Goal: Transaction & Acquisition: Purchase product/service

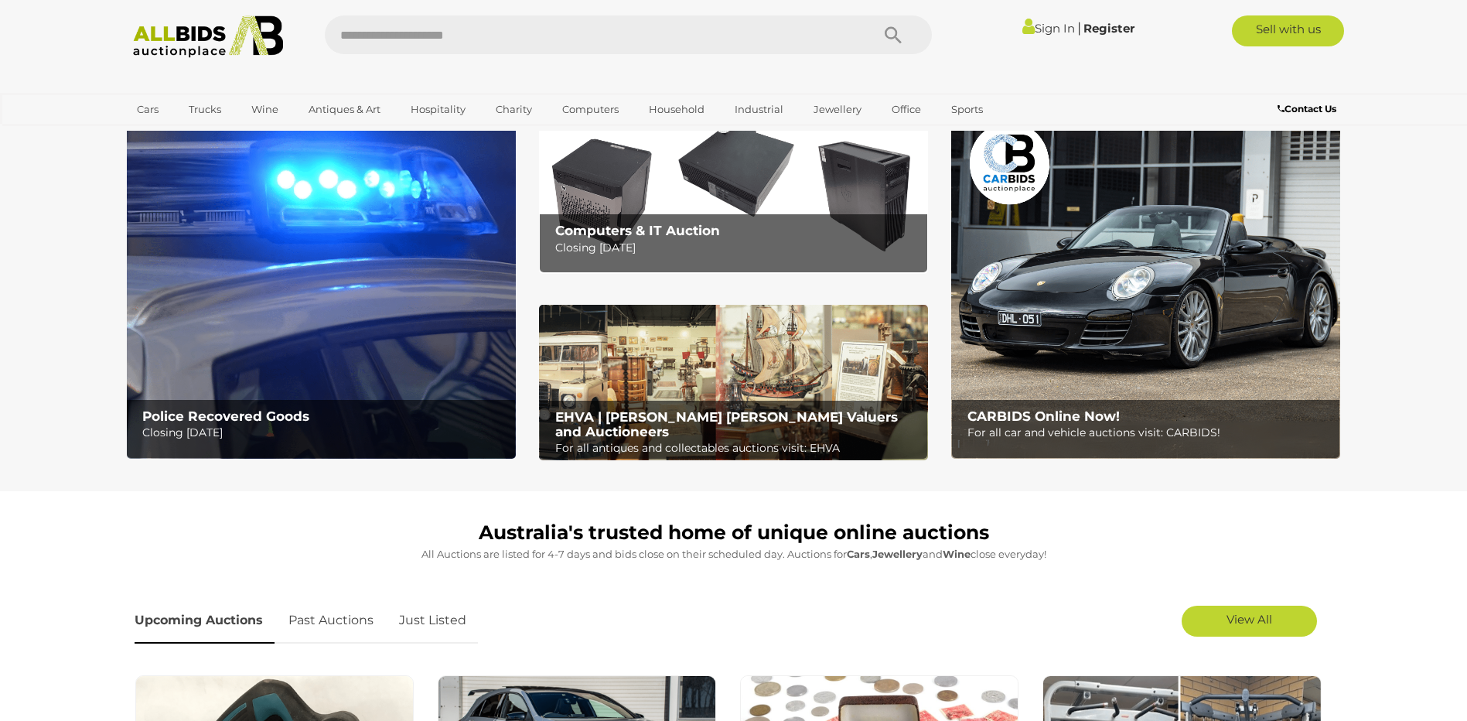
scroll to position [77, 0]
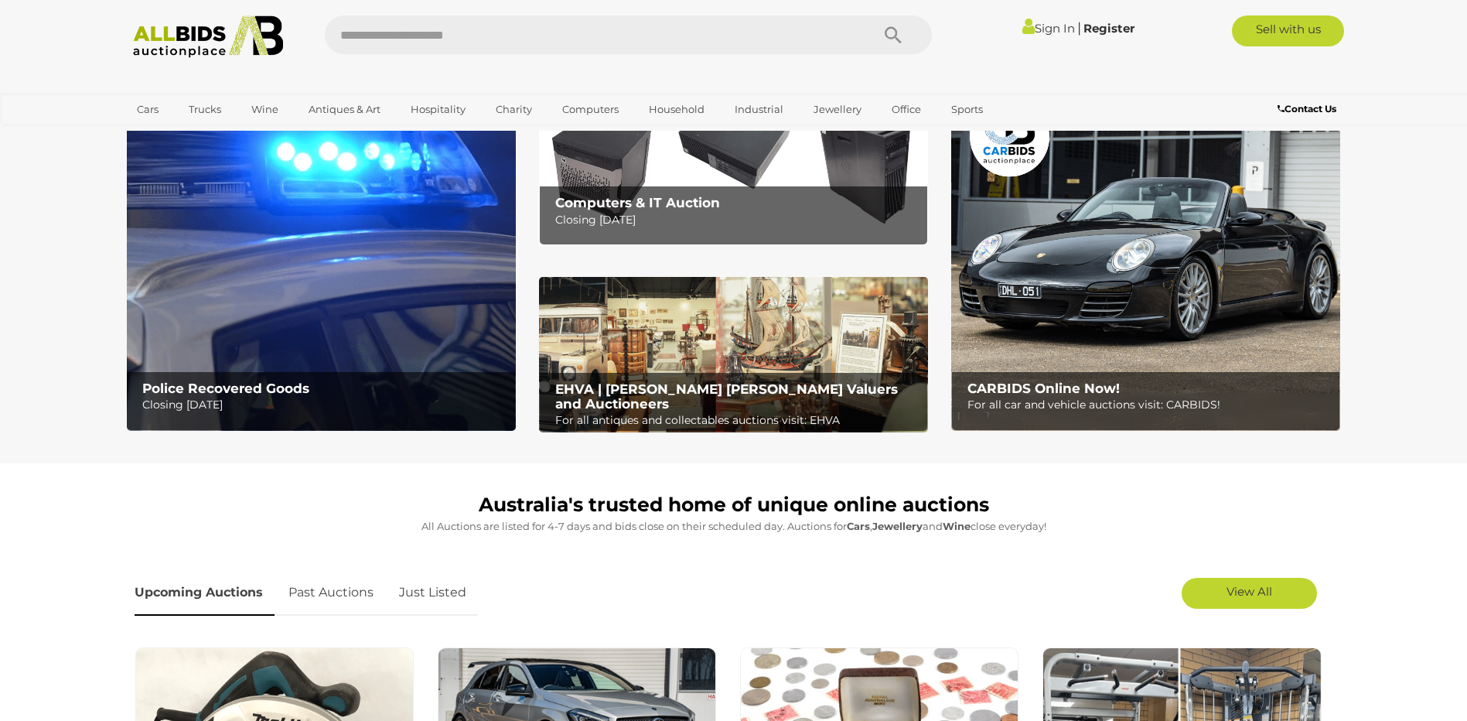
click at [291, 319] on img at bounding box center [321, 260] width 389 height 341
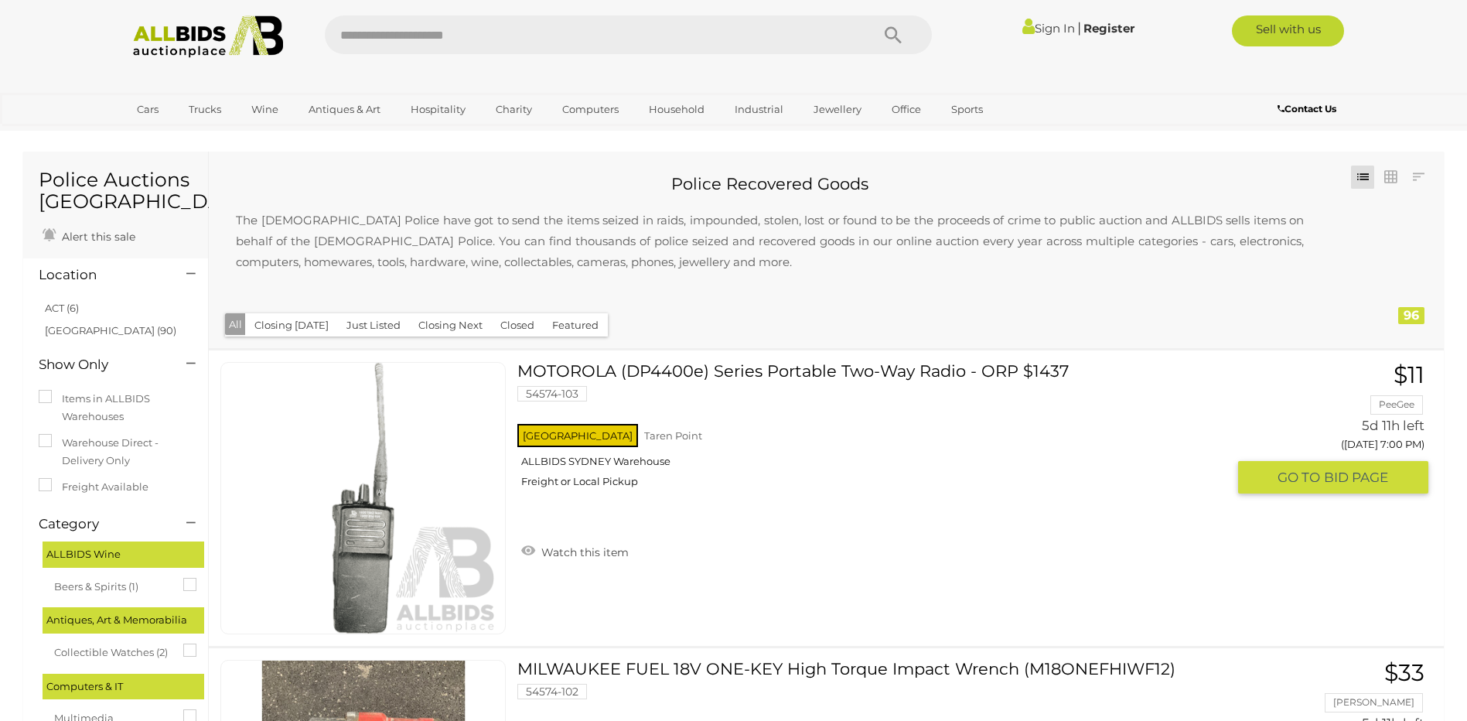
click at [966, 449] on div "NSW Taren Point ALLBIDS SYDNEY Warehouse Freight or Local Pickup" at bounding box center [872, 461] width 709 height 80
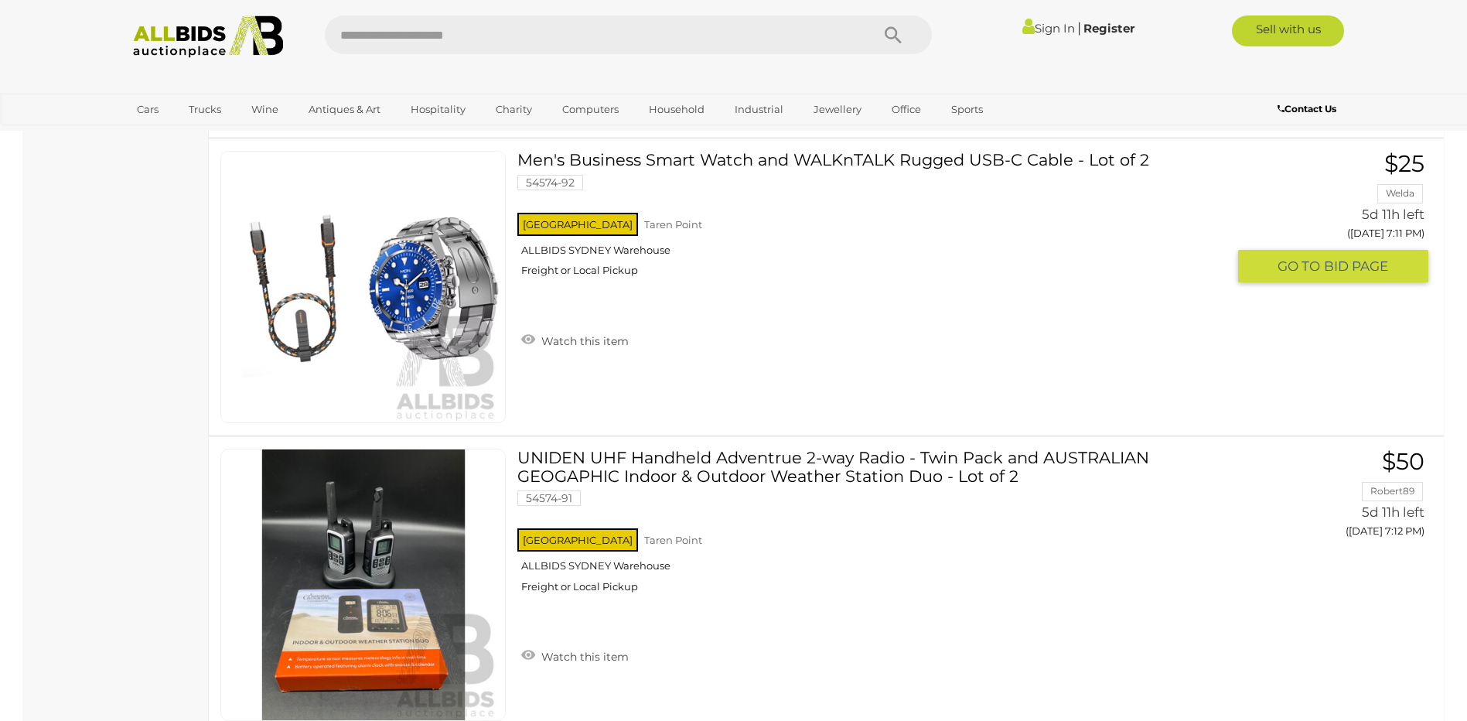
scroll to position [3286, 0]
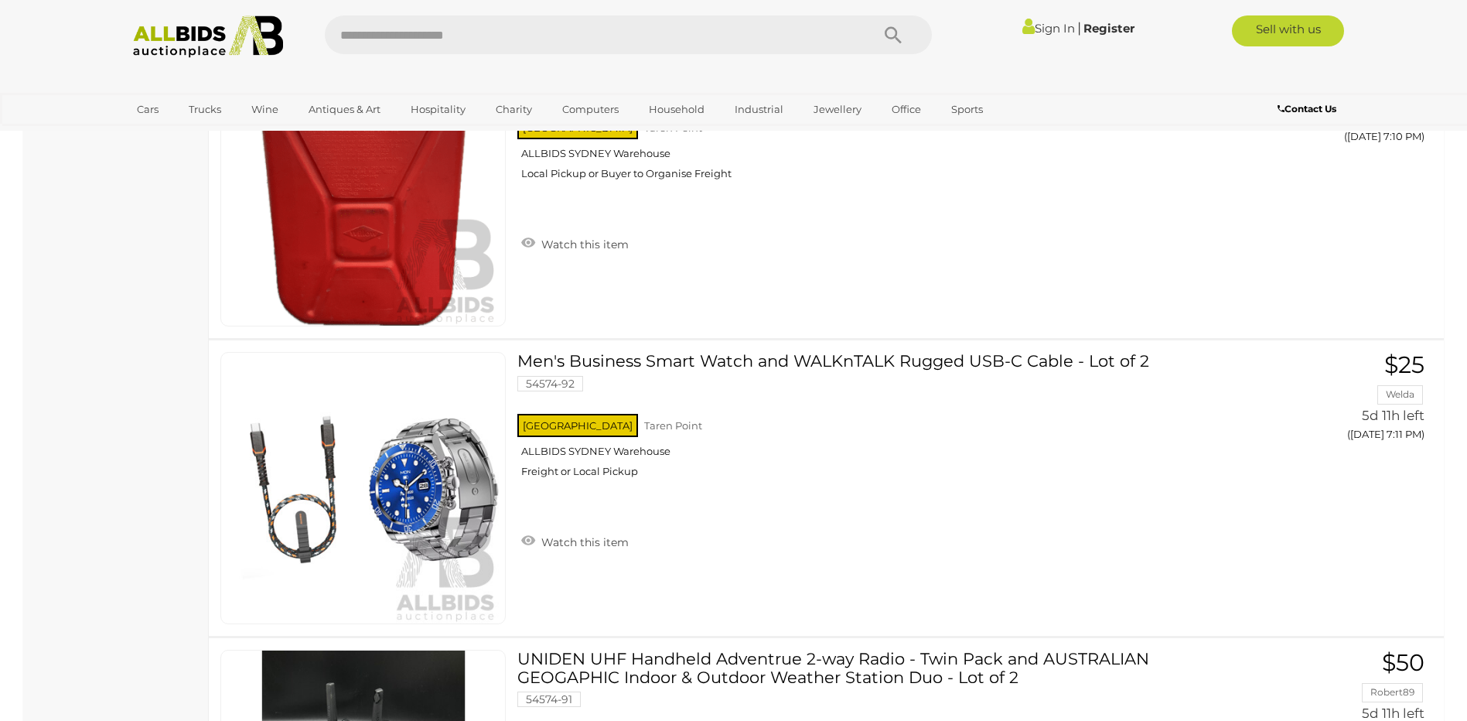
click at [224, 53] on img at bounding box center [209, 36] width 168 height 43
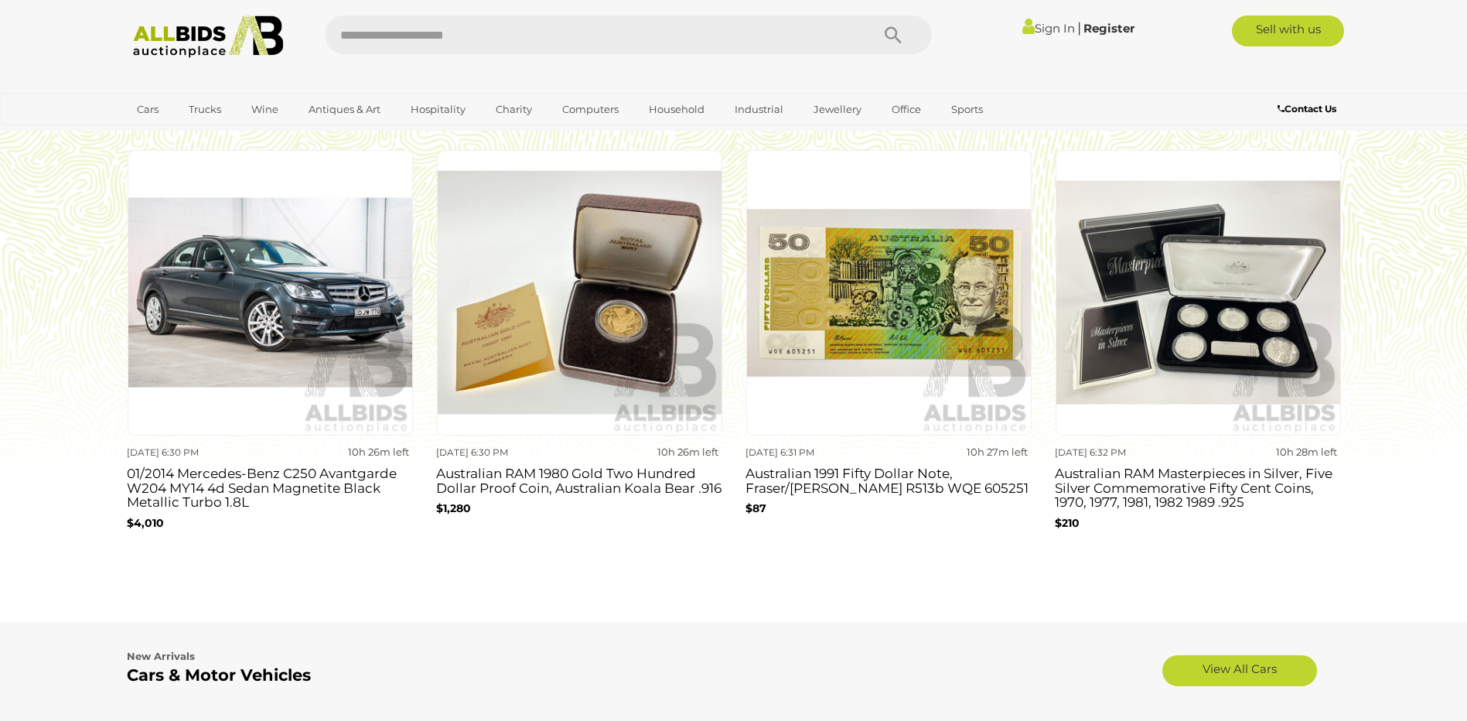
scroll to position [1392, 0]
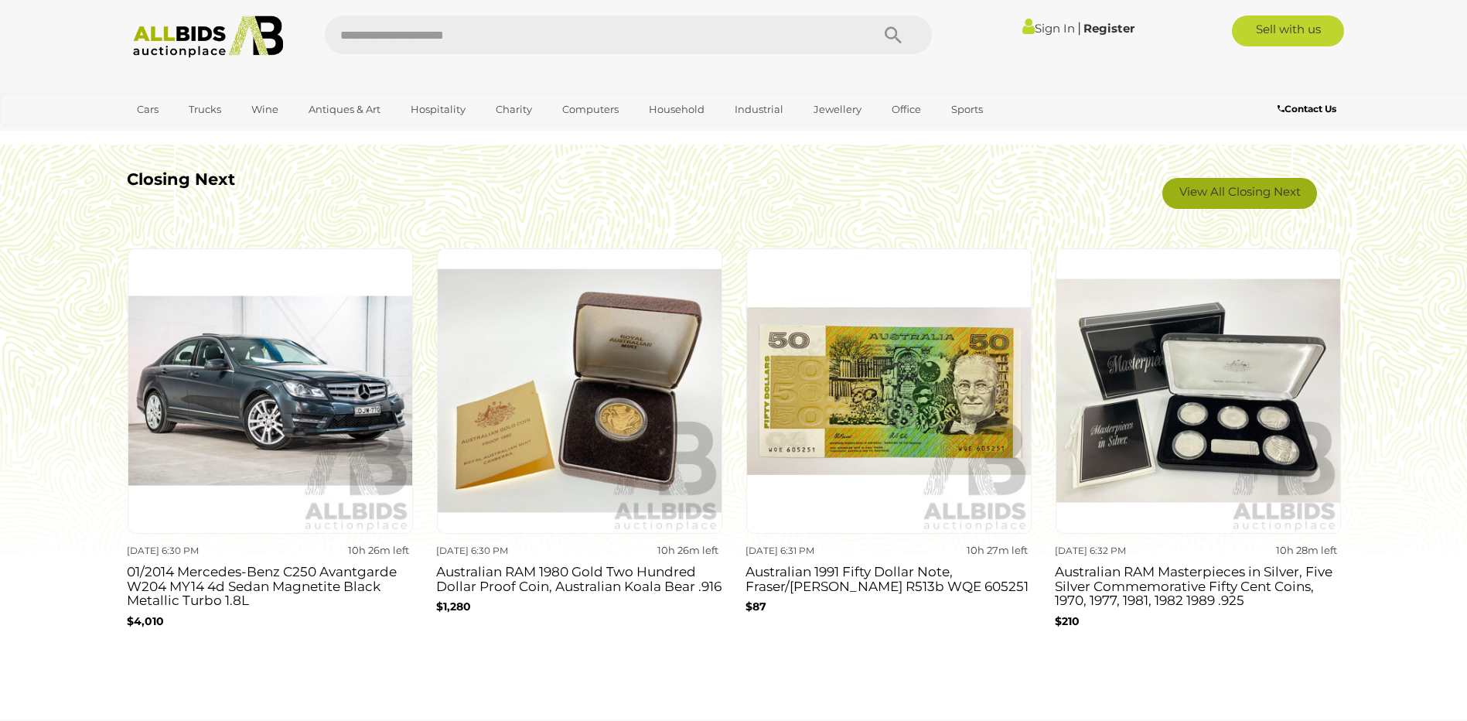
click at [1245, 188] on link "View All Closing Next" at bounding box center [1240, 193] width 155 height 31
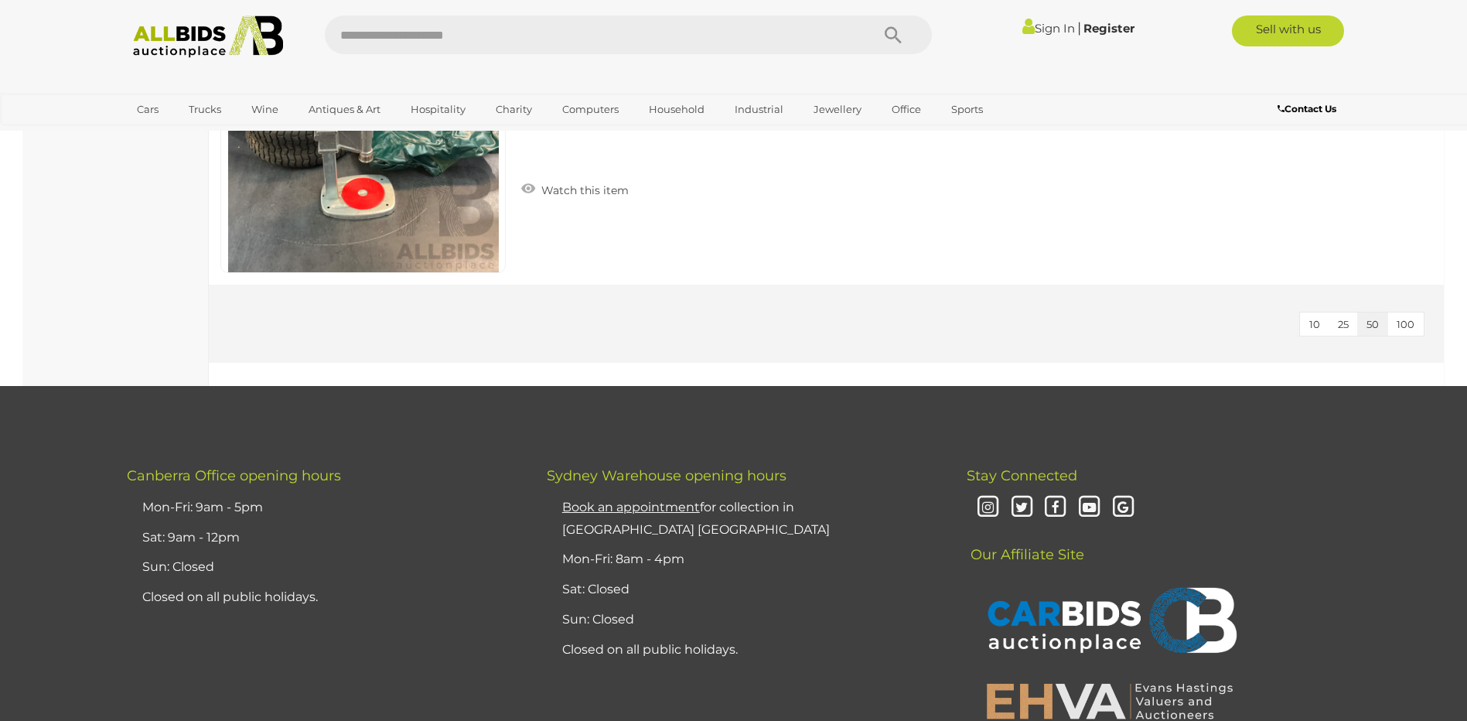
scroll to position [8200, 0]
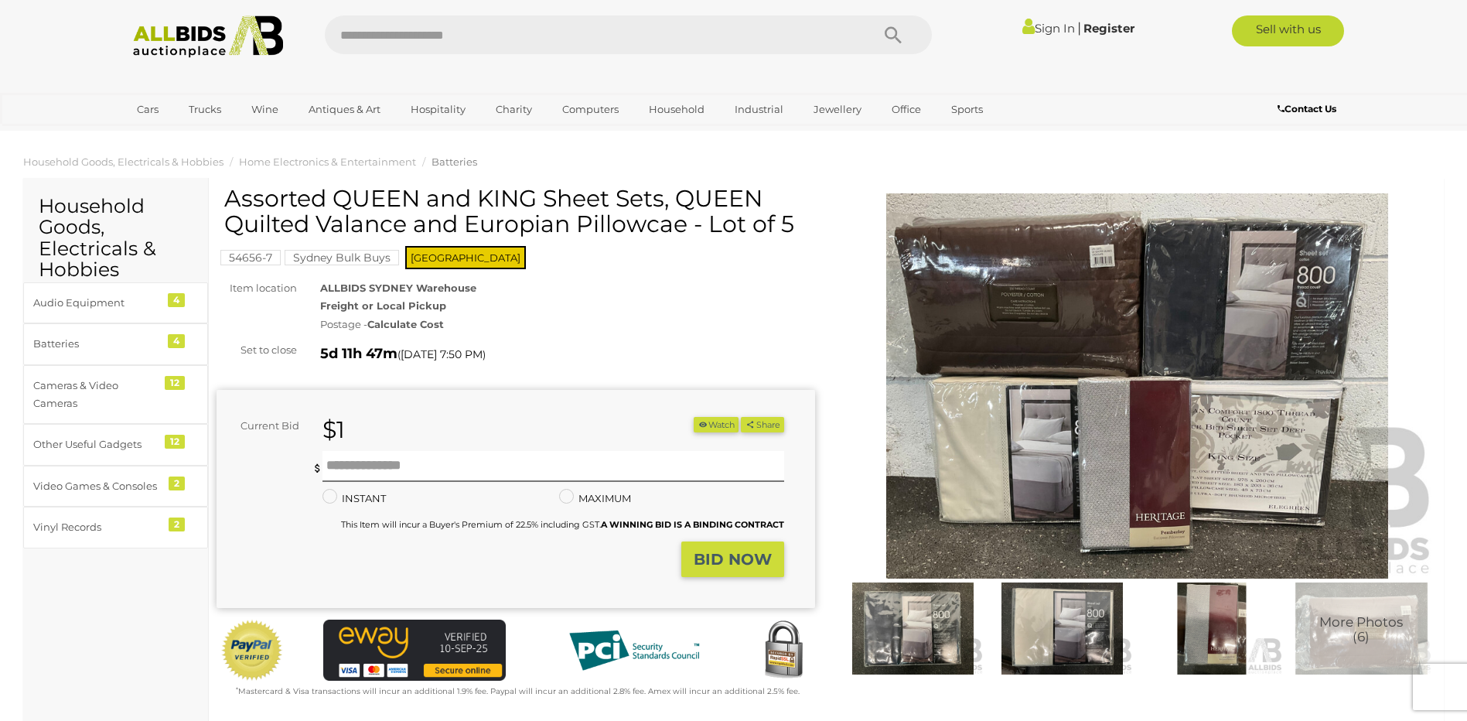
click at [1143, 314] on img at bounding box center [1138, 386] width 599 height 386
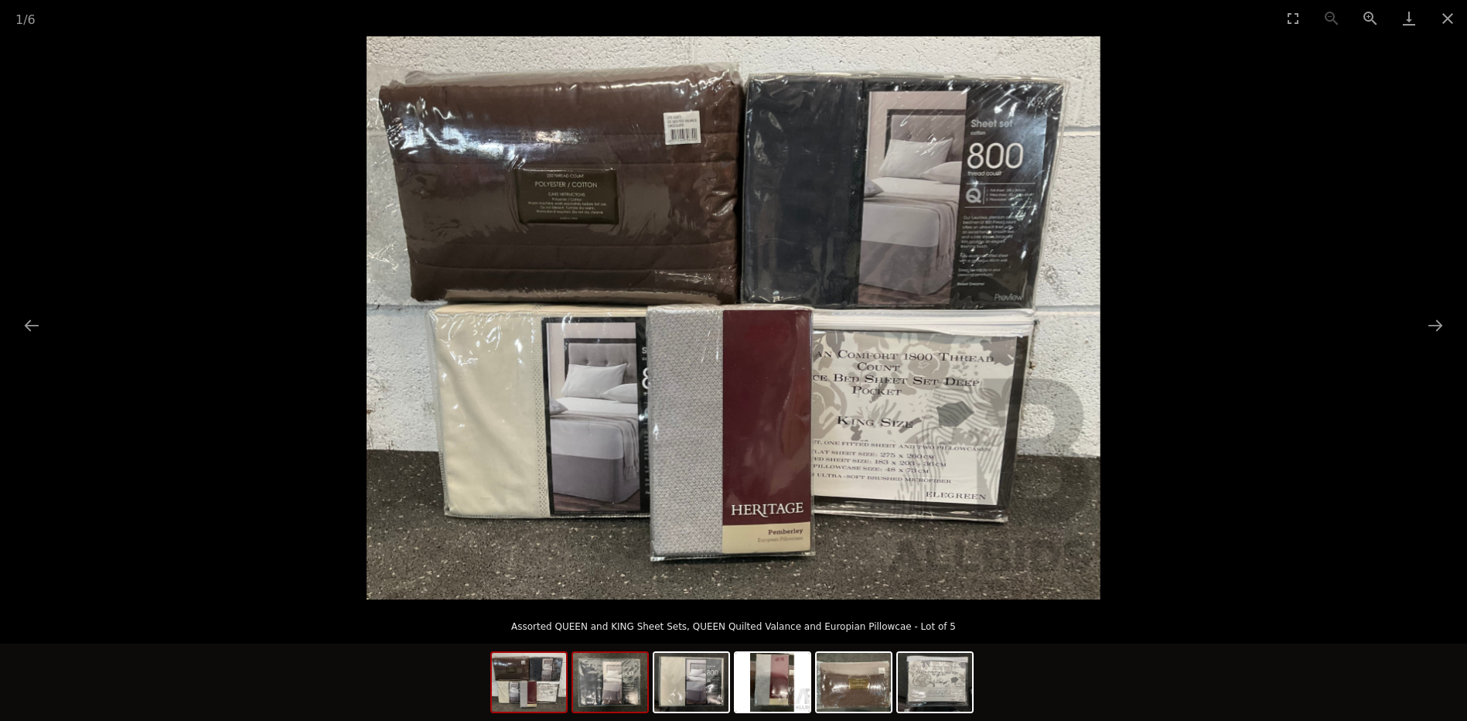
click at [610, 687] on img at bounding box center [610, 682] width 74 height 59
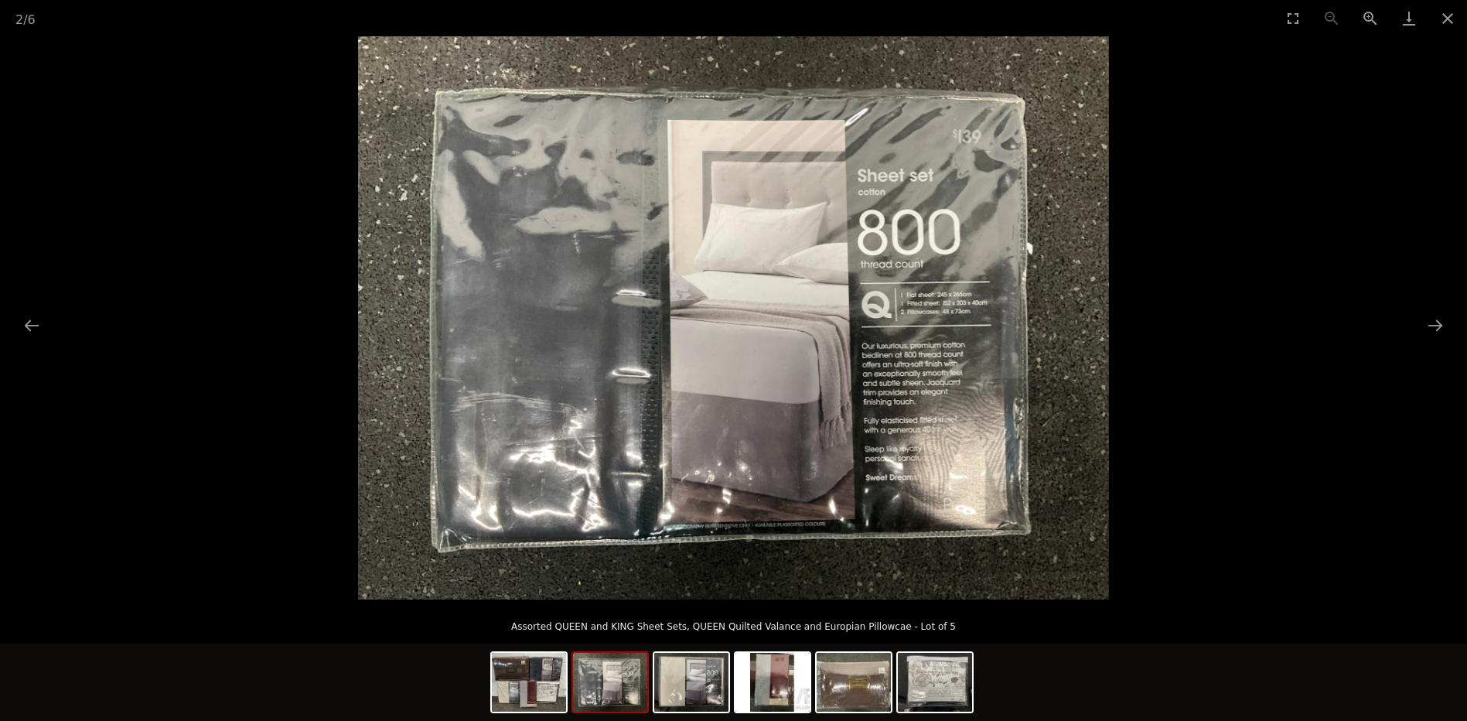
click at [733, 675] on div at bounding box center [733, 684] width 487 height 81
click at [713, 680] on img at bounding box center [691, 682] width 74 height 59
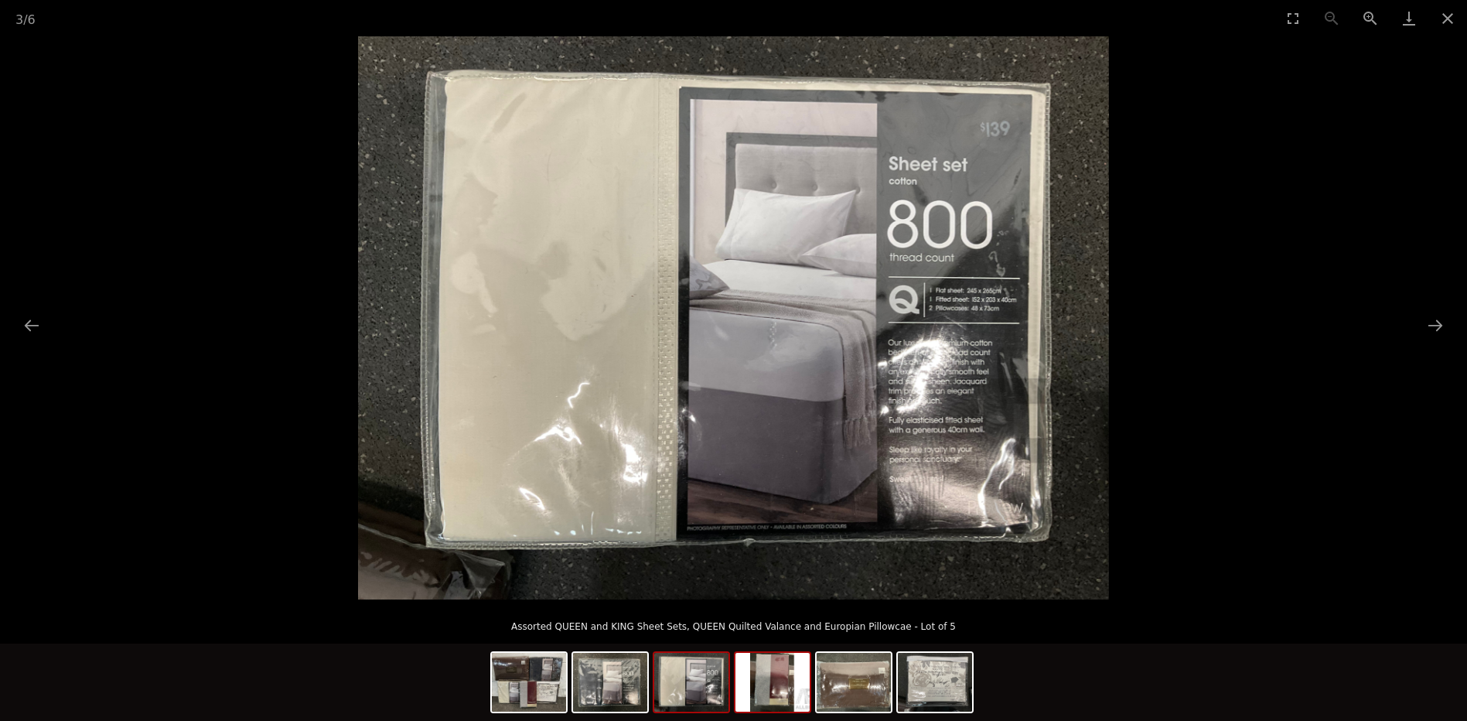
click at [751, 680] on img at bounding box center [773, 682] width 74 height 59
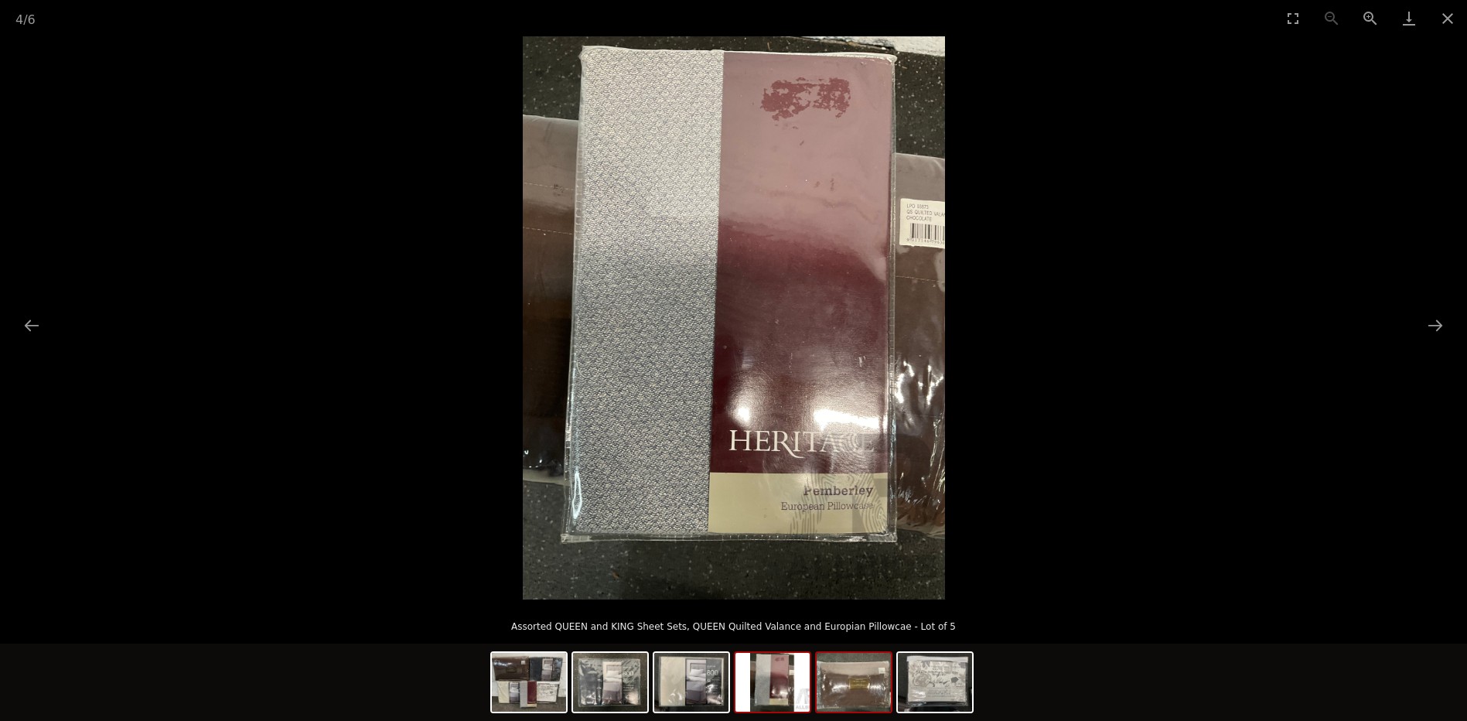
click at [843, 688] on img at bounding box center [854, 682] width 74 height 59
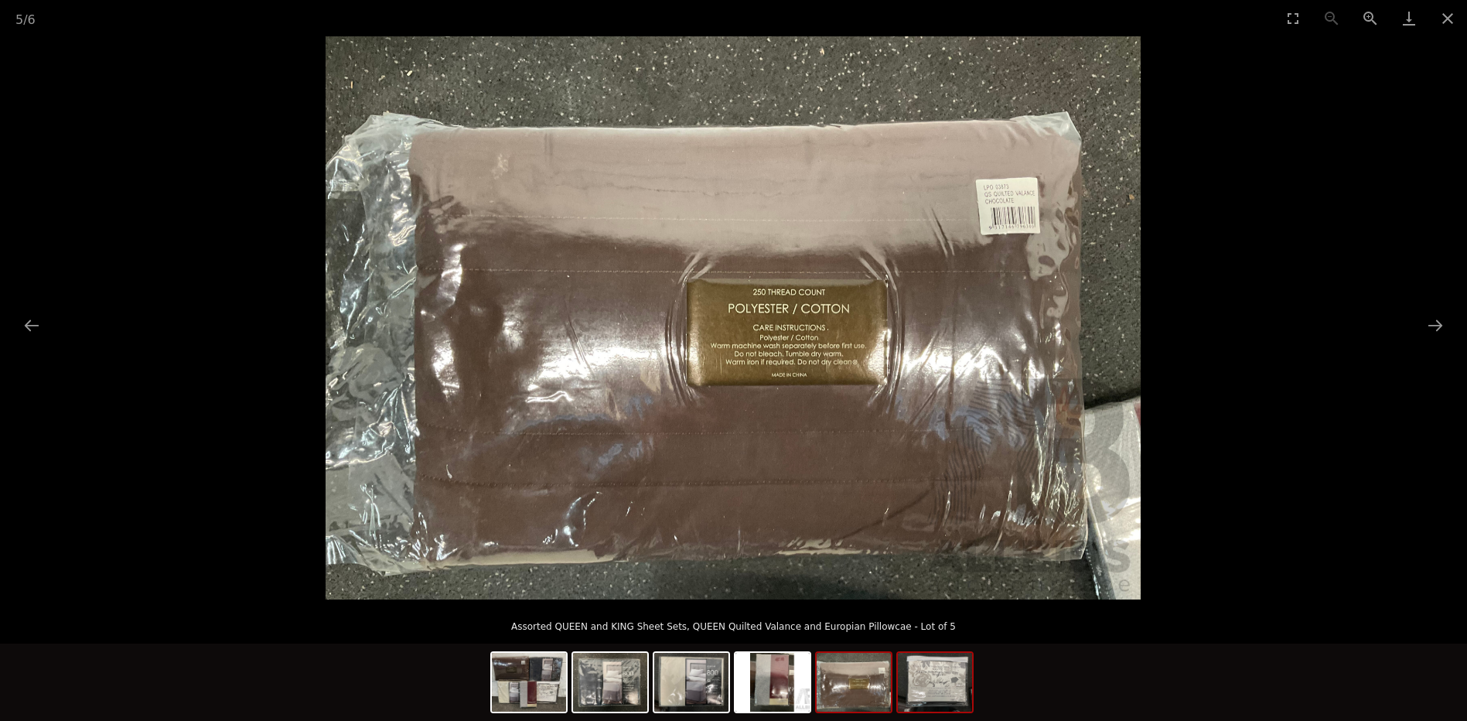
click at [967, 695] on img at bounding box center [935, 682] width 74 height 59
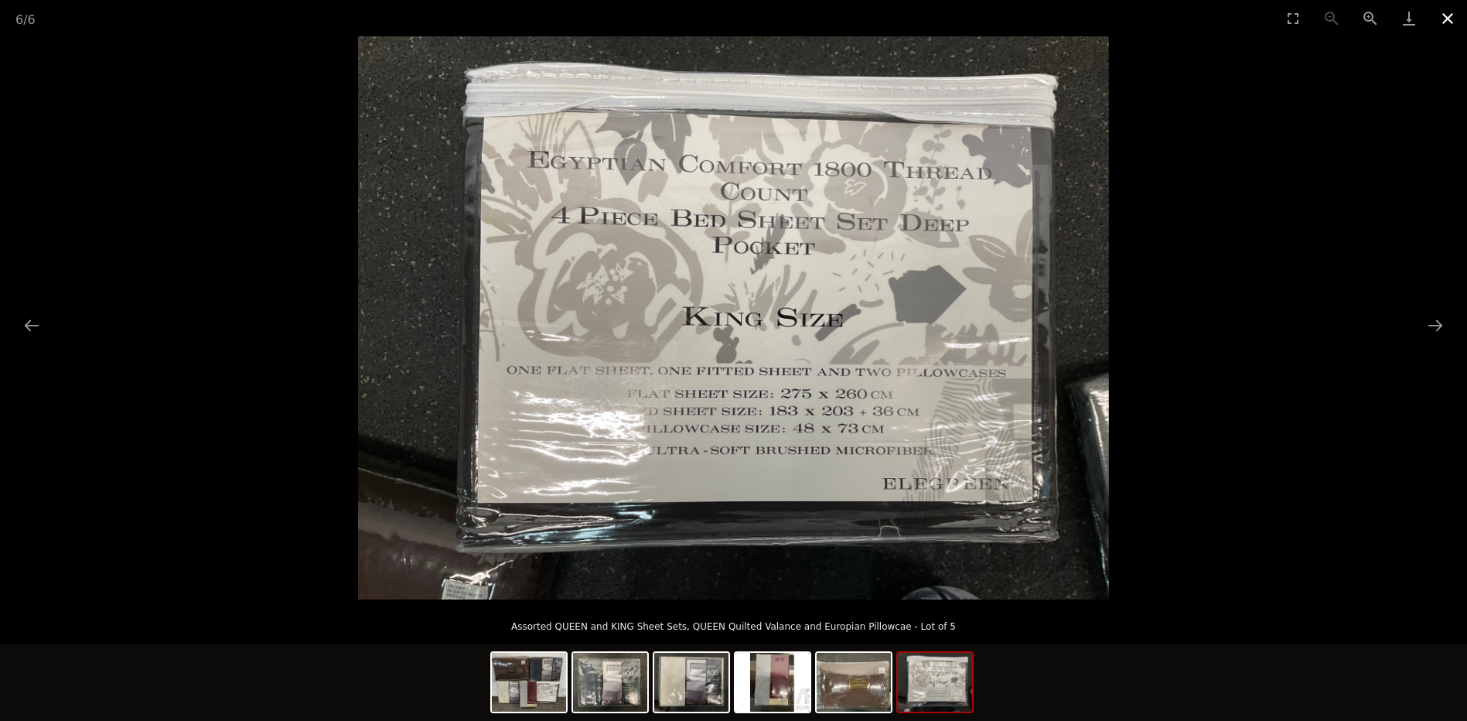
click at [1444, 20] on button "Close gallery" at bounding box center [1448, 18] width 39 height 36
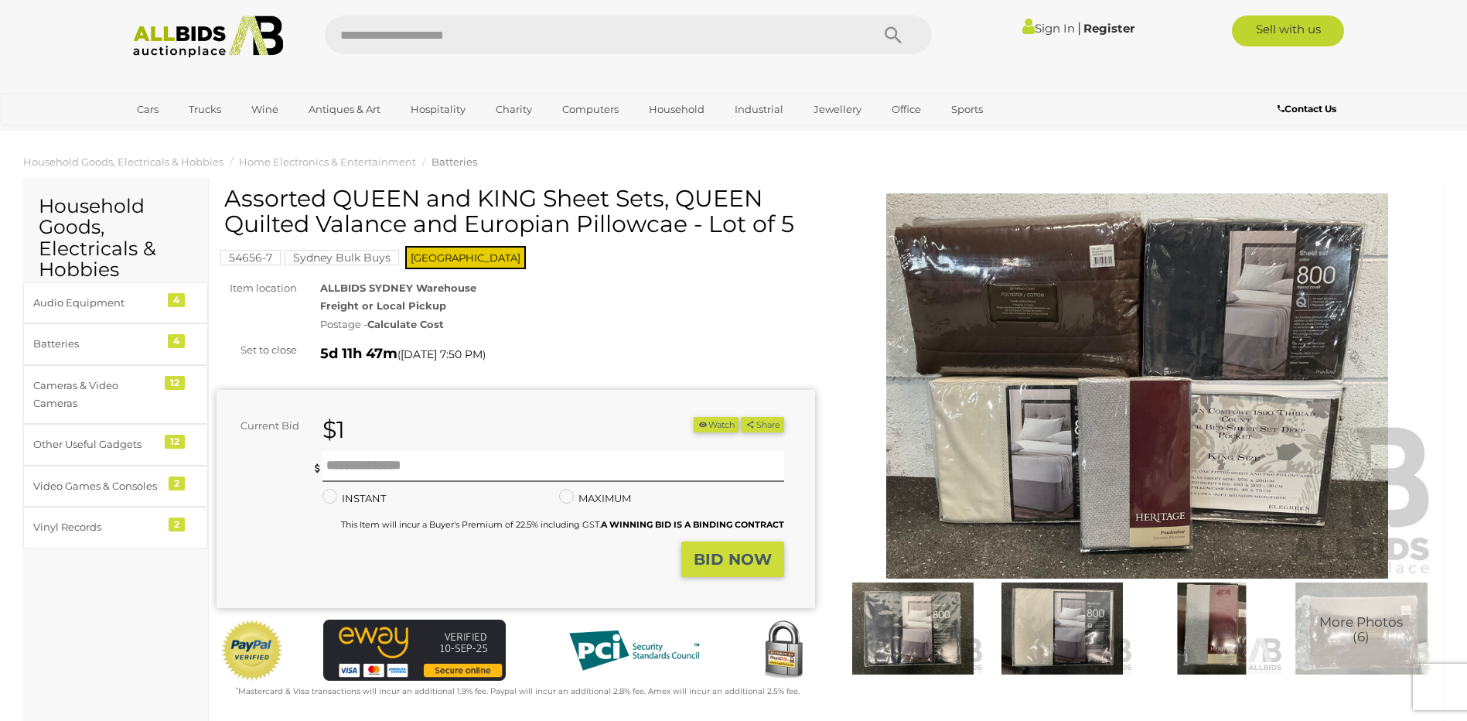
click at [1047, 29] on link "Sign In" at bounding box center [1049, 28] width 53 height 15
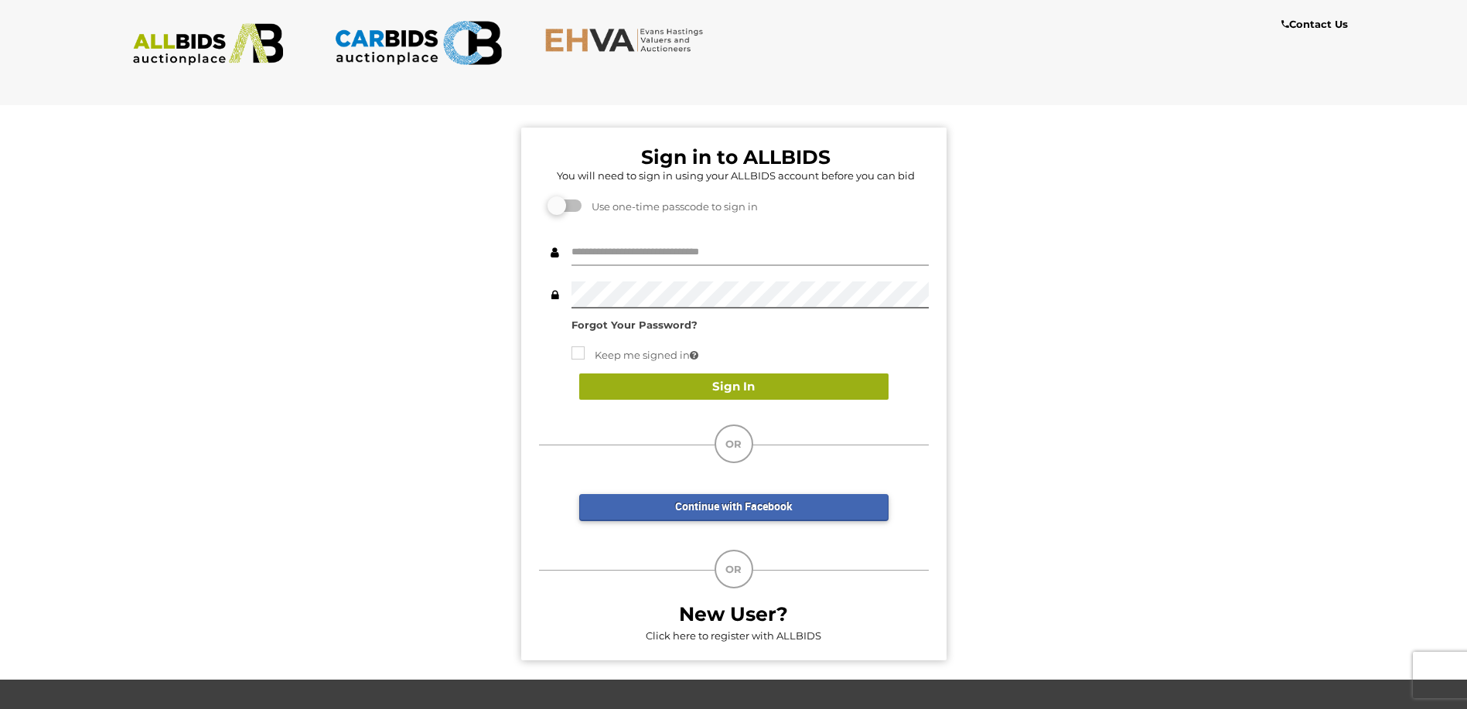
type input "**********"
click at [719, 386] on button "Sign In" at bounding box center [733, 387] width 309 height 27
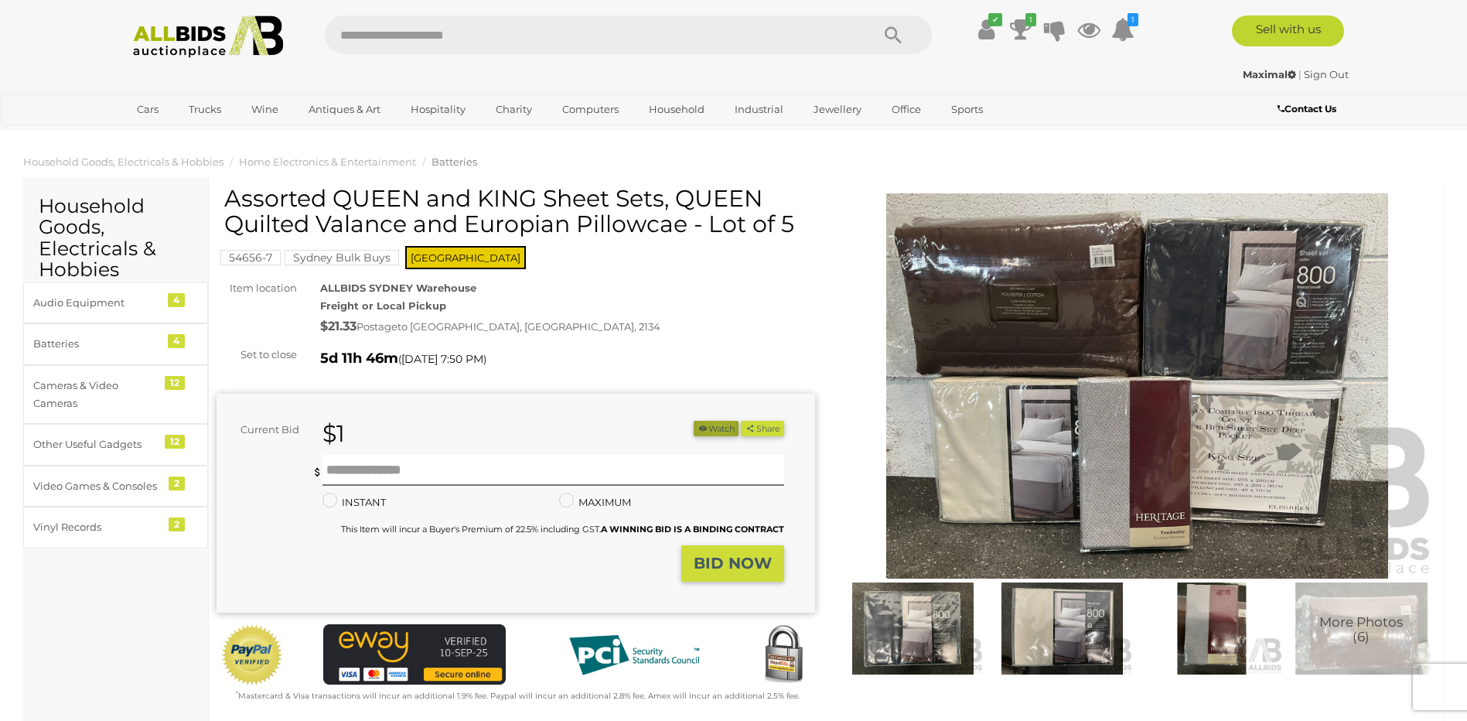
click at [710, 427] on button "Watch" at bounding box center [716, 429] width 45 height 16
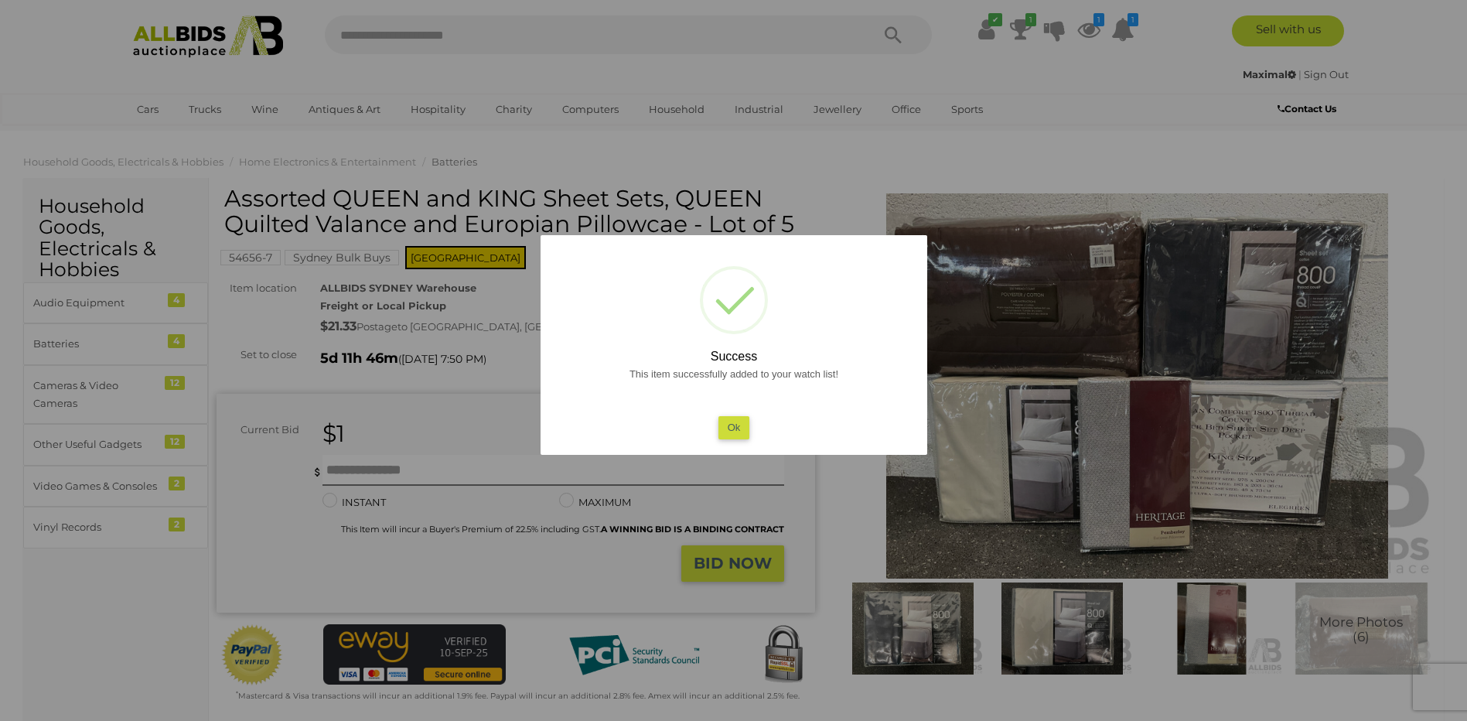
drag, startPoint x: 733, startPoint y: 429, endPoint x: 904, endPoint y: 211, distance: 277.6
click at [732, 428] on button "Ok" at bounding box center [734, 427] width 32 height 22
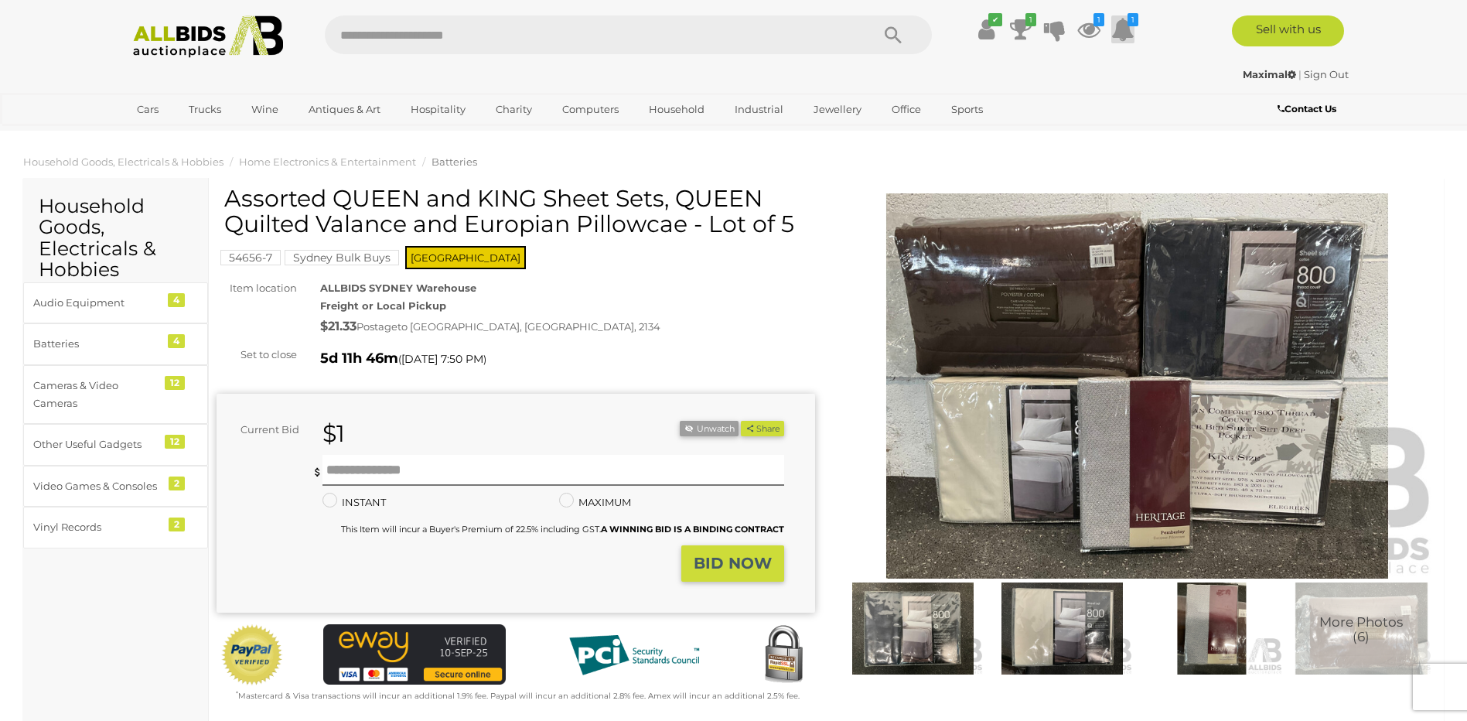
click at [1132, 26] on icon at bounding box center [1123, 29] width 23 height 28
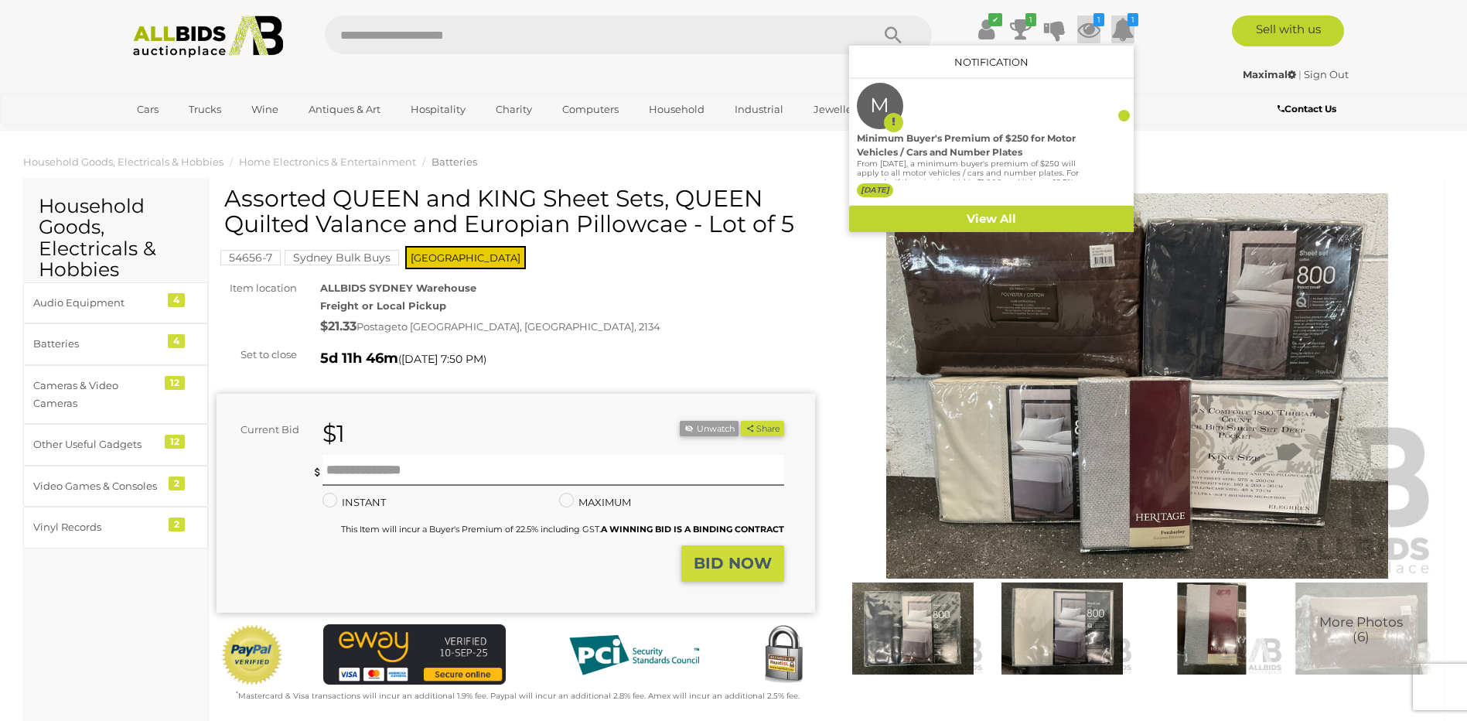
click at [1083, 26] on icon at bounding box center [1089, 29] width 23 height 28
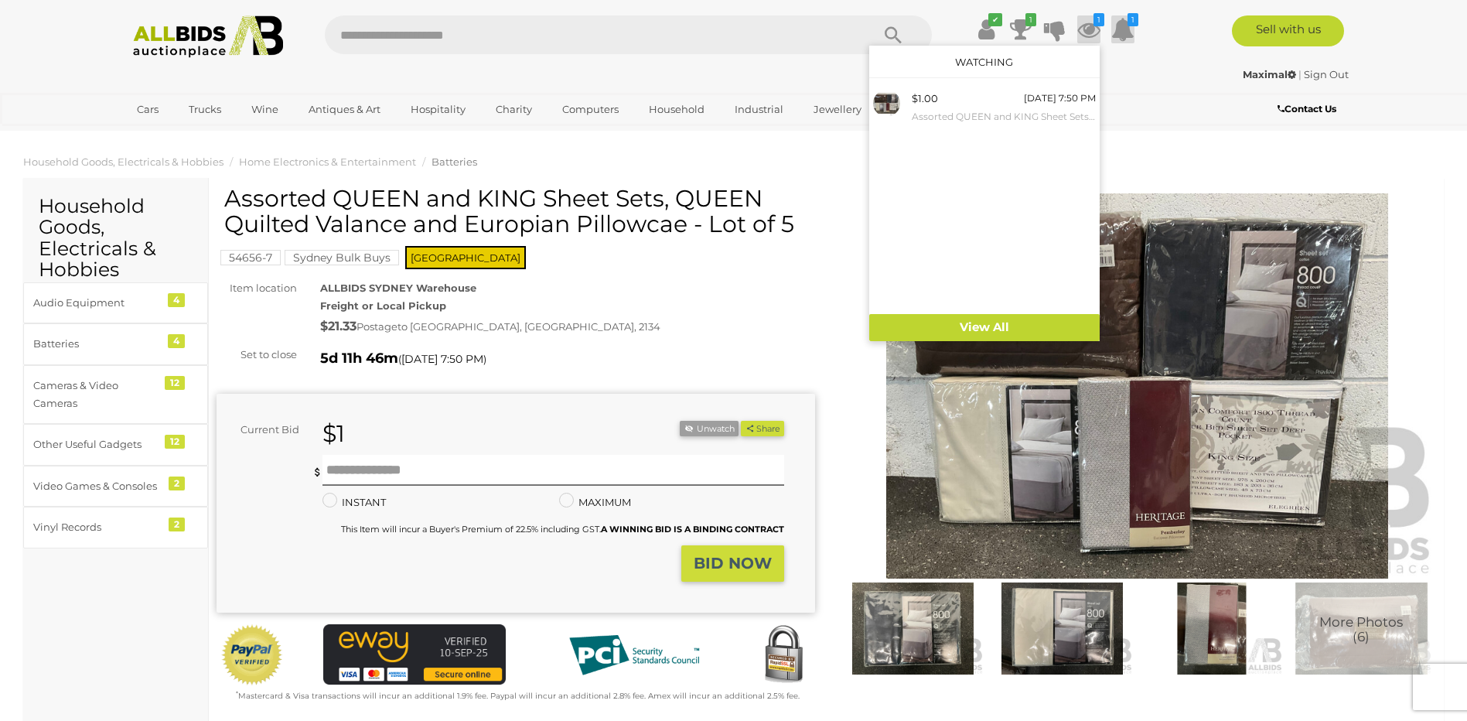
click at [1137, 22] on icon "1" at bounding box center [1133, 19] width 11 height 13
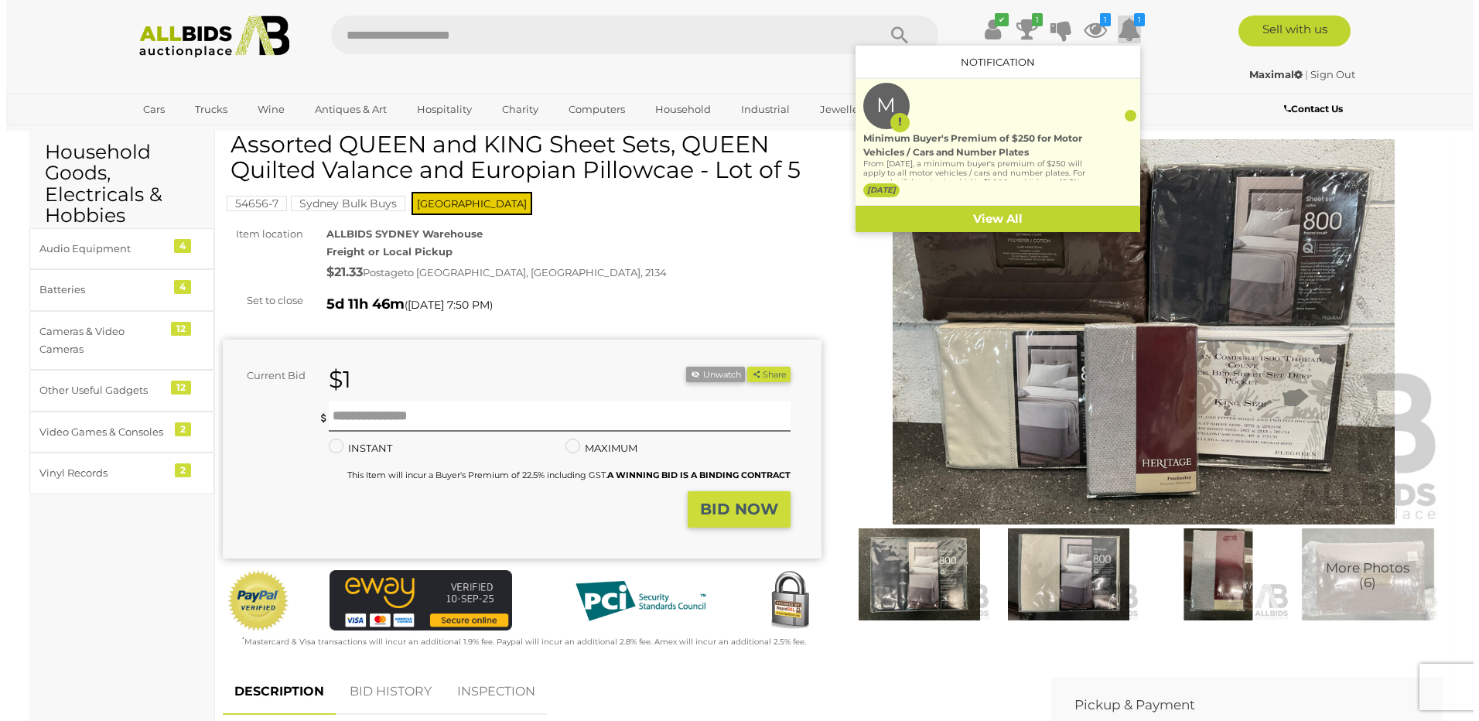
scroll to position [77, 0]
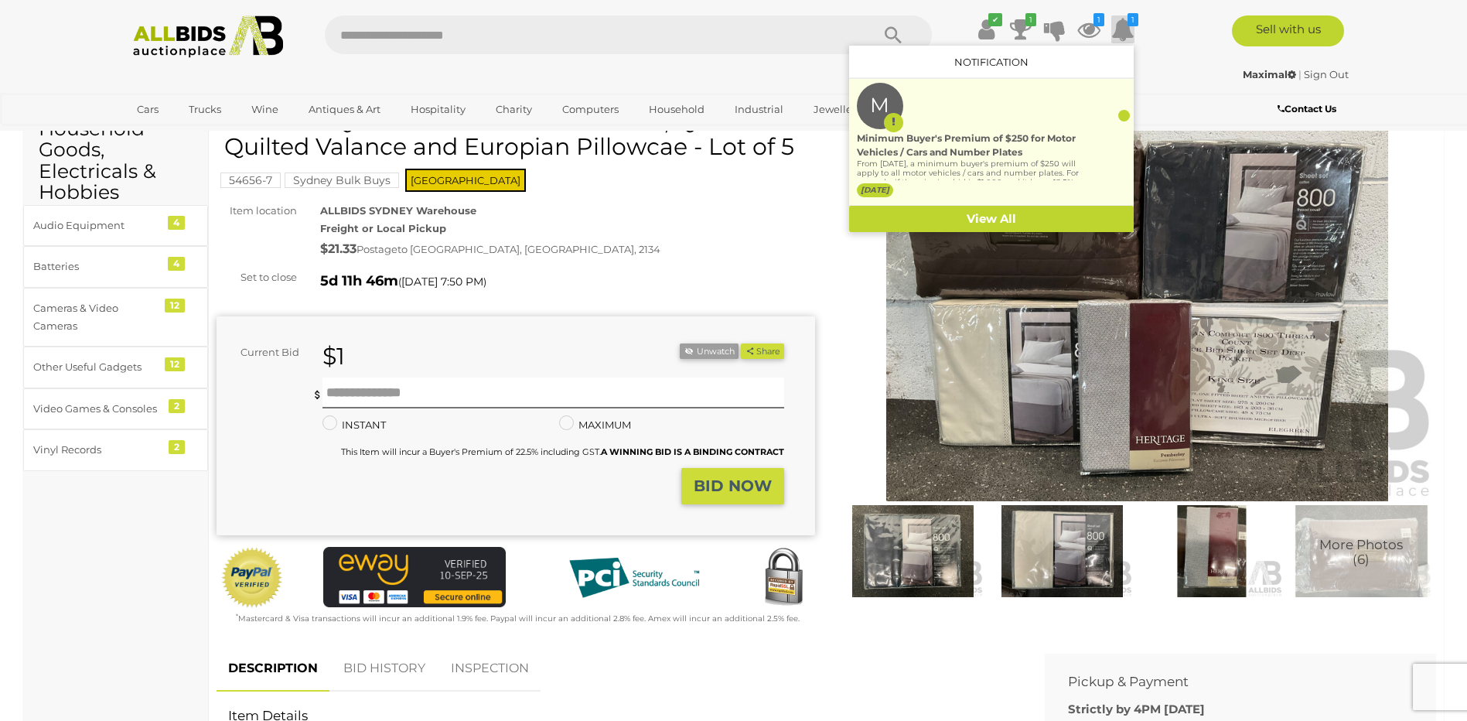
click at [980, 138] on div "Minimum Buyer's Premium of $250 for Motor Vehicles / Cars and Number Plates" at bounding box center [968, 146] width 223 height 28
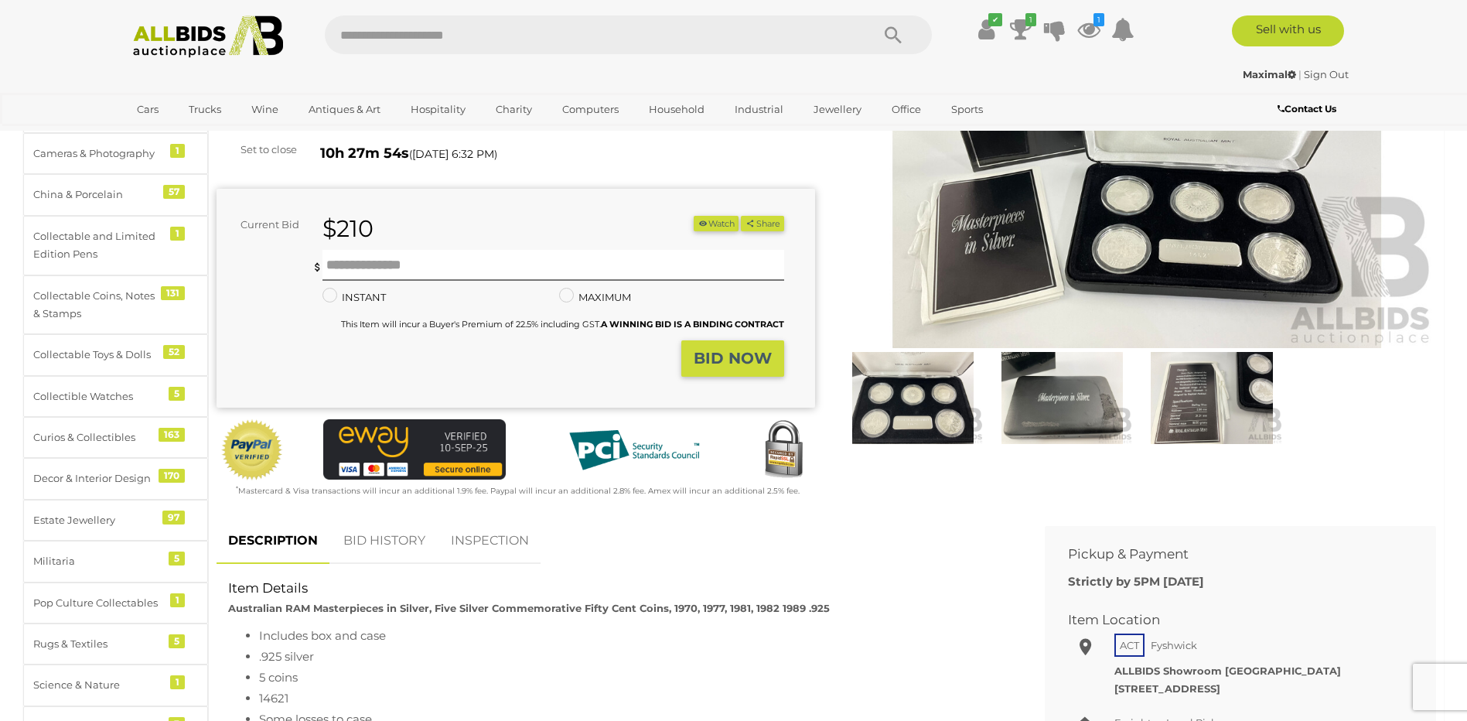
scroll to position [232, 0]
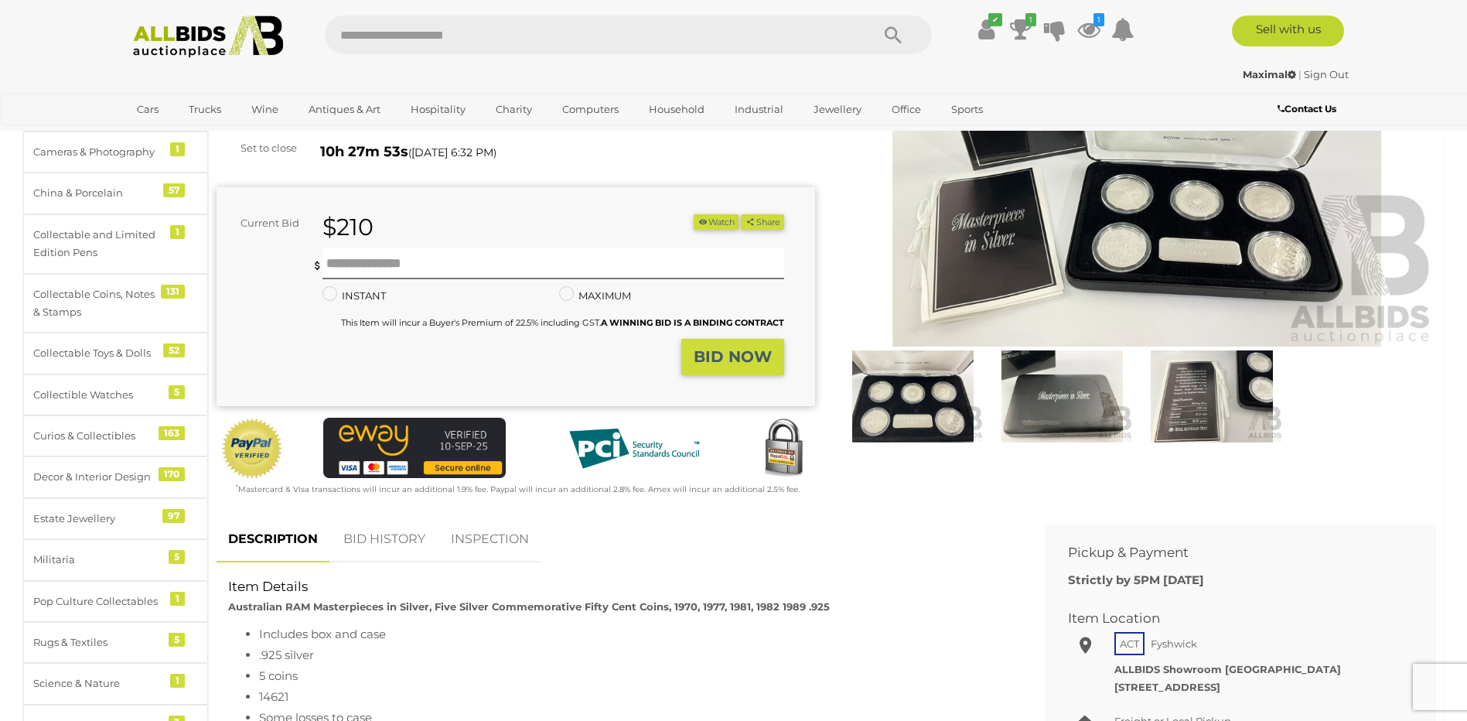
click at [1222, 419] on img at bounding box center [1212, 395] width 142 height 91
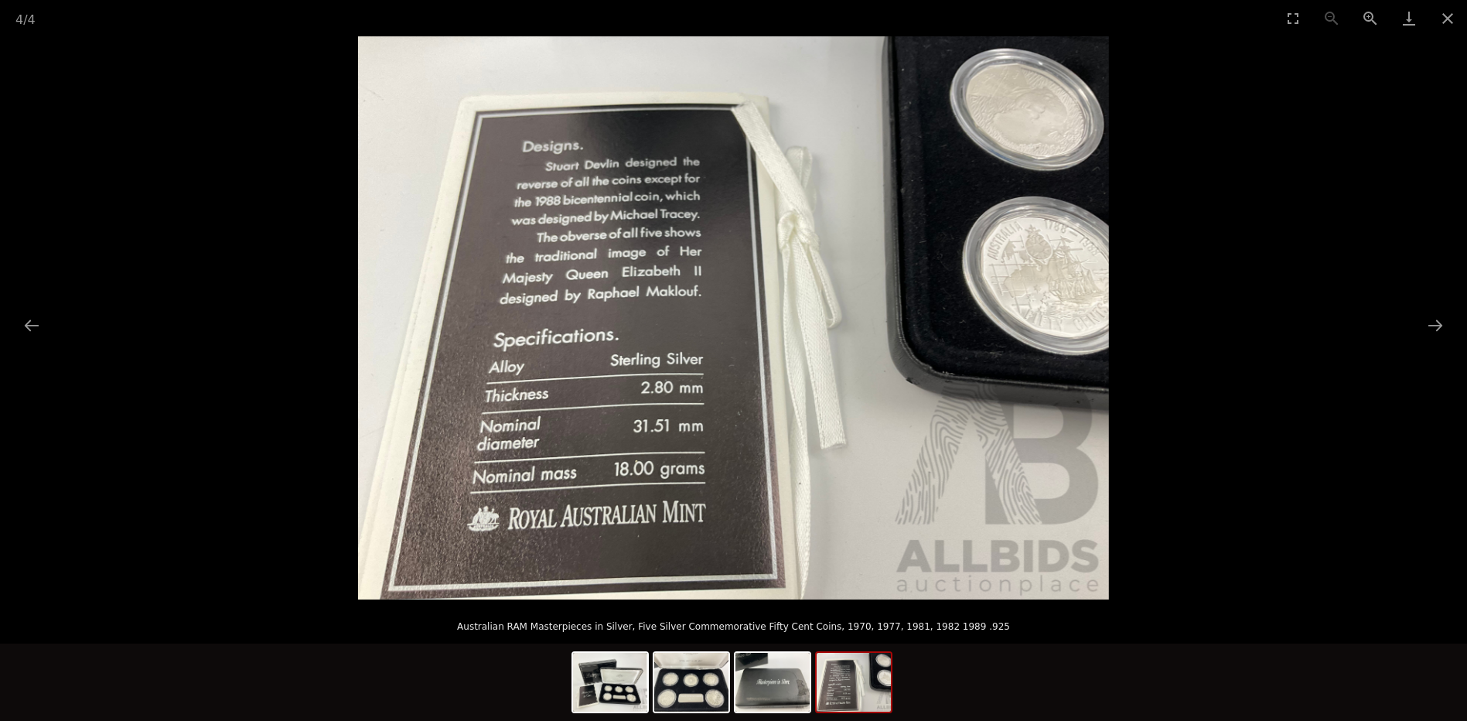
click at [1307, 446] on picture at bounding box center [733, 317] width 1467 height 563
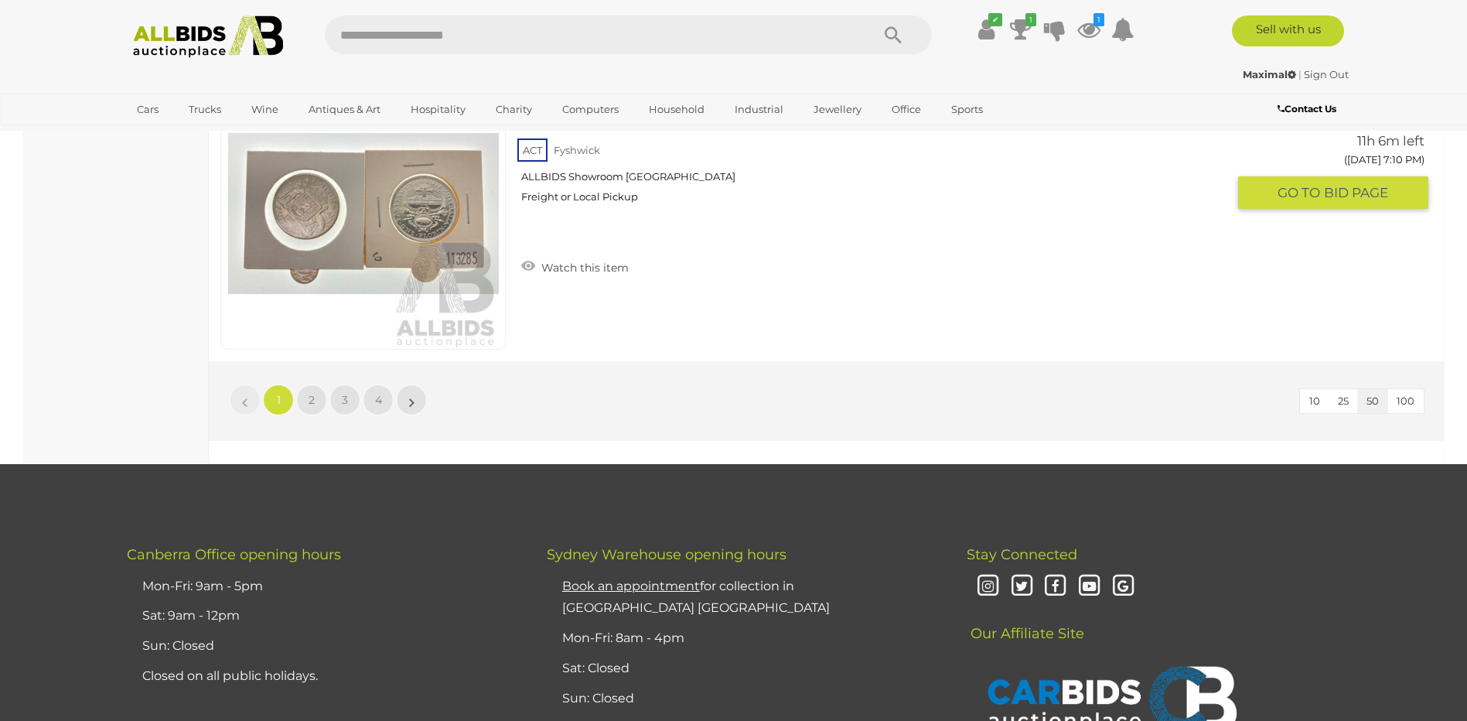
scroll to position [14728, 0]
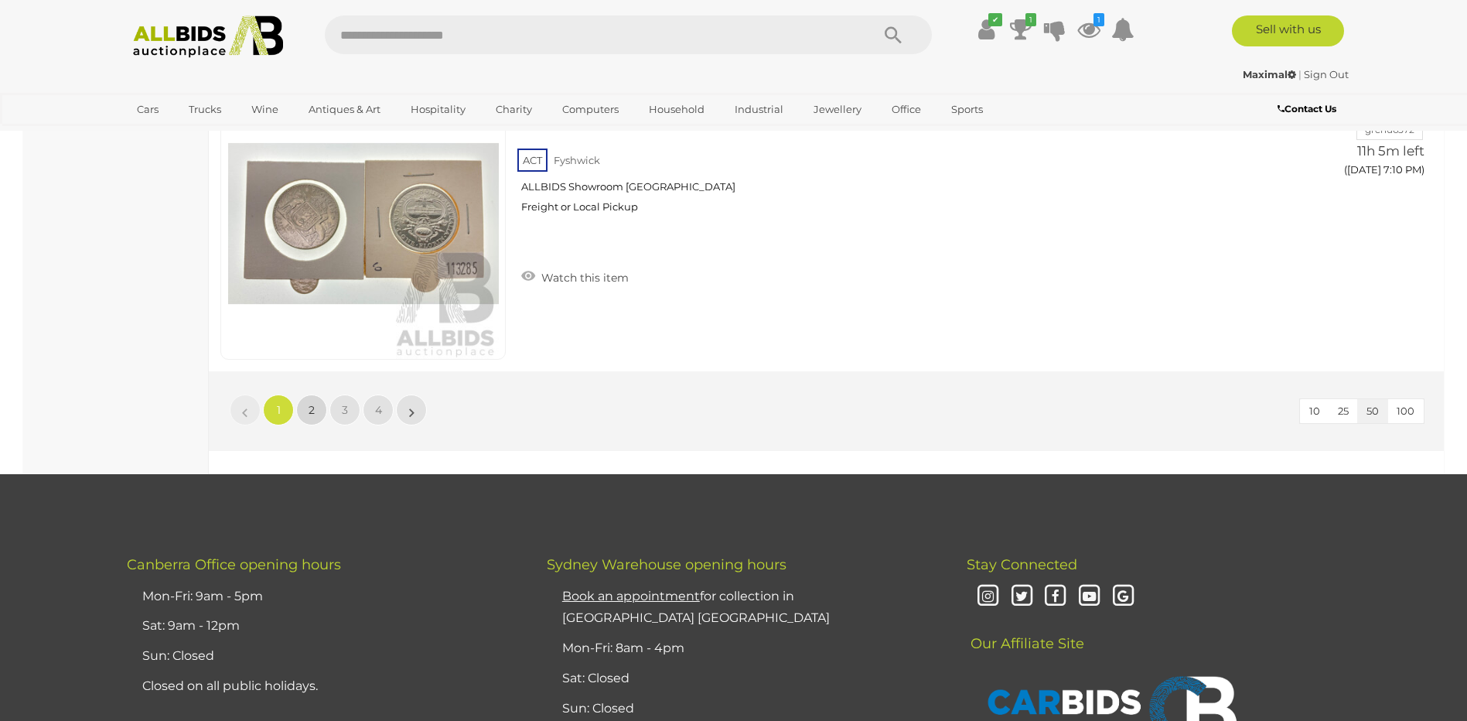
click at [317, 407] on link "2" at bounding box center [311, 410] width 31 height 31
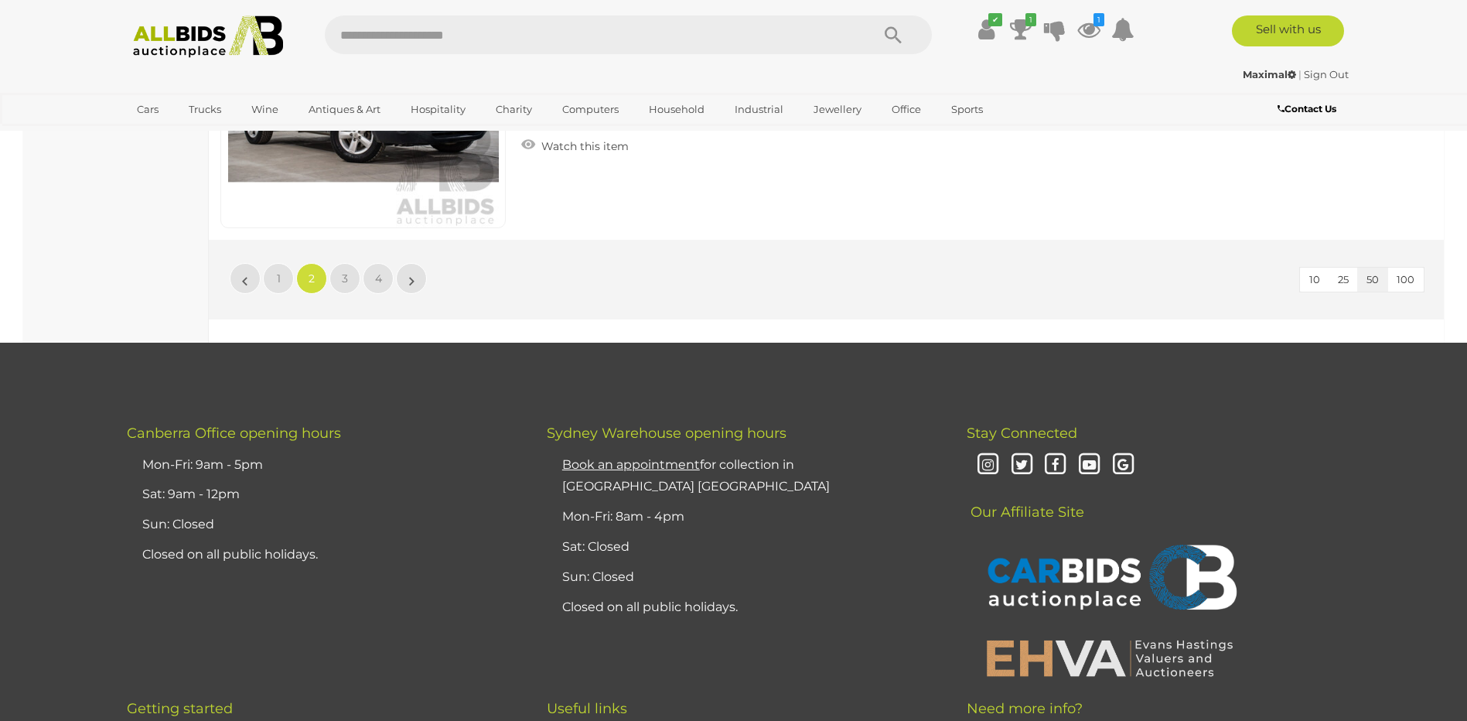
scroll to position [14906, 0]
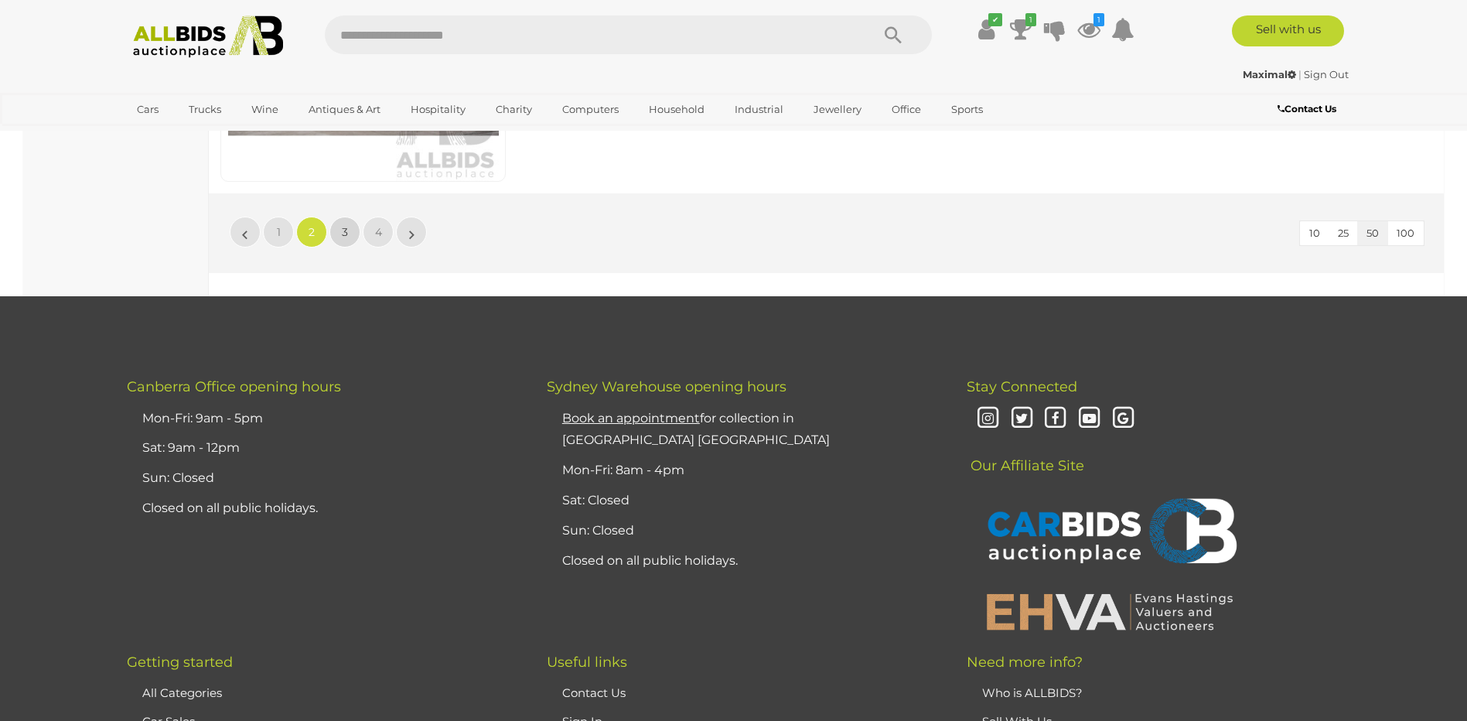
click at [349, 243] on link "3" at bounding box center [345, 232] width 31 height 31
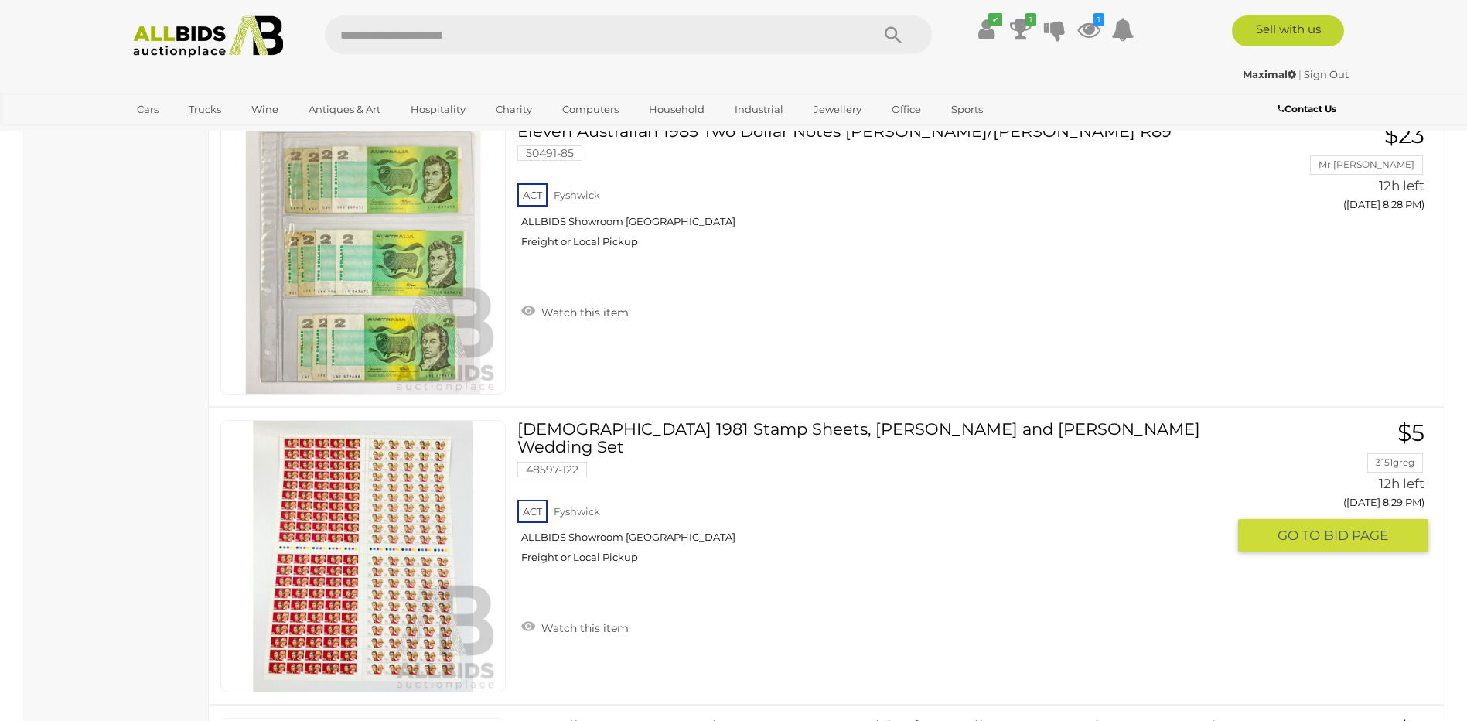
scroll to position [13127, 0]
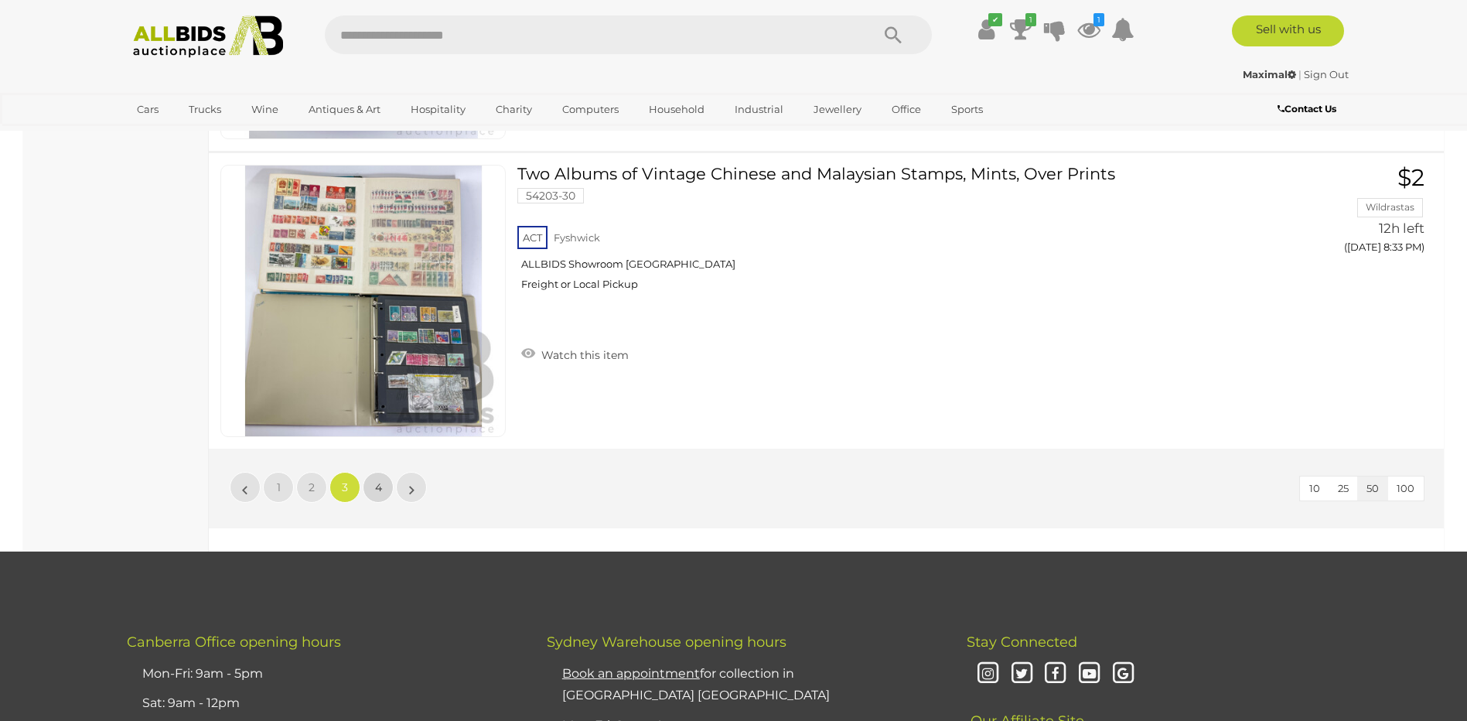
drag, startPoint x: 377, startPoint y: 488, endPoint x: 388, endPoint y: 463, distance: 27.0
click at [377, 488] on span "4" at bounding box center [378, 487] width 7 height 14
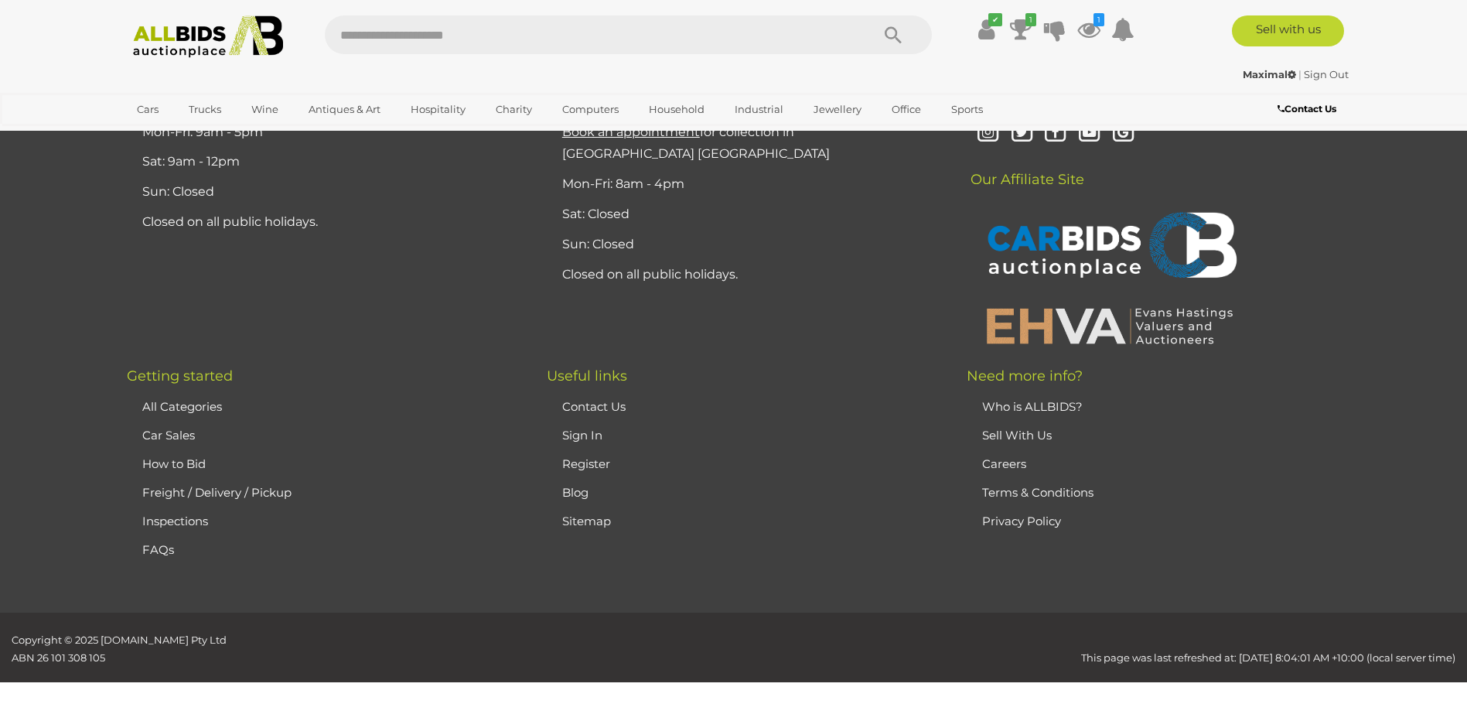
scroll to position [53, 0]
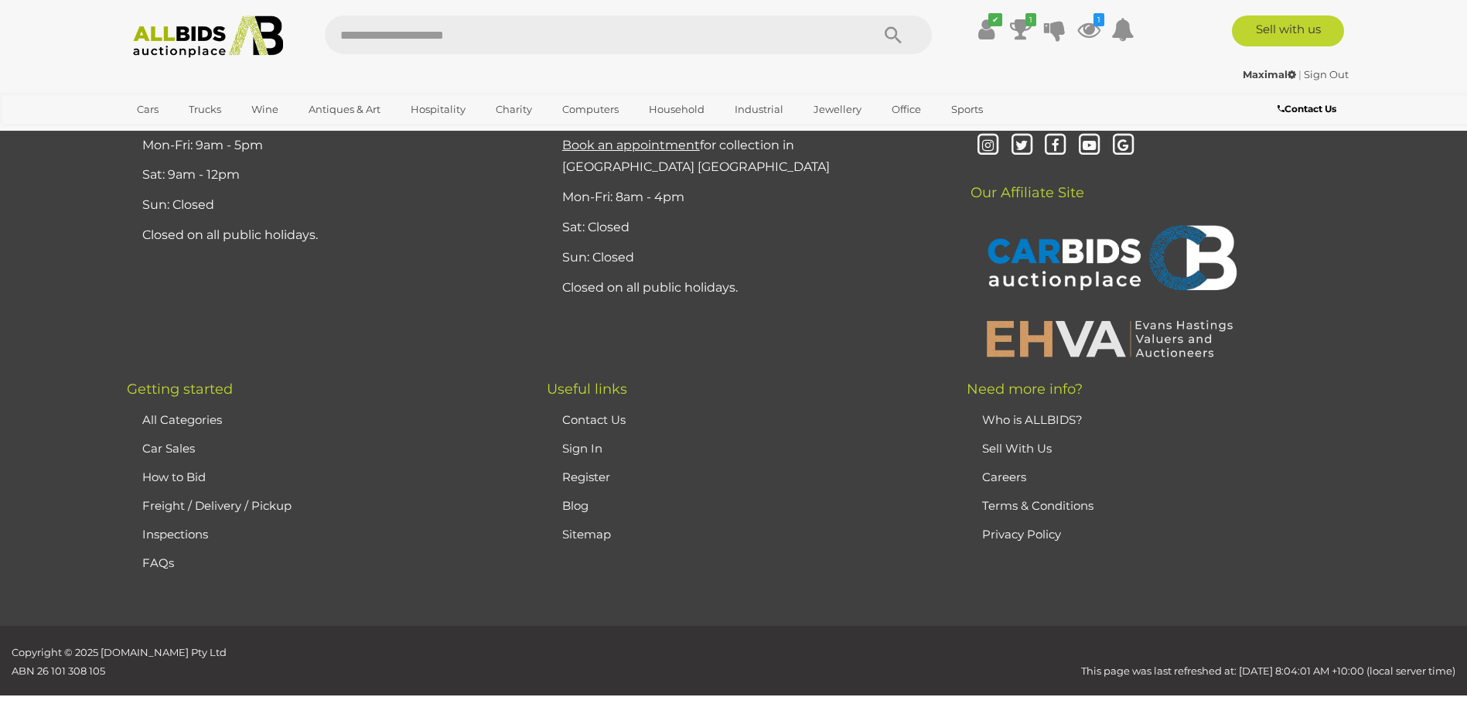
scroll to position [4463, 0]
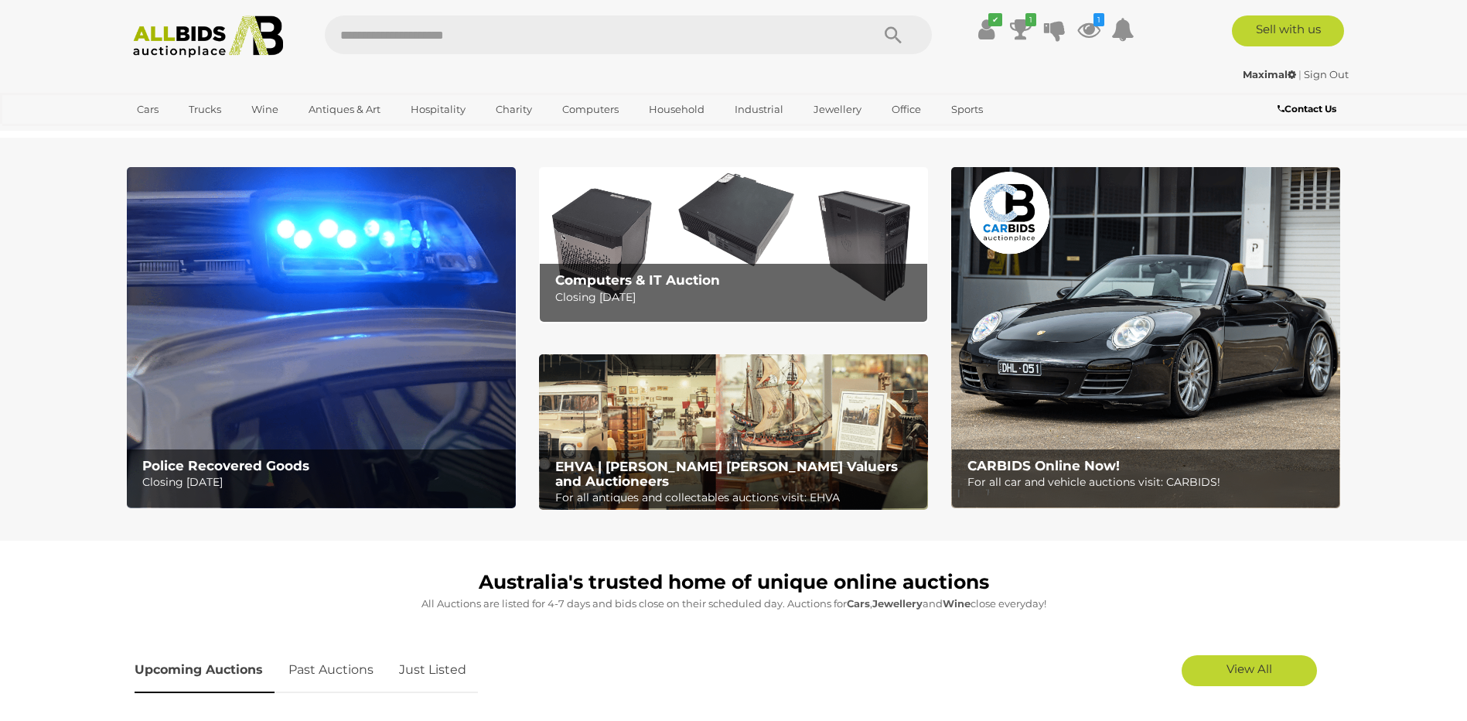
click at [569, 33] on input "text" at bounding box center [590, 34] width 531 height 39
type input "********"
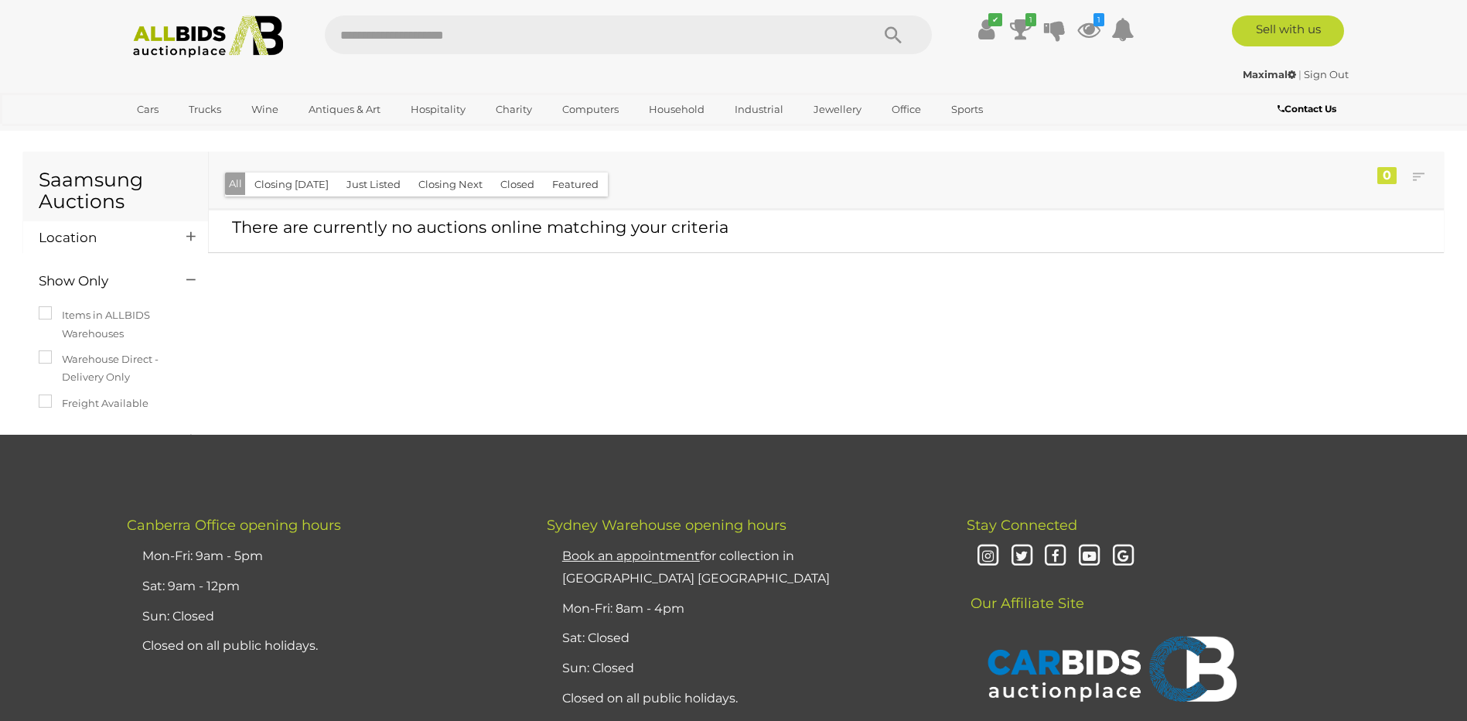
click at [546, 43] on input "text" at bounding box center [590, 34] width 531 height 39
type input "*******"
drag, startPoint x: 168, startPoint y: 52, endPoint x: 196, endPoint y: 21, distance: 42.2
click at [168, 52] on img at bounding box center [209, 36] width 168 height 43
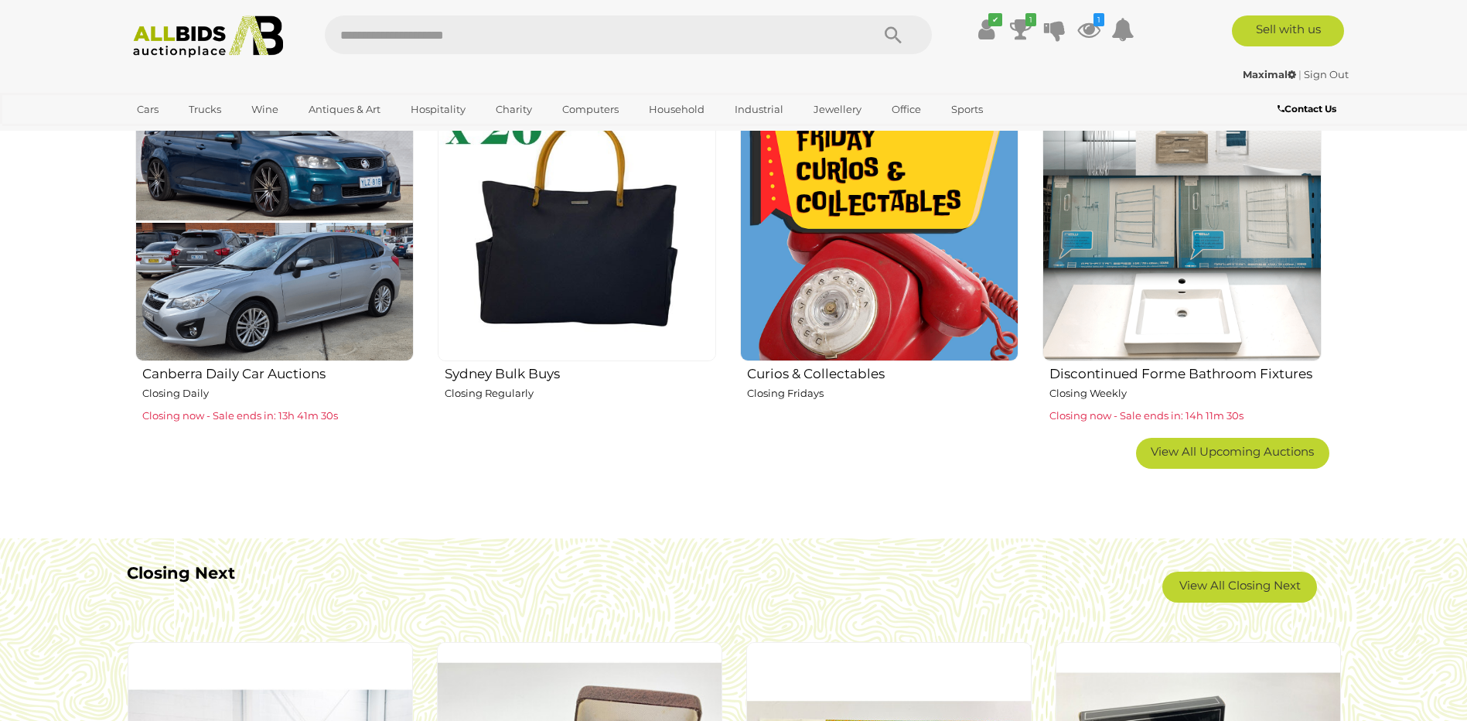
scroll to position [1006, 0]
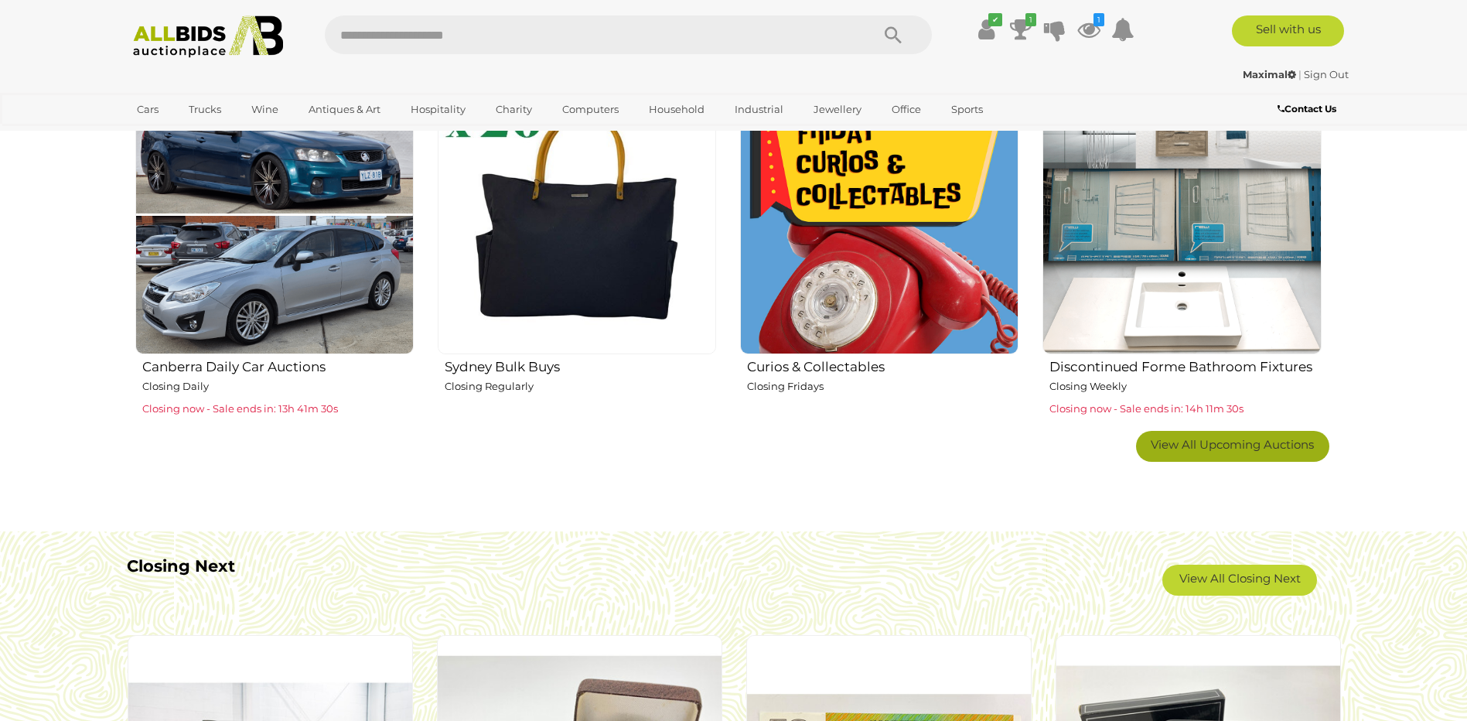
click at [1263, 451] on span "View All Upcoming Auctions" at bounding box center [1232, 444] width 163 height 15
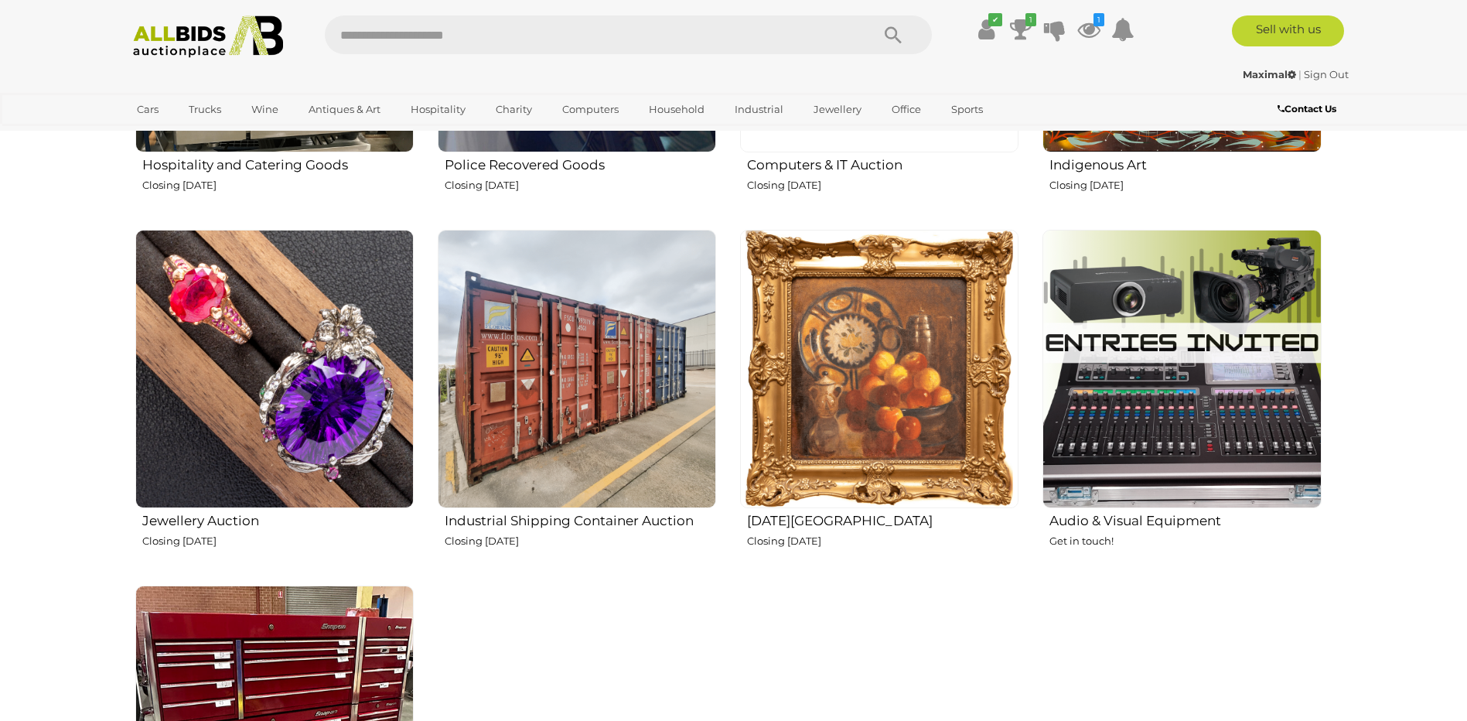
scroll to position [2011, 0]
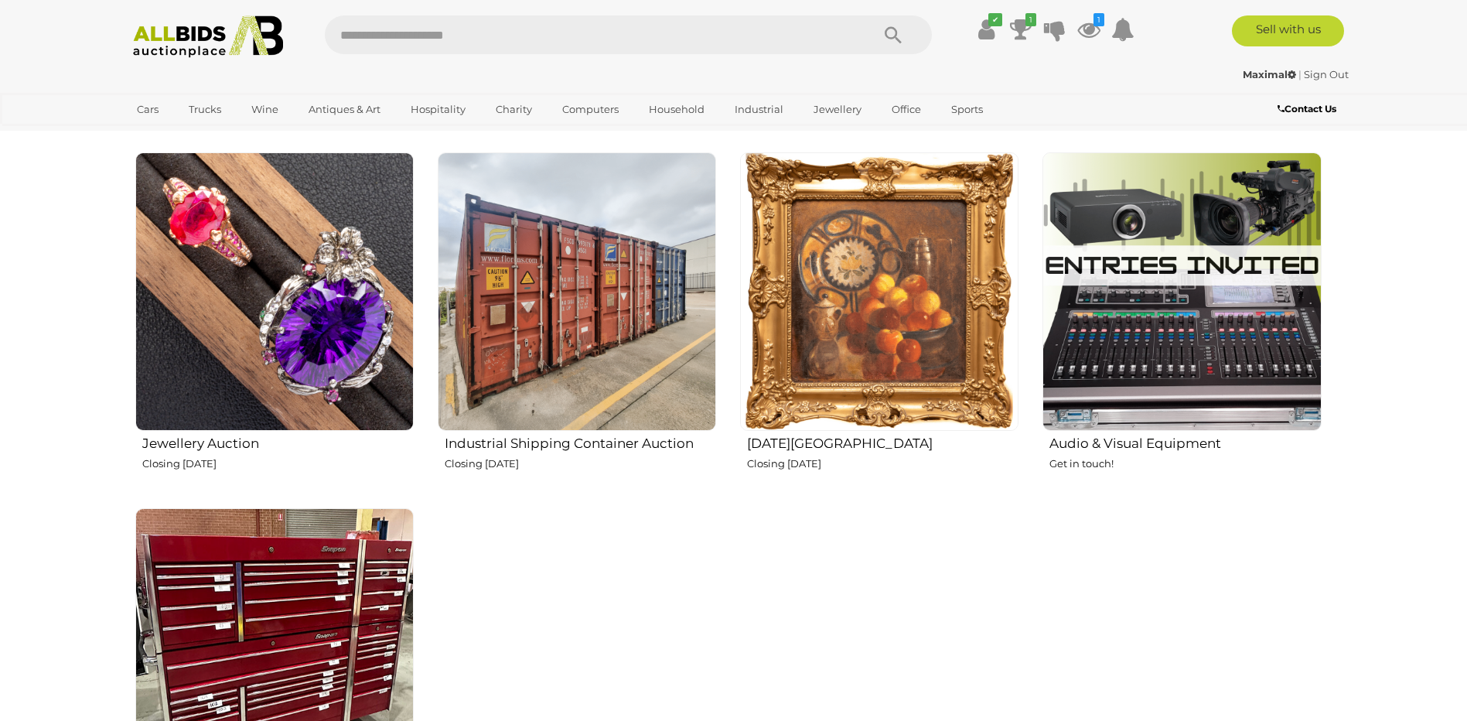
click at [855, 297] on img at bounding box center [879, 291] width 278 height 278
drag, startPoint x: 241, startPoint y: 362, endPoint x: 282, endPoint y: 318, distance: 60.2
click at [241, 362] on img at bounding box center [274, 291] width 278 height 278
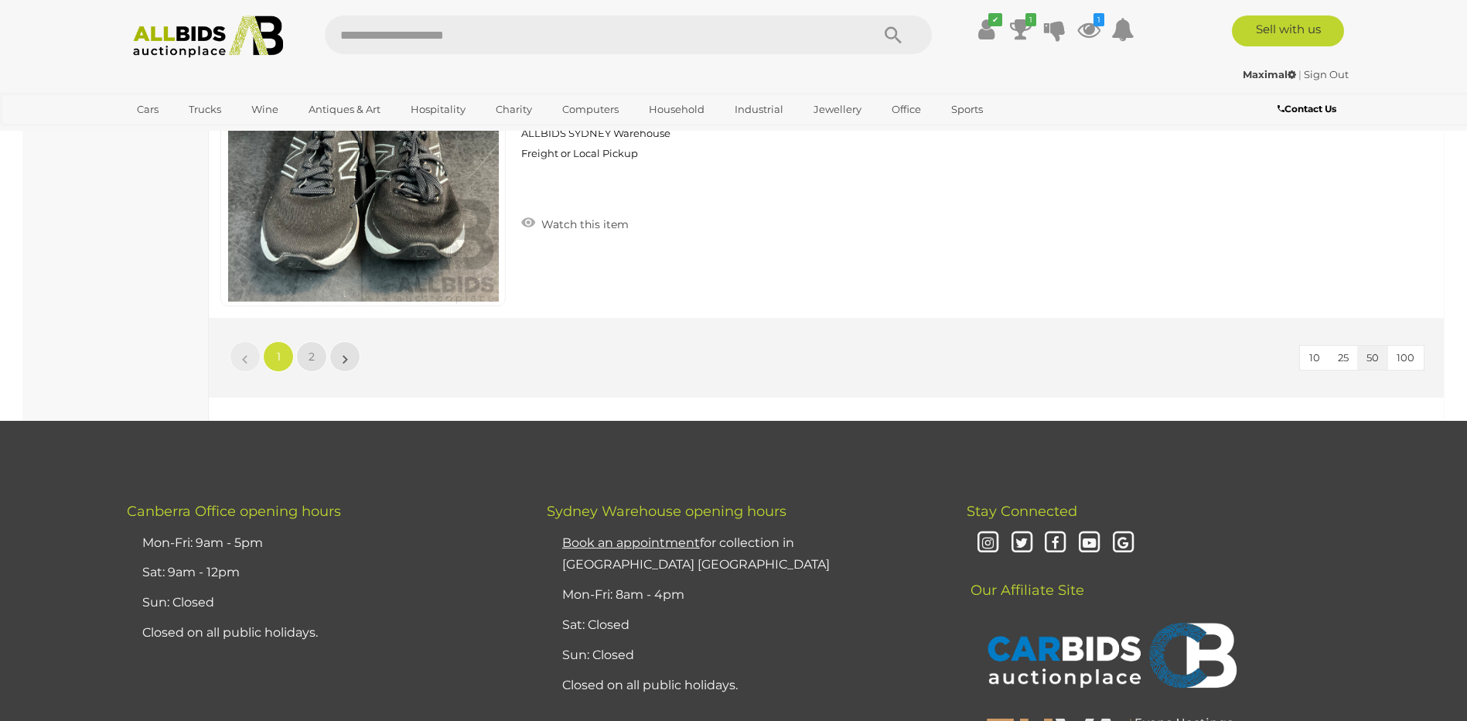
scroll to position [14930, 0]
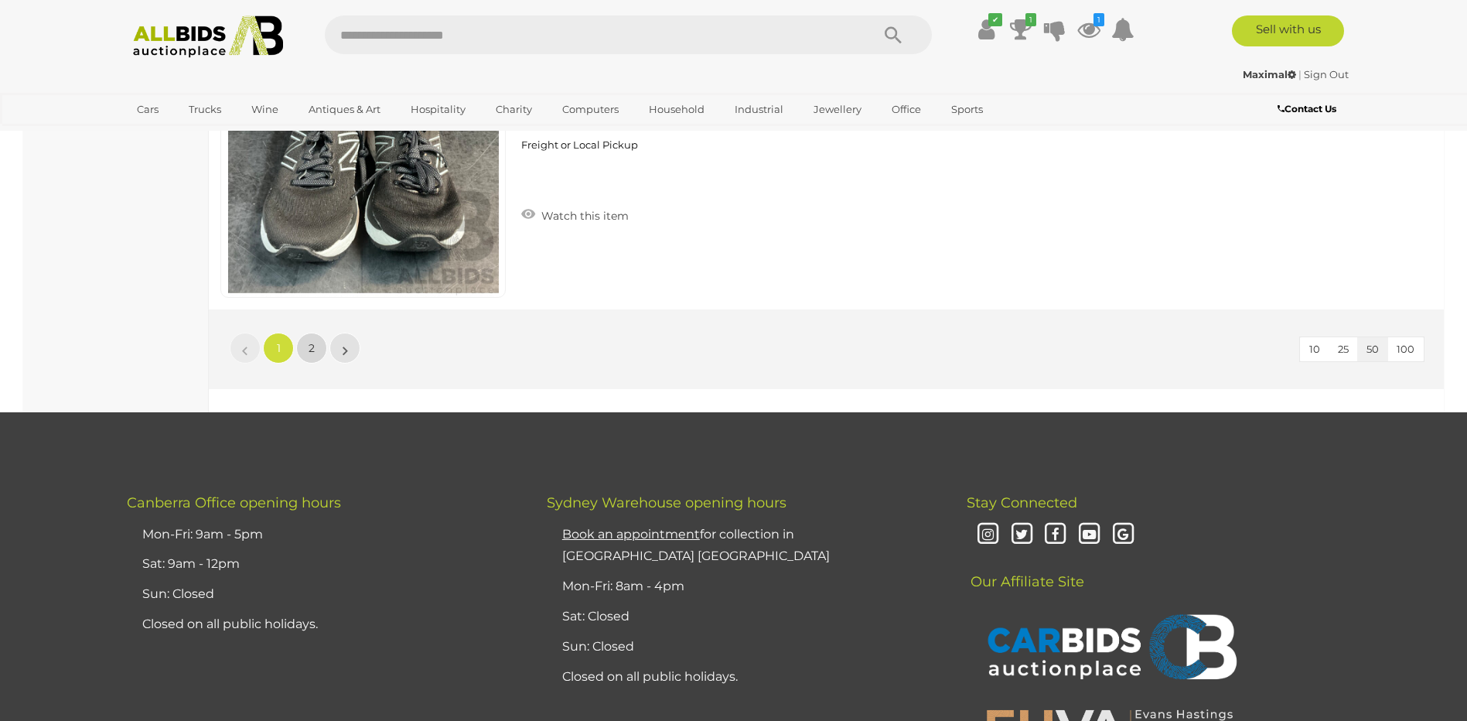
click at [325, 356] on link "2" at bounding box center [311, 348] width 31 height 31
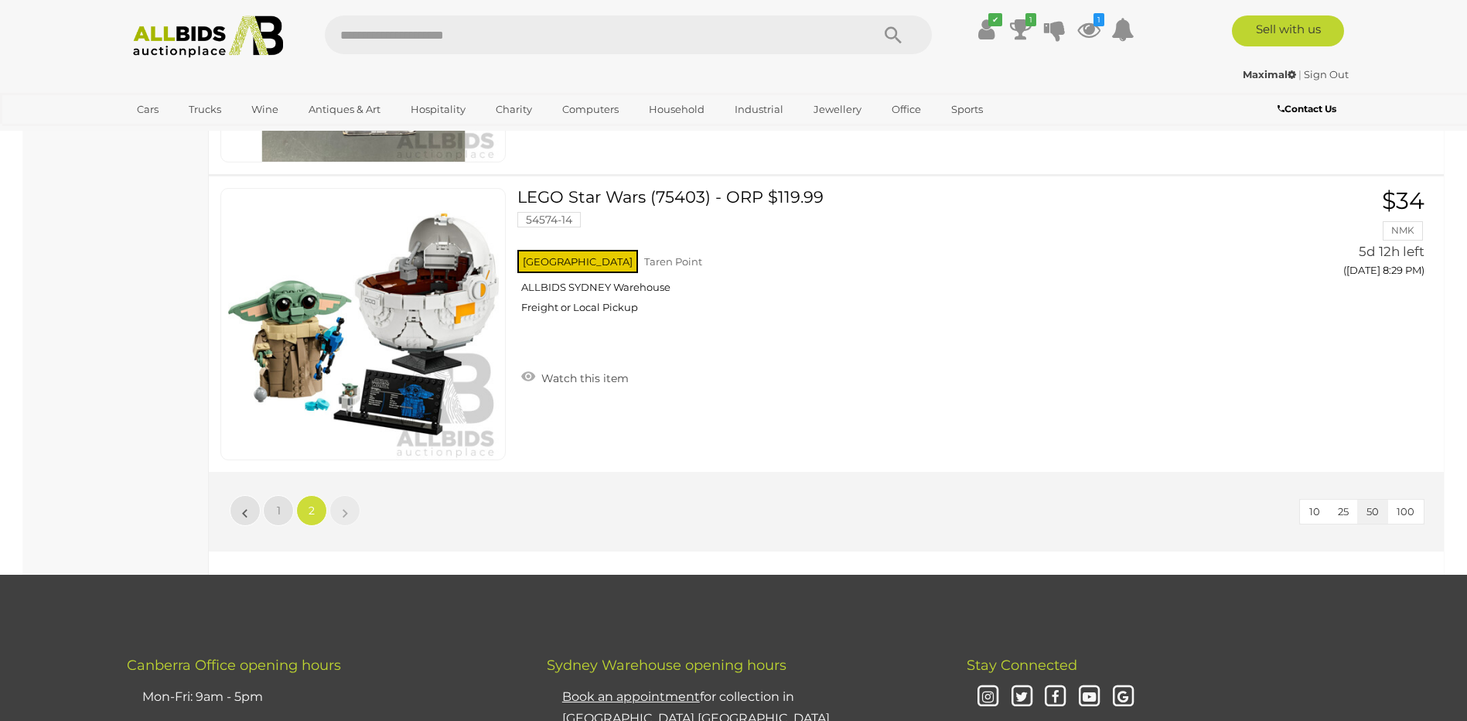
scroll to position [14118, 0]
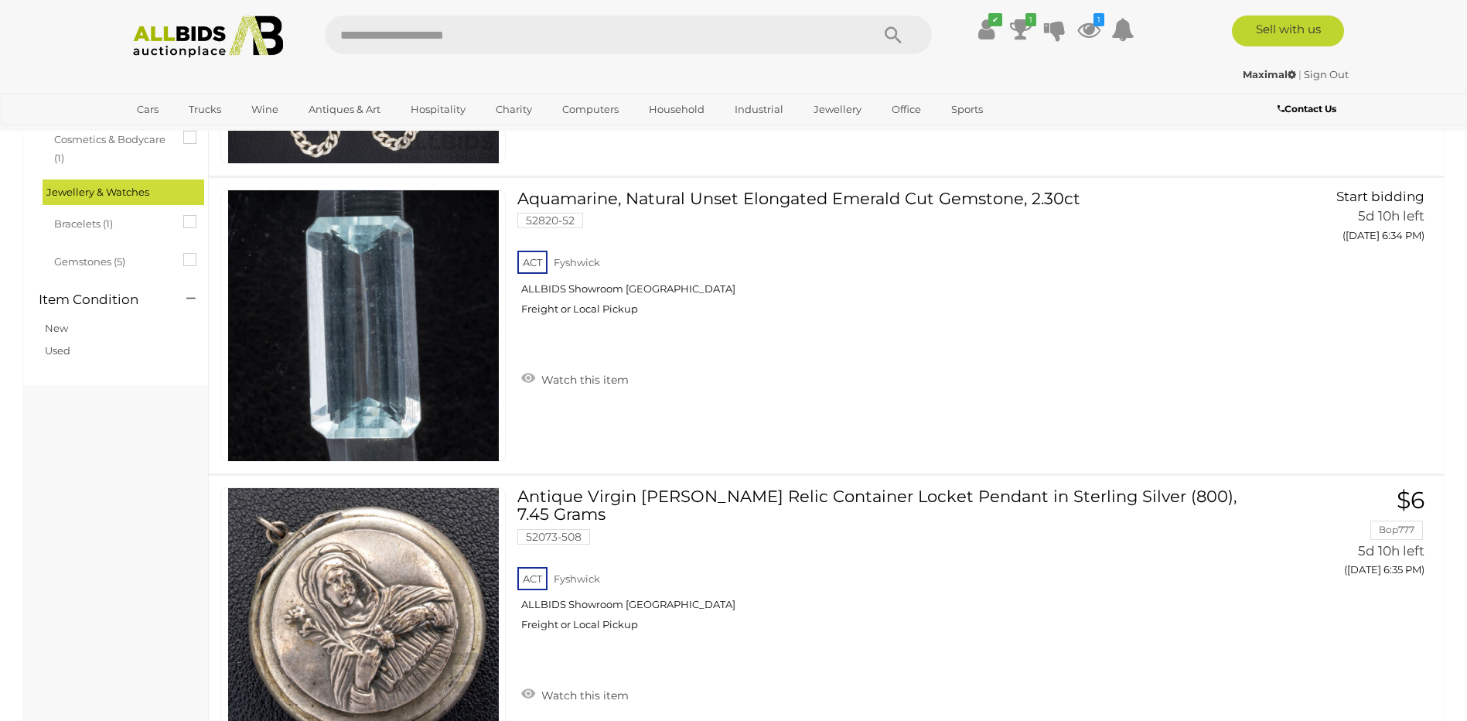
scroll to position [1160, 0]
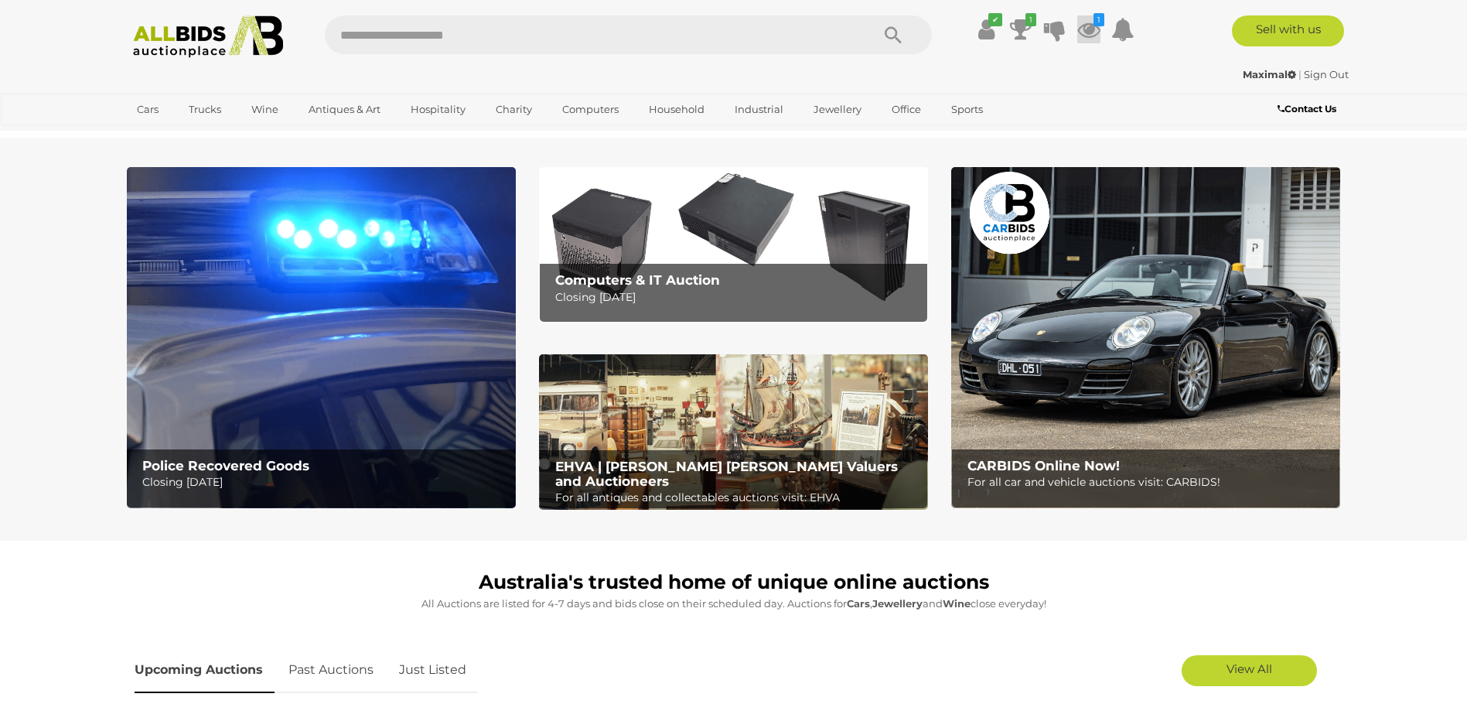
click at [1096, 16] on icon "1" at bounding box center [1099, 19] width 11 height 13
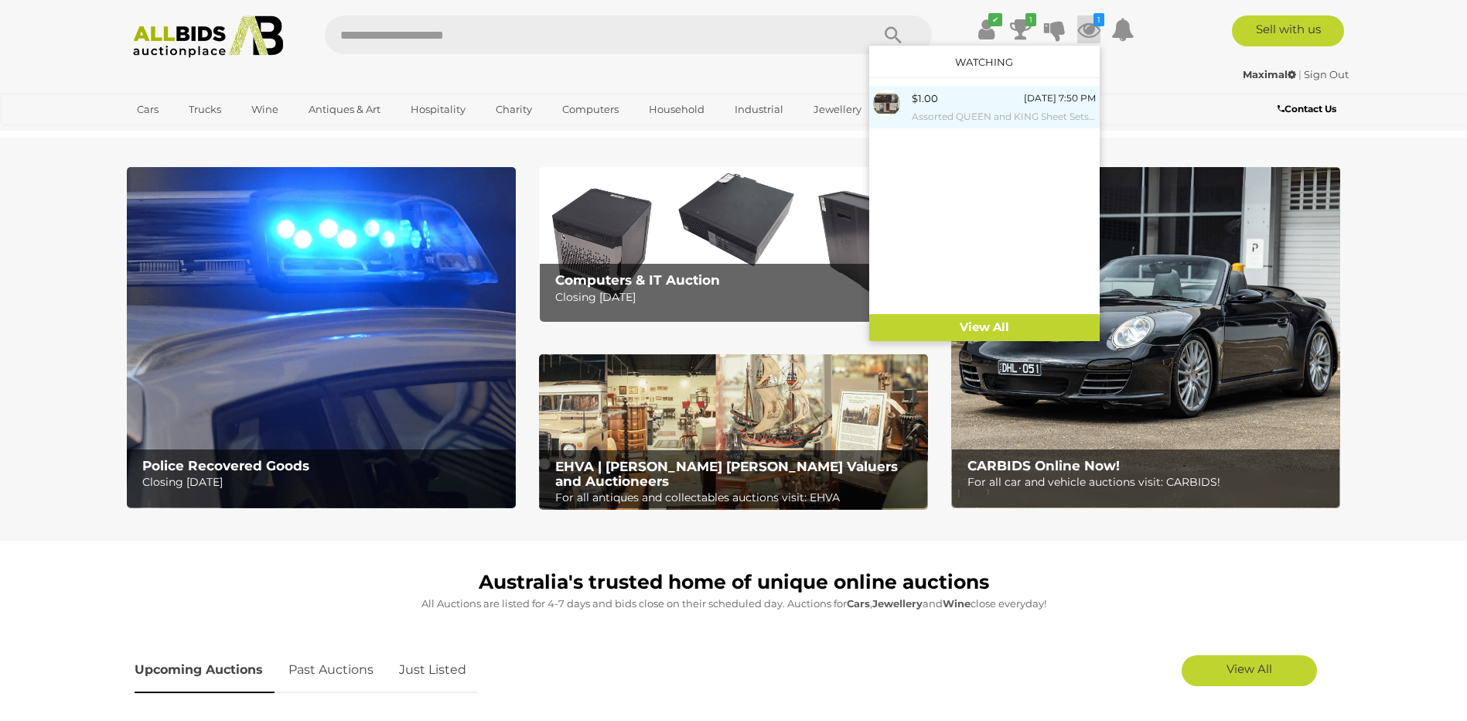
click at [981, 101] on div "$1.00 [DATE] 7:50 PM Assorted QUEEN and KING Sheet Sets, QUEEN Quilted Valance …" at bounding box center [1004, 107] width 184 height 35
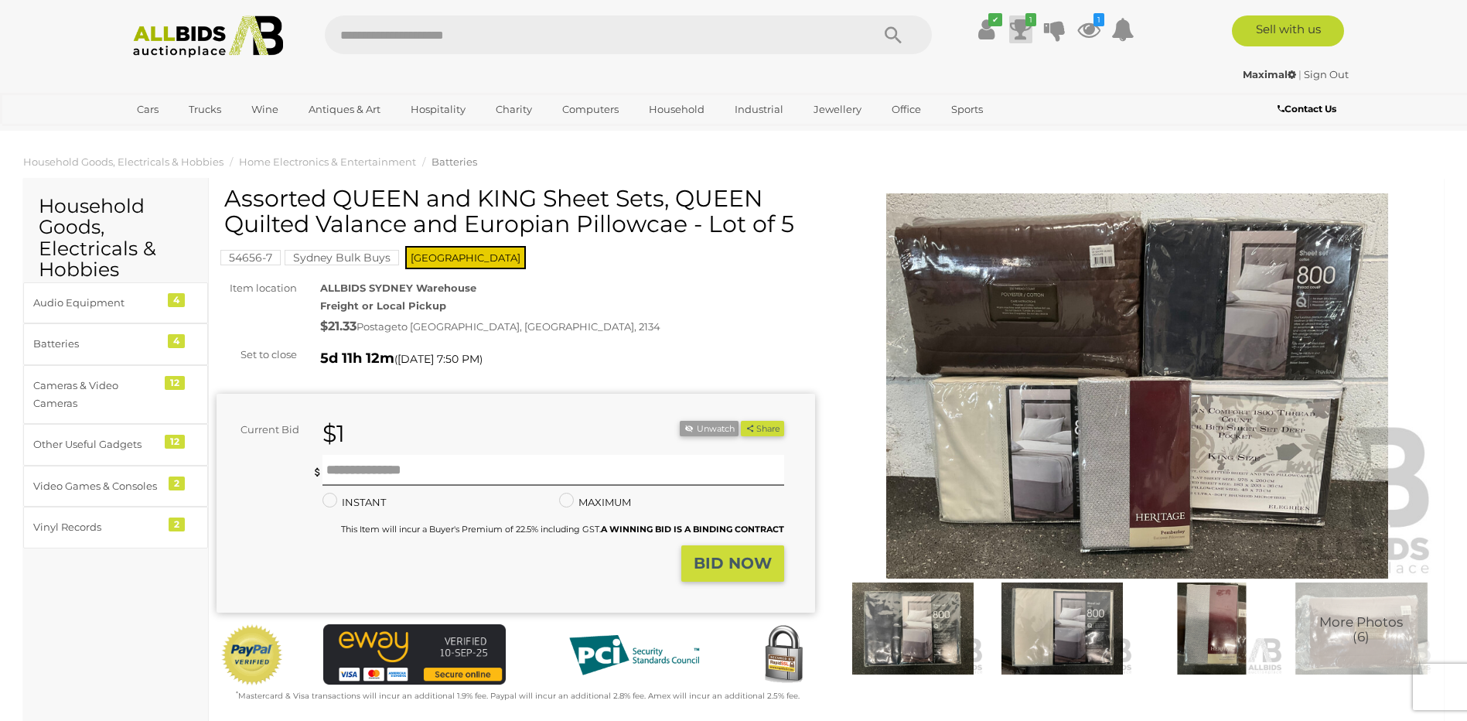
click at [1021, 27] on icon at bounding box center [1021, 29] width 22 height 28
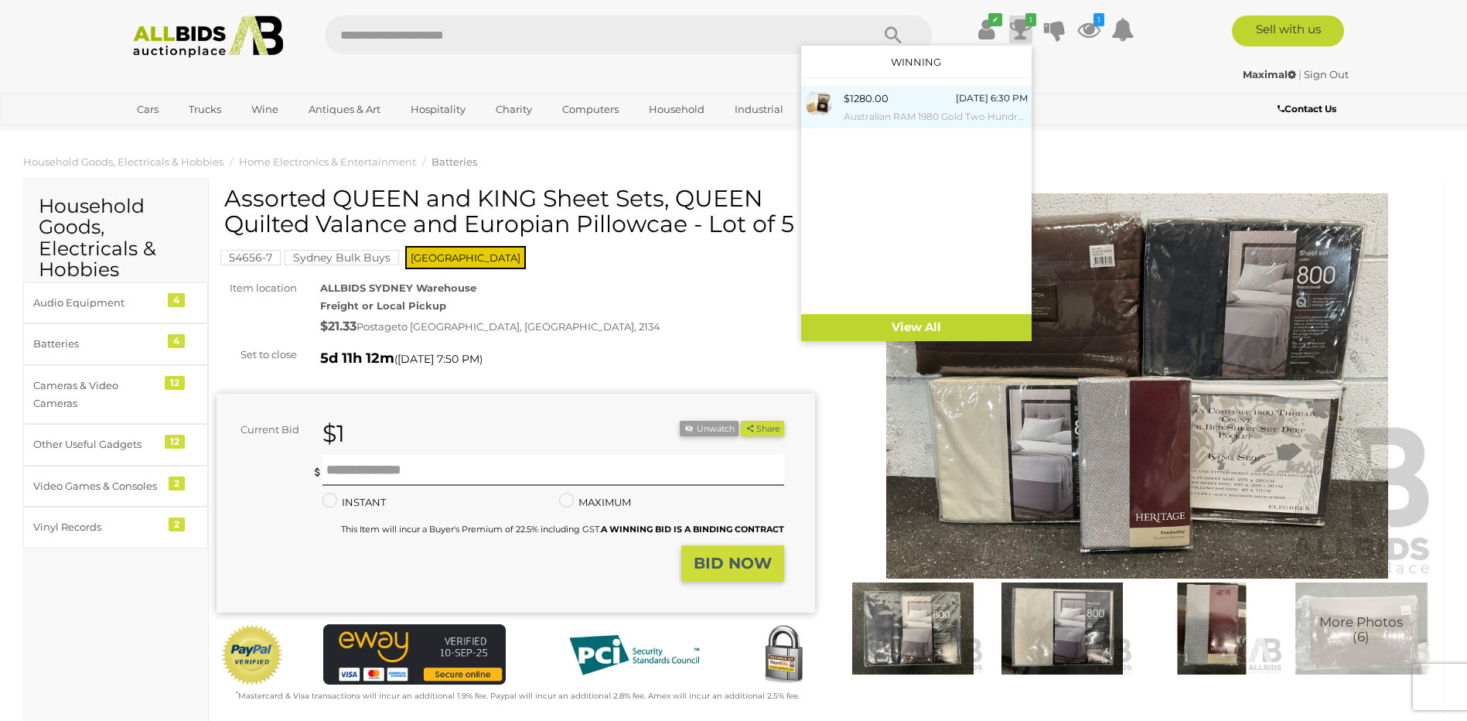
click at [914, 99] on div "$1280.00 Today 6:30 PM Australian RAM 1980 Gold Two Hundred Dollar Proof Coin, …" at bounding box center [936, 107] width 184 height 35
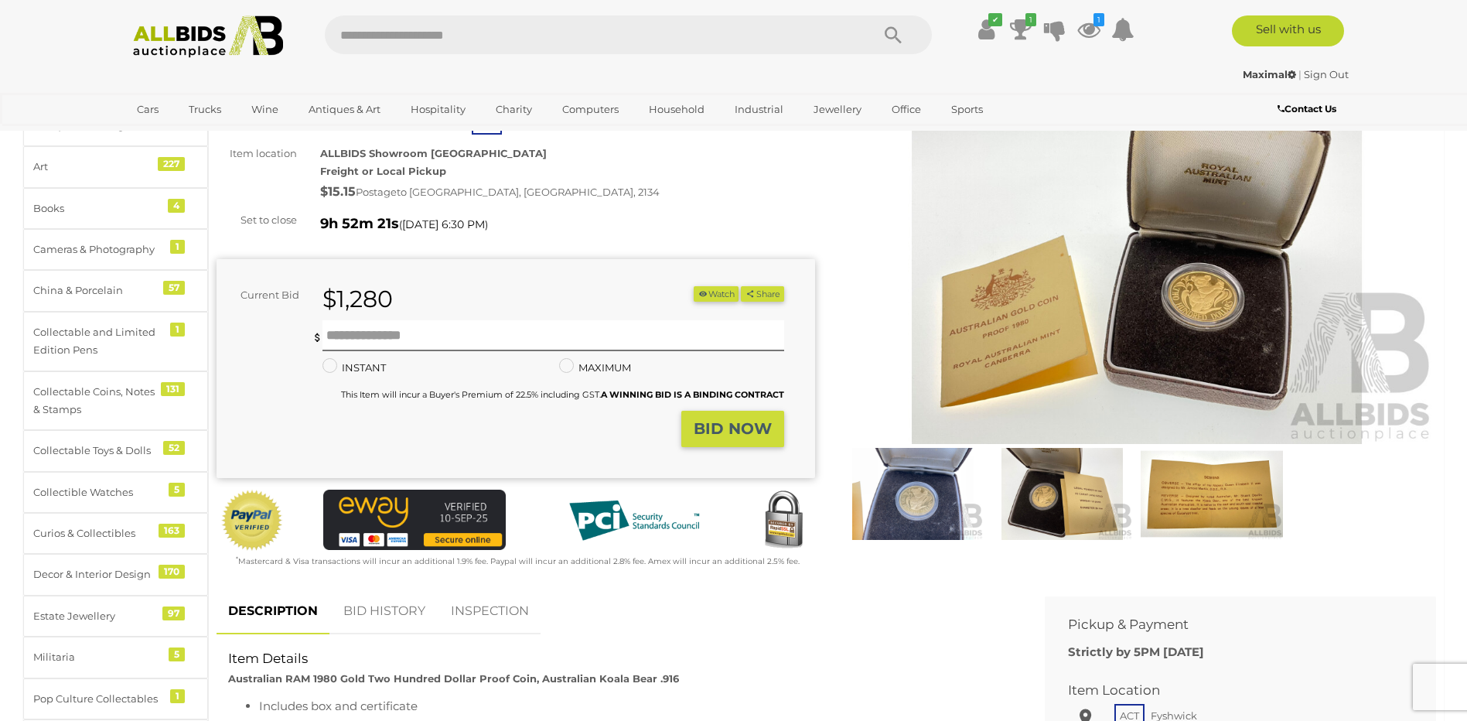
scroll to position [541, 0]
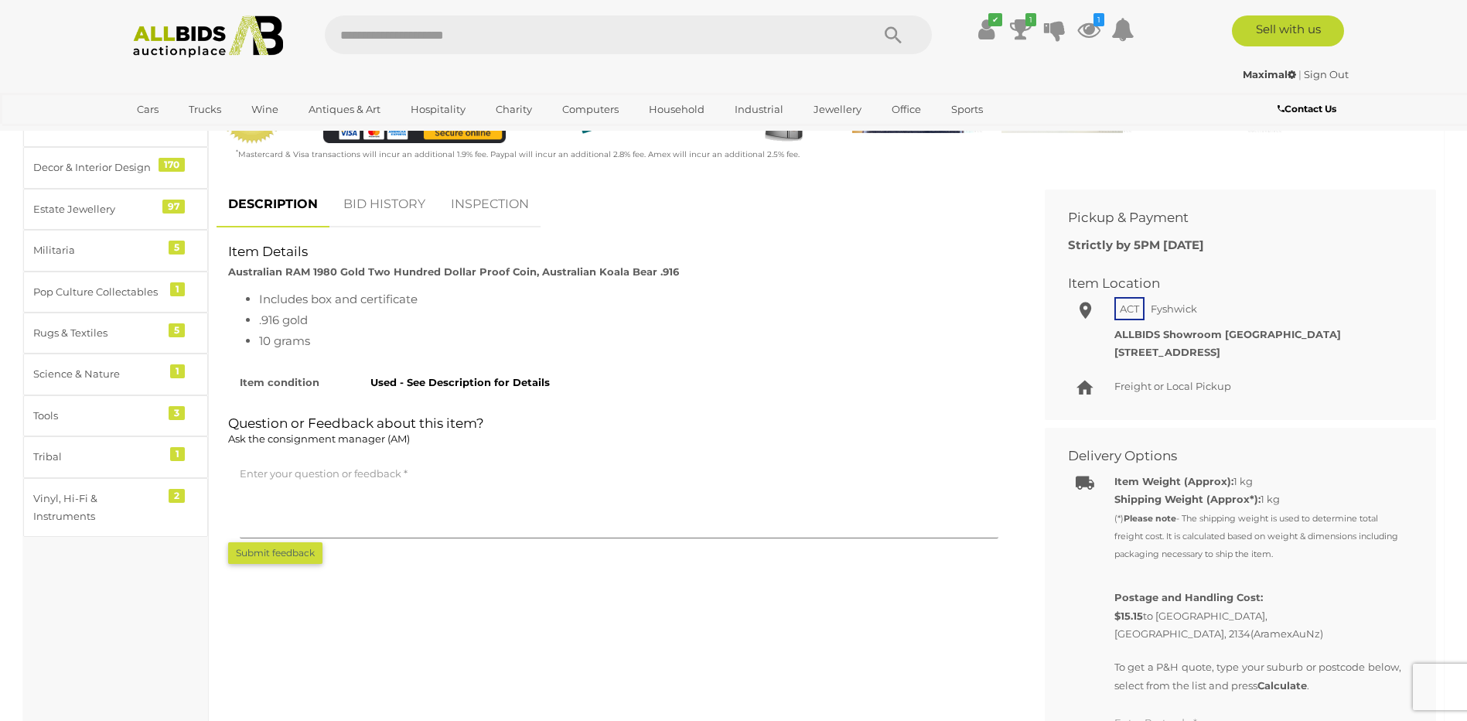
click at [393, 207] on link "BID HISTORY" at bounding box center [384, 205] width 105 height 46
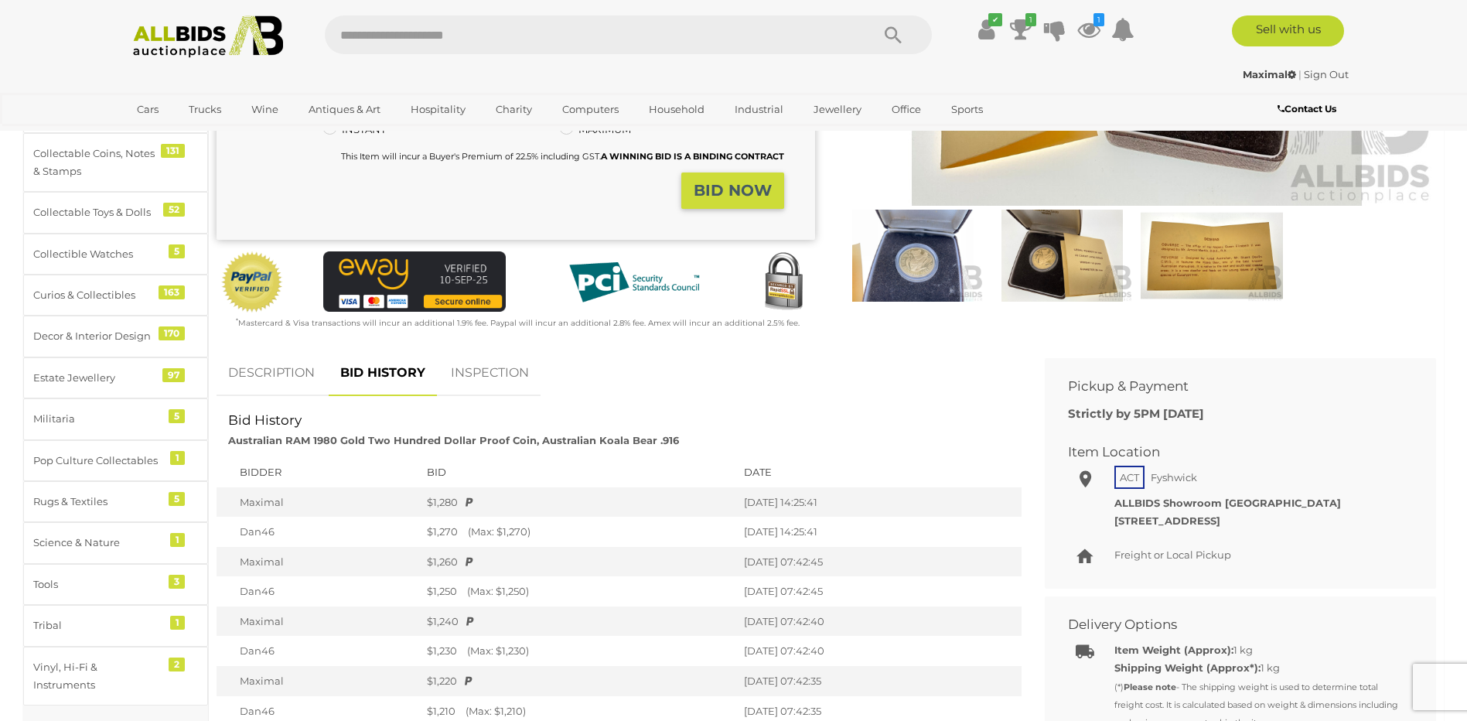
scroll to position [155, 0]
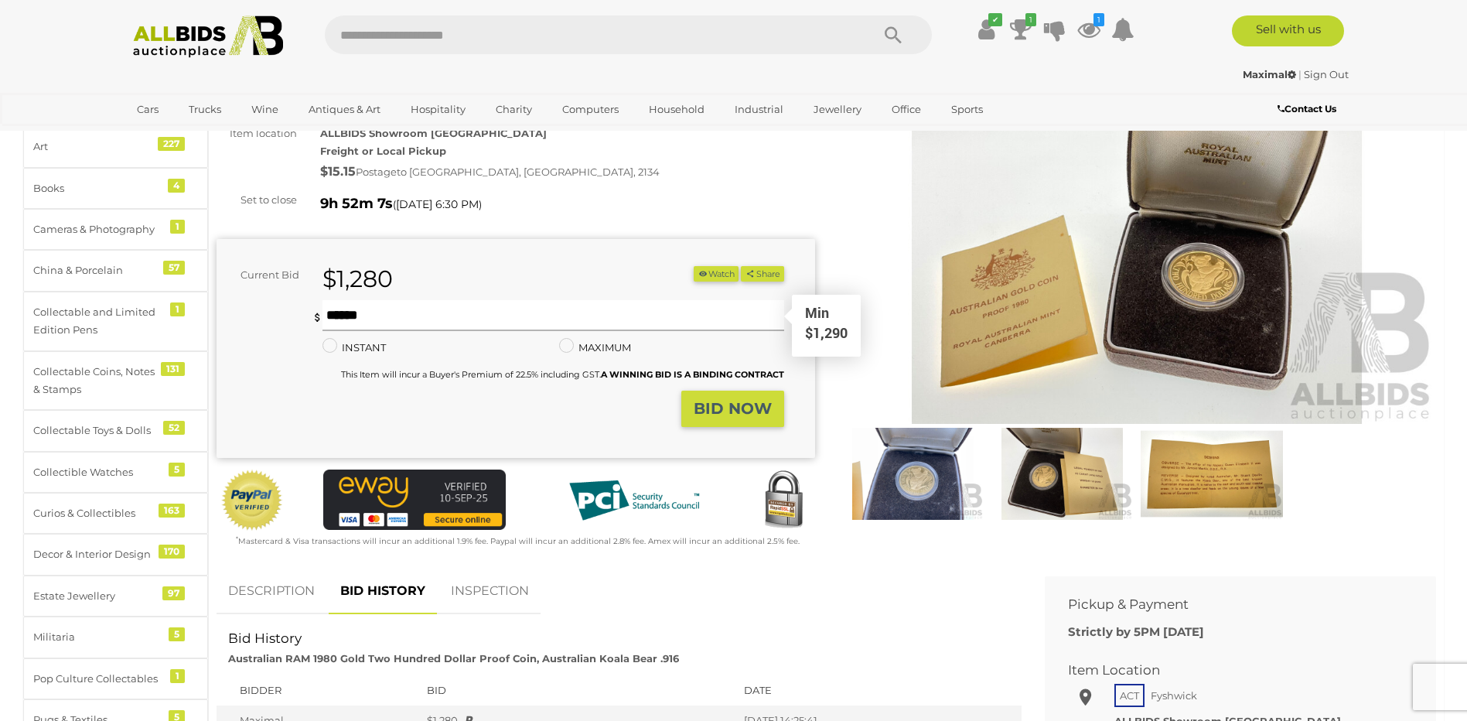
click at [447, 312] on input "text" at bounding box center [553, 315] width 461 height 31
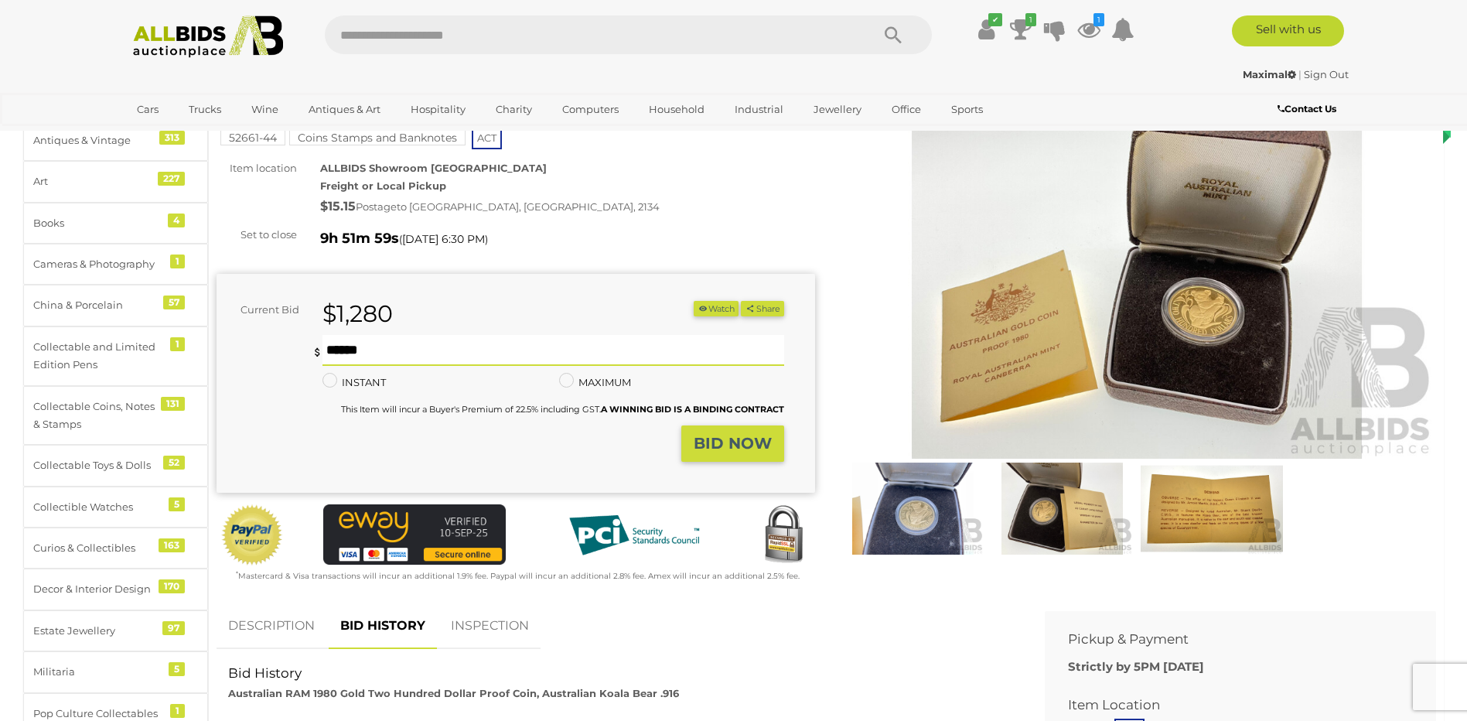
scroll to position [0, 0]
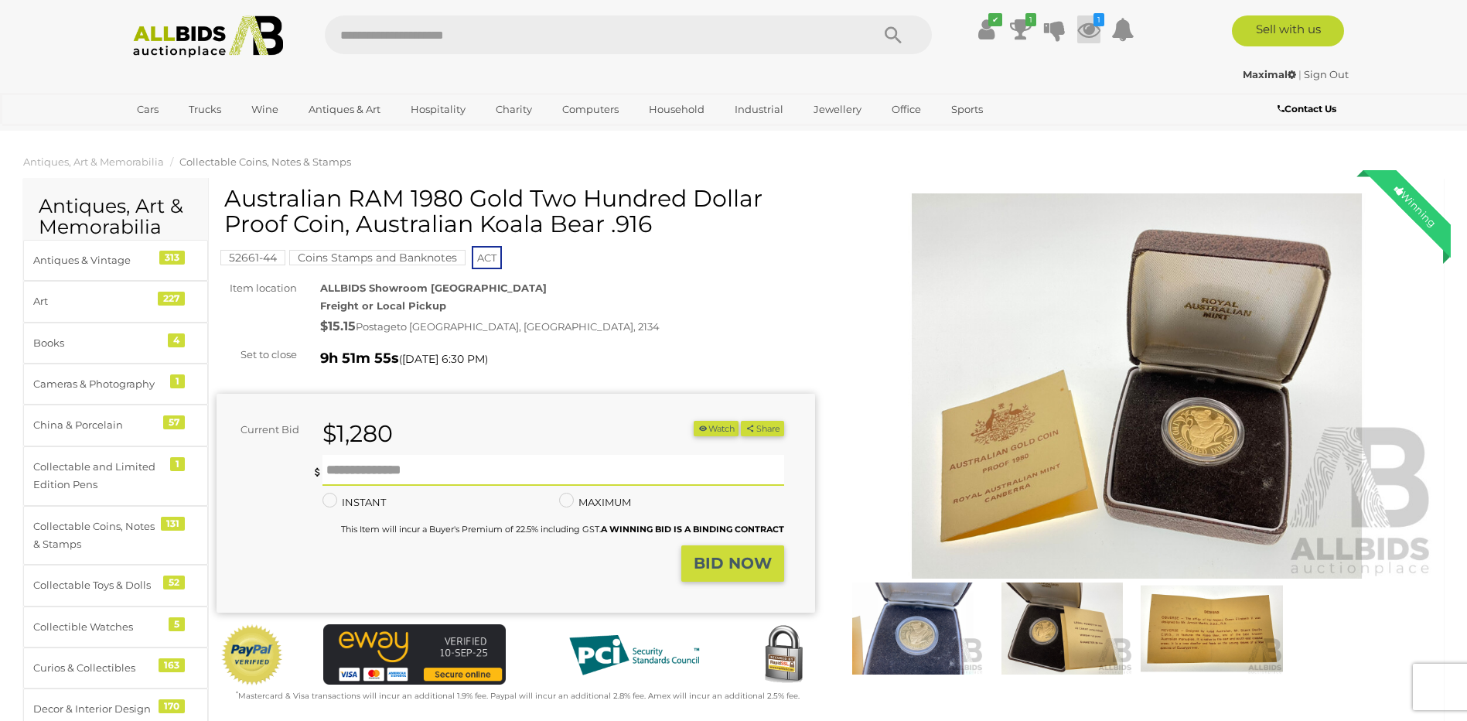
click at [1090, 19] on icon at bounding box center [1089, 29] width 23 height 28
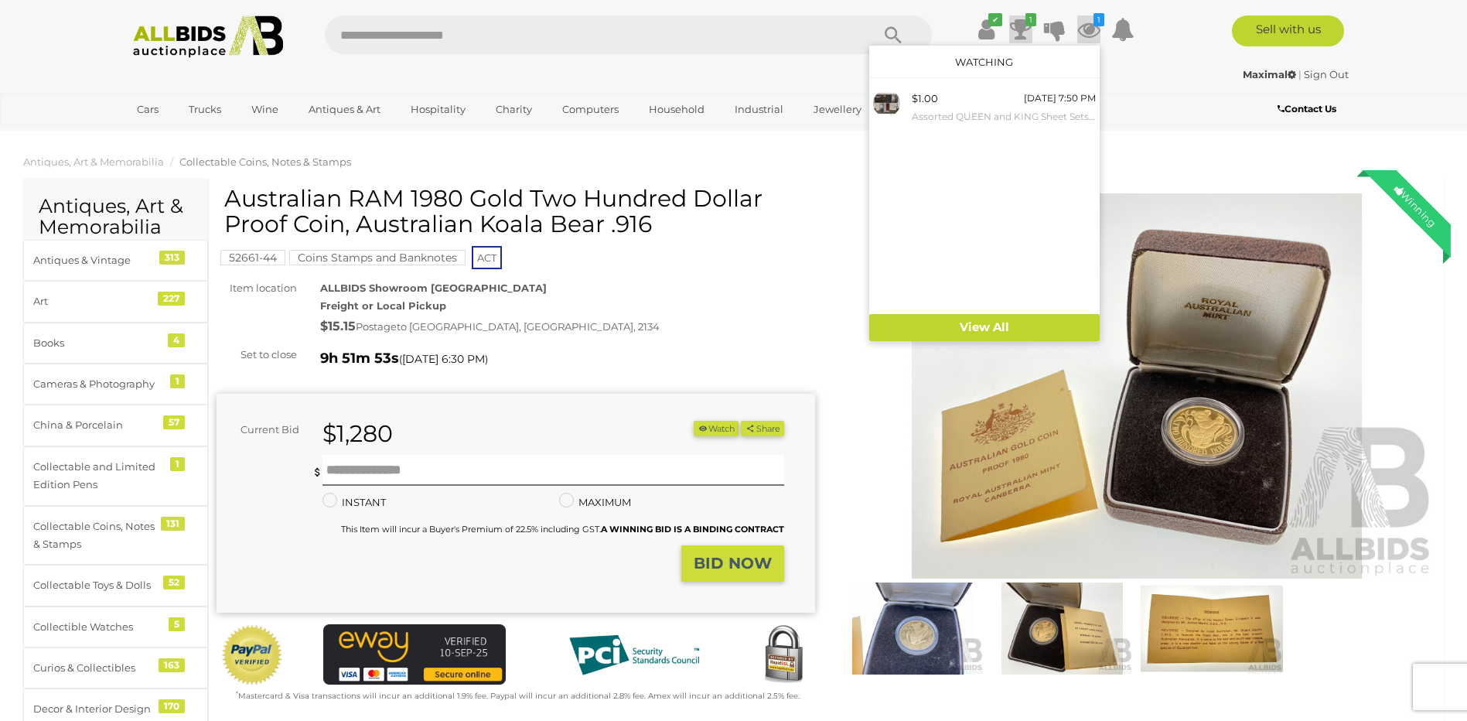
click at [1016, 28] on icon at bounding box center [1021, 29] width 22 height 28
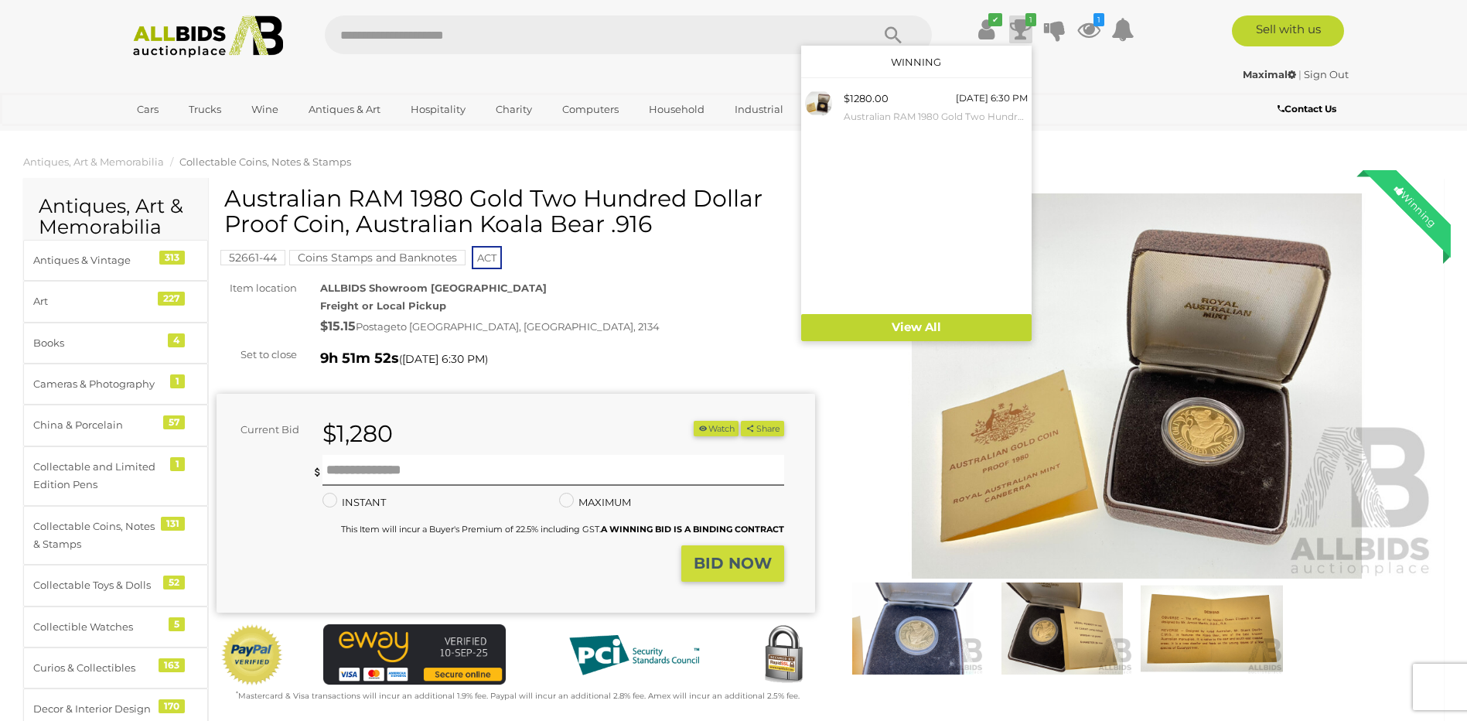
click at [1131, 81] on div "Maximal | Sign Out" at bounding box center [734, 75] width 1230 height 18
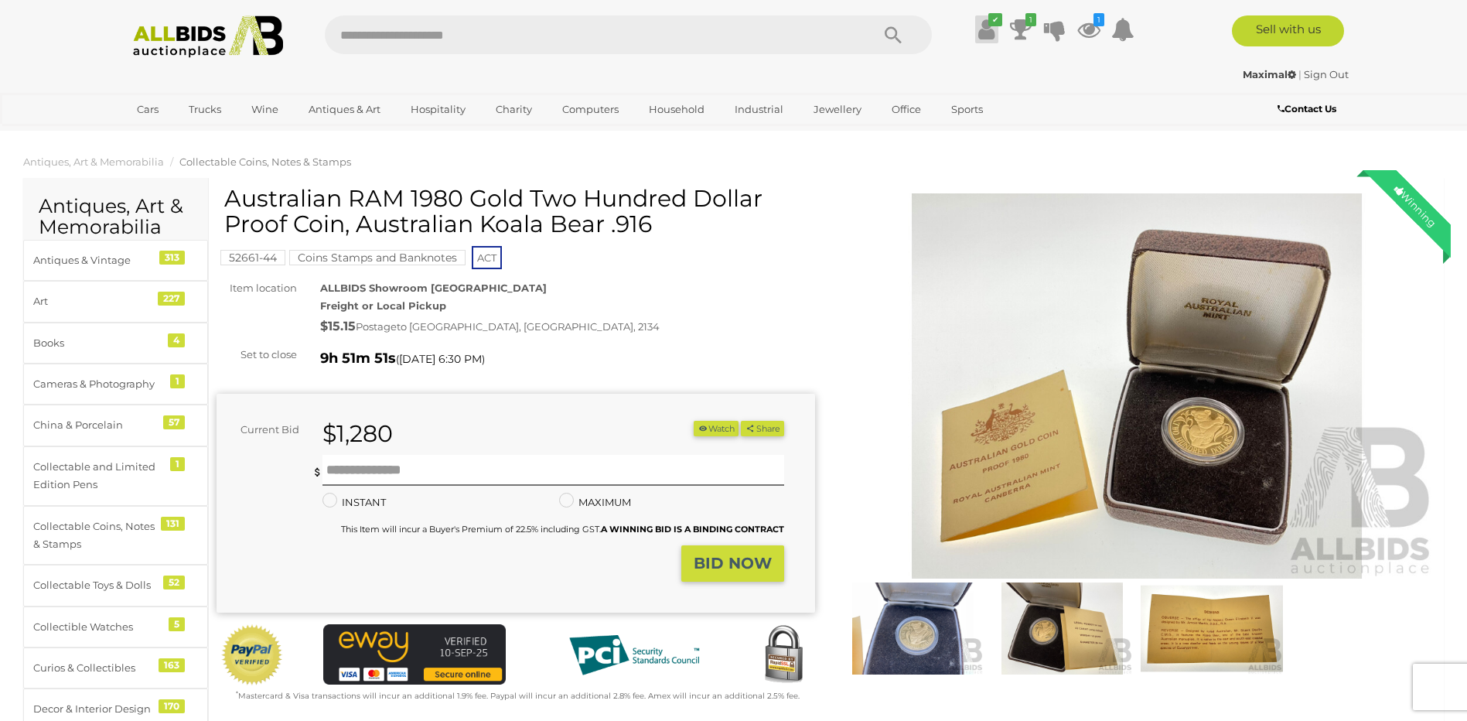
click at [991, 23] on icon "✔" at bounding box center [996, 19] width 14 height 13
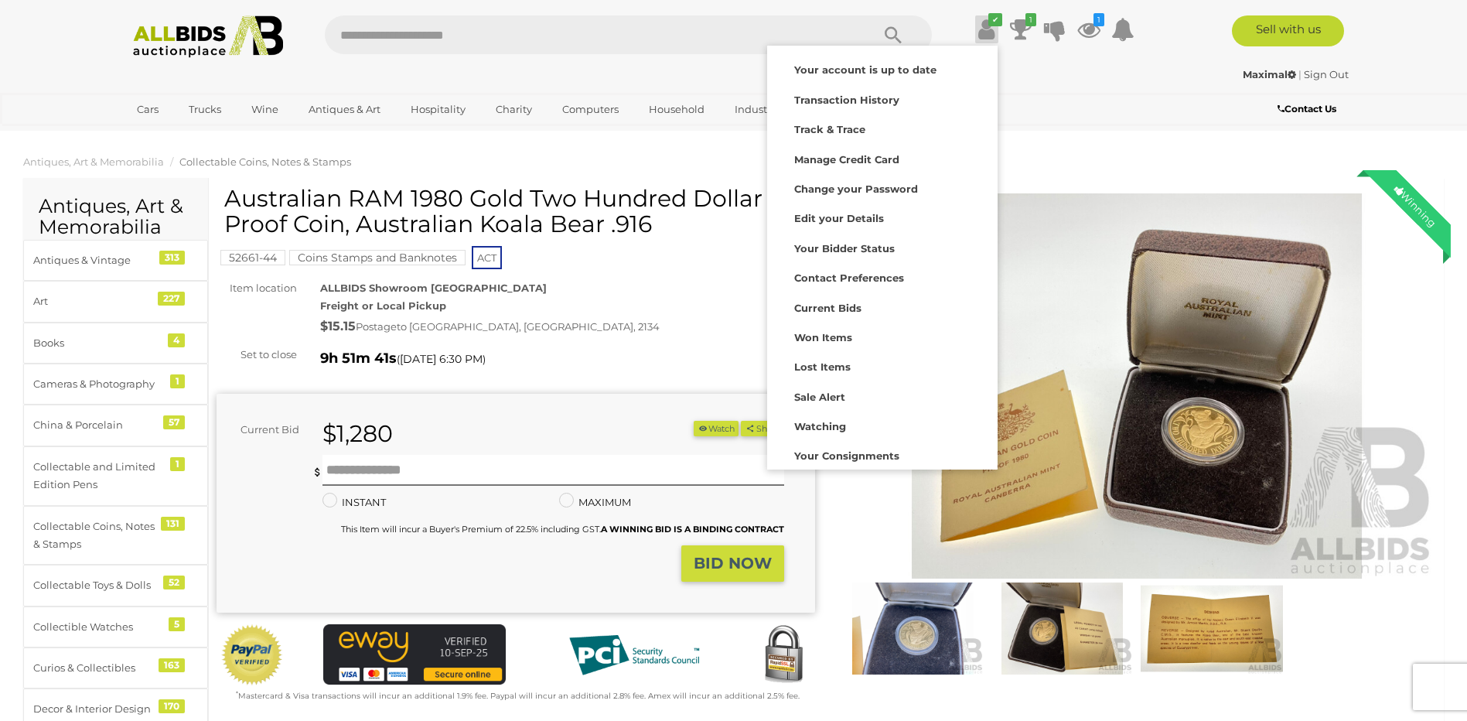
click at [576, 340] on div "Australian RAM 1980 Gold Two Hundred Dollar Proof Coin, Australian Koala Bear .…" at bounding box center [516, 445] width 599 height 518
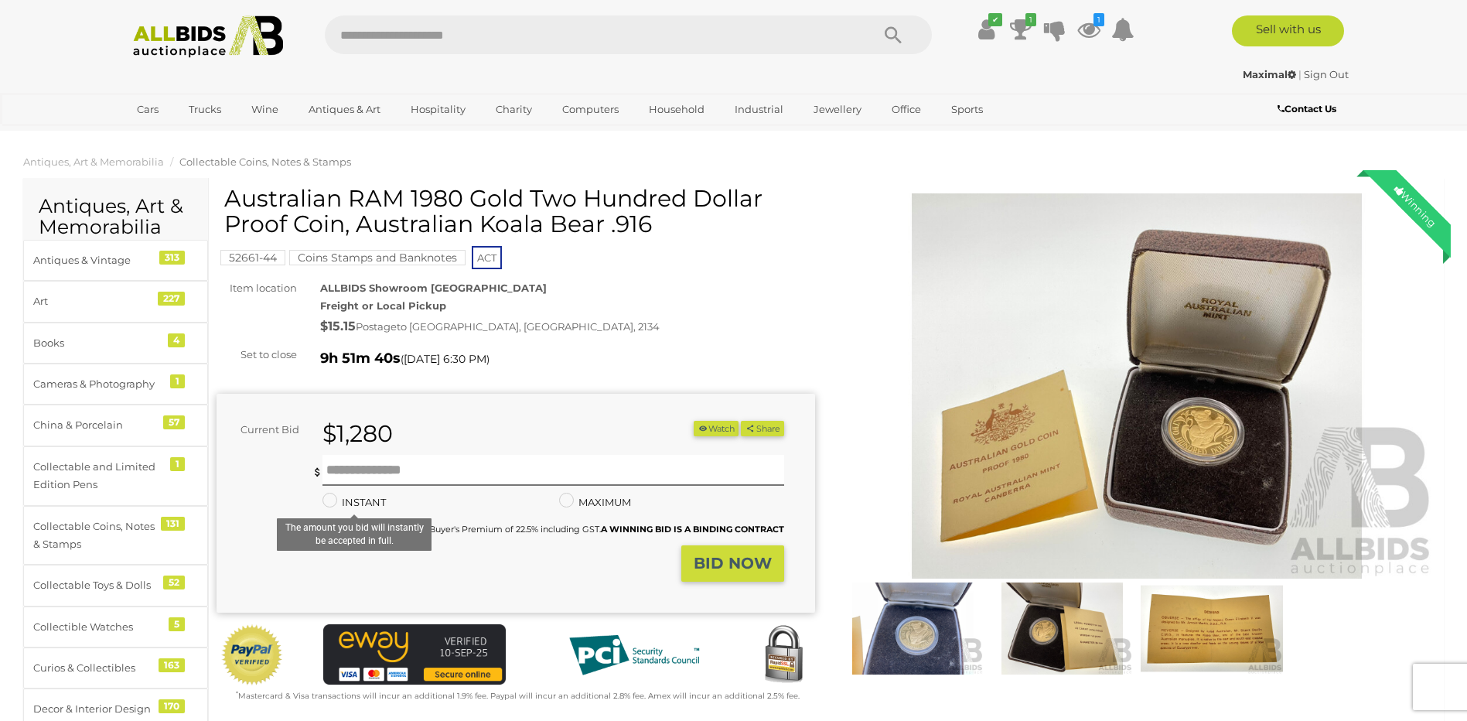
click at [378, 499] on label "INSTANT" at bounding box center [354, 503] width 63 height 18
click at [617, 493] on div "Minimum bid is $1290 INSTANT The amount you bid will instantly be accepted in f…" at bounding box center [547, 496] width 449 height 83
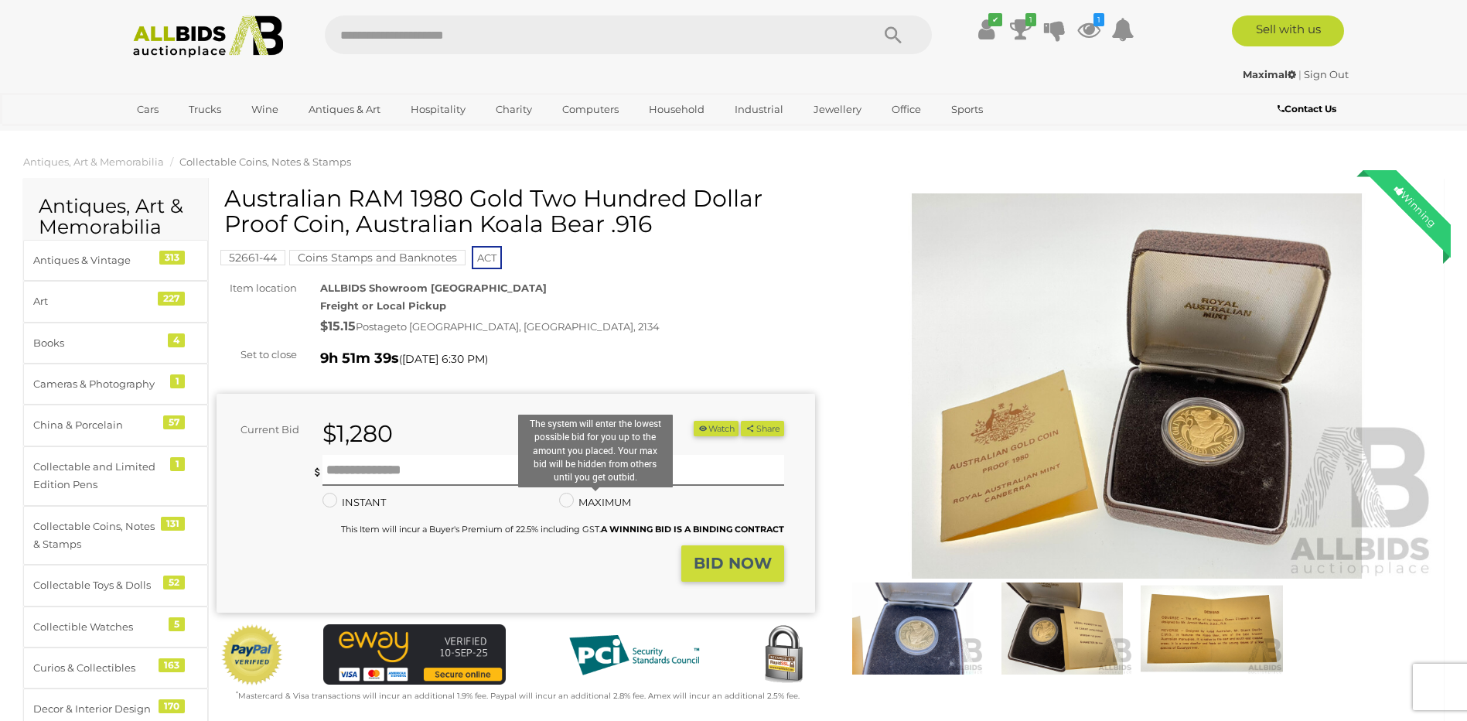
click at [614, 498] on label "MAXIMUM" at bounding box center [595, 503] width 72 height 18
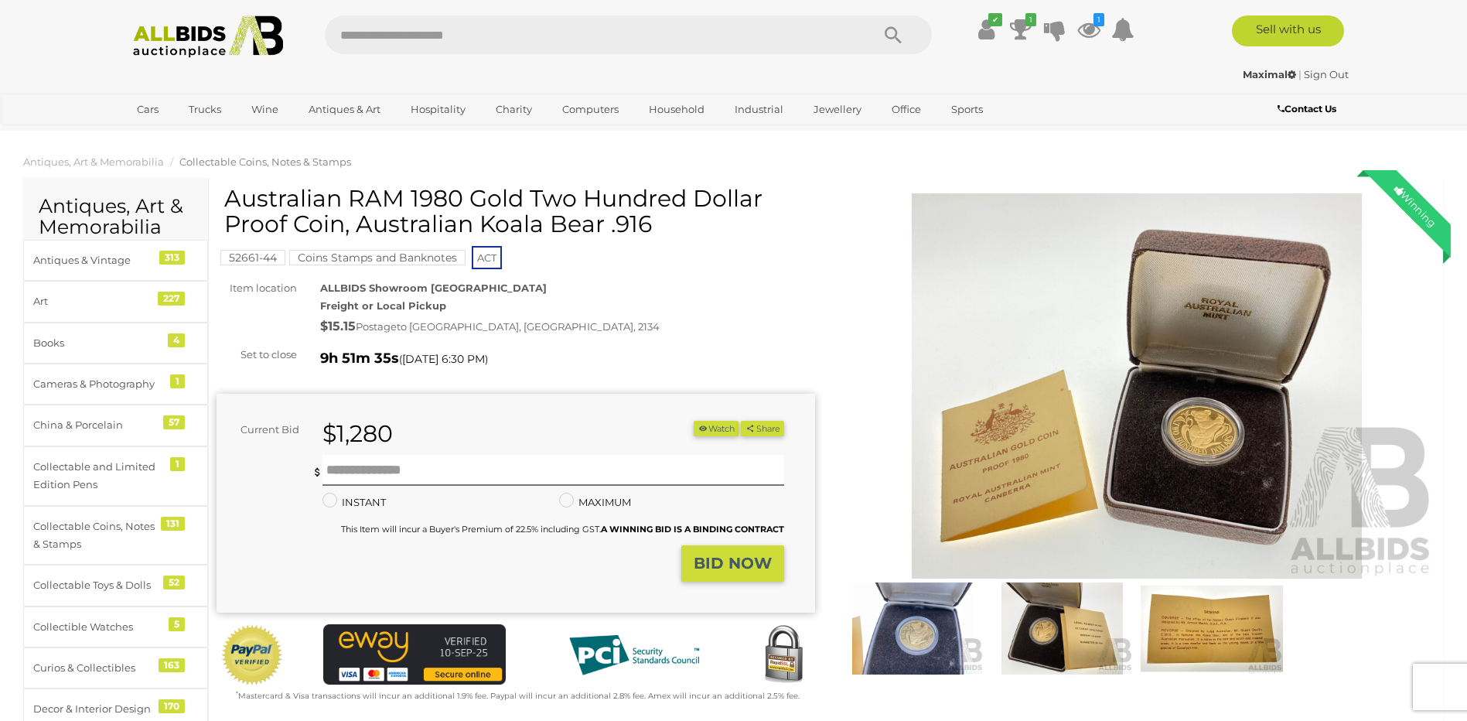
click at [666, 322] on div "$15.15 Postage to [GEOGRAPHIC_DATA], [GEOGRAPHIC_DATA], 2134" at bounding box center [567, 327] width 495 height 22
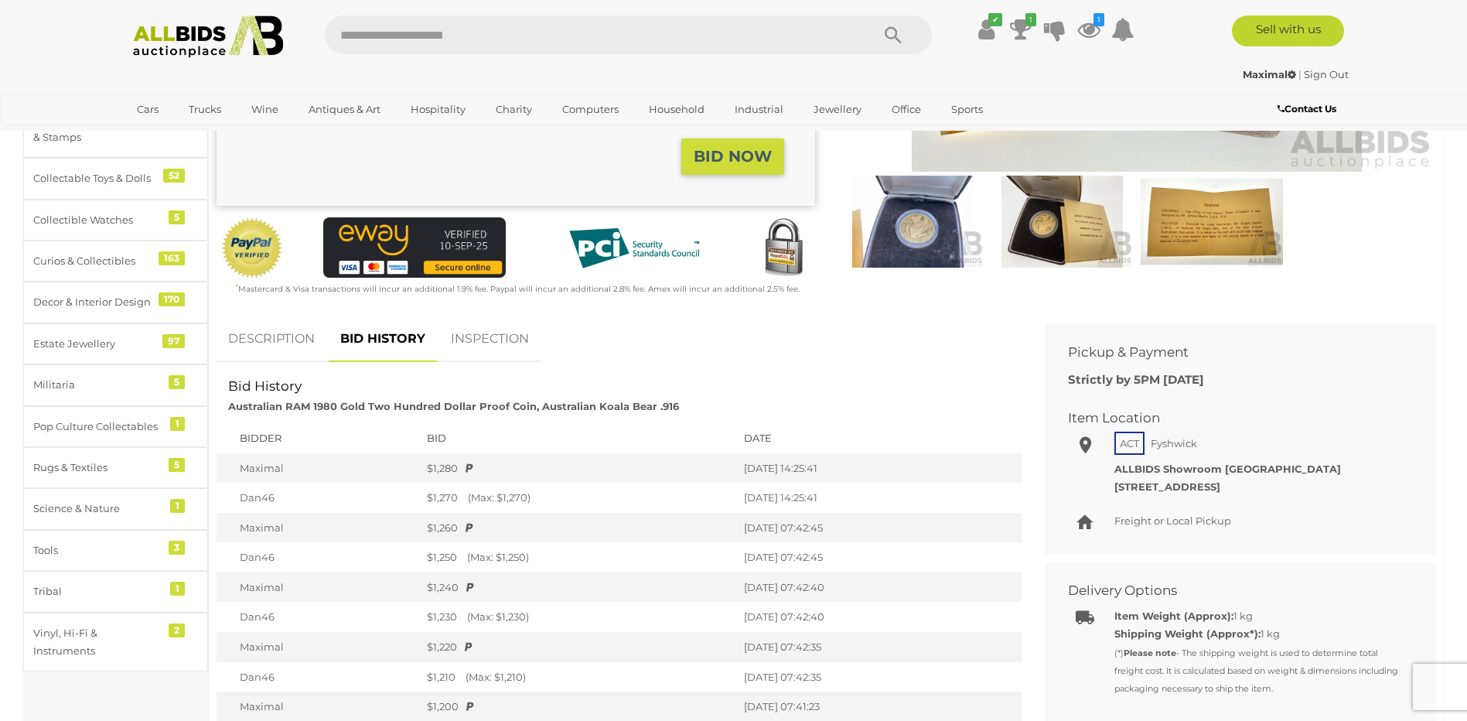
scroll to position [232, 0]
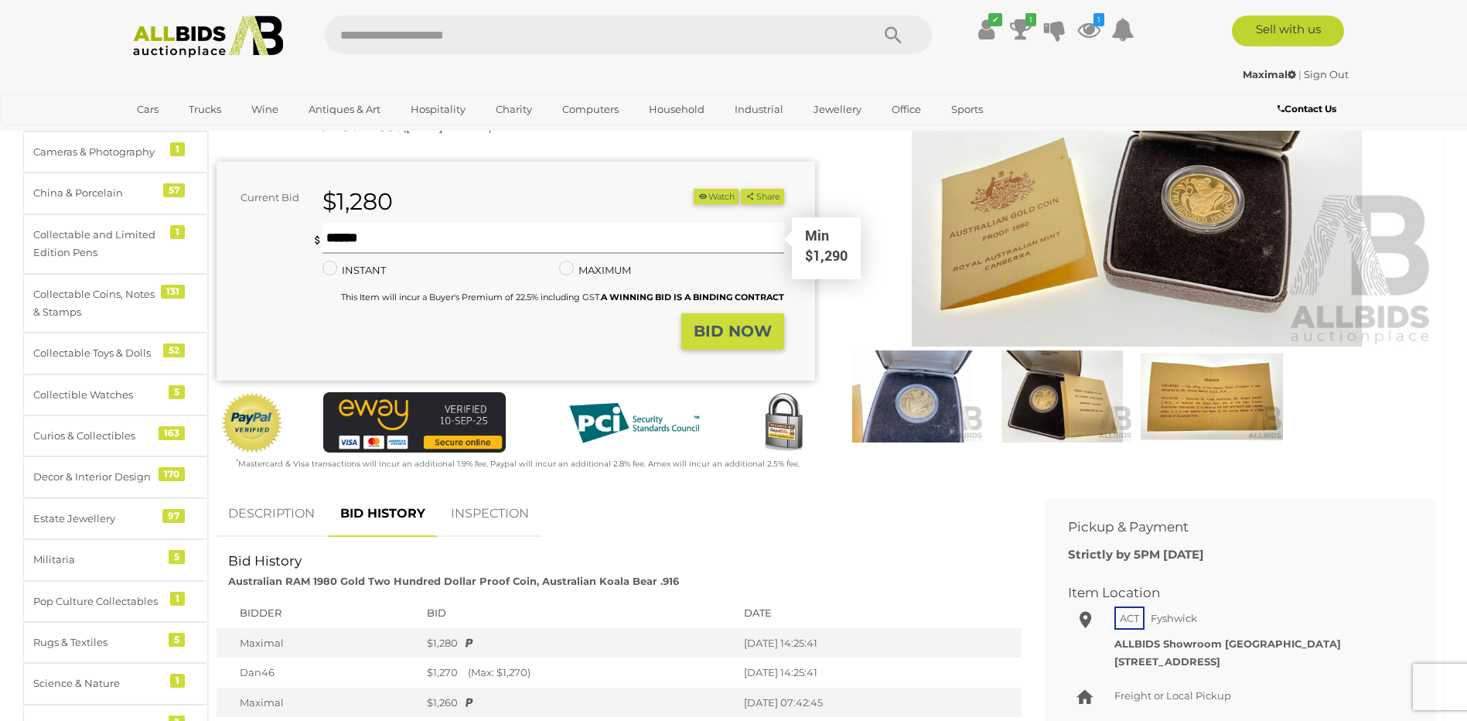
click at [364, 239] on input "text" at bounding box center [553, 238] width 461 height 31
drag, startPoint x: 384, startPoint y: 228, endPoint x: 257, endPoint y: 226, distance: 126.9
click at [257, 226] on div "You are not the highest bidder, please place a higher bid. **** Min $1,290 ****…" at bounding box center [501, 268] width 568 height 91
type input "****"
click at [744, 320] on button "BID NOW" at bounding box center [733, 331] width 103 height 36
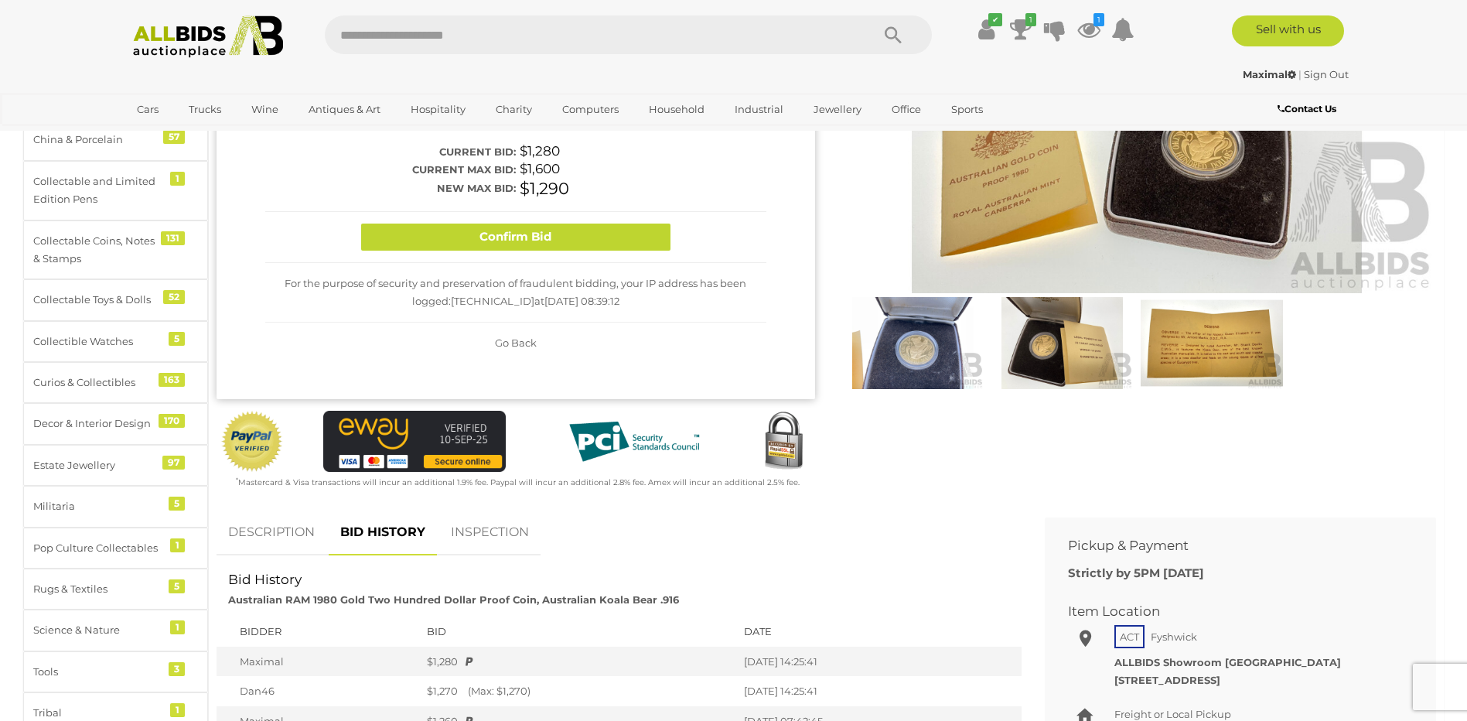
scroll to position [77, 0]
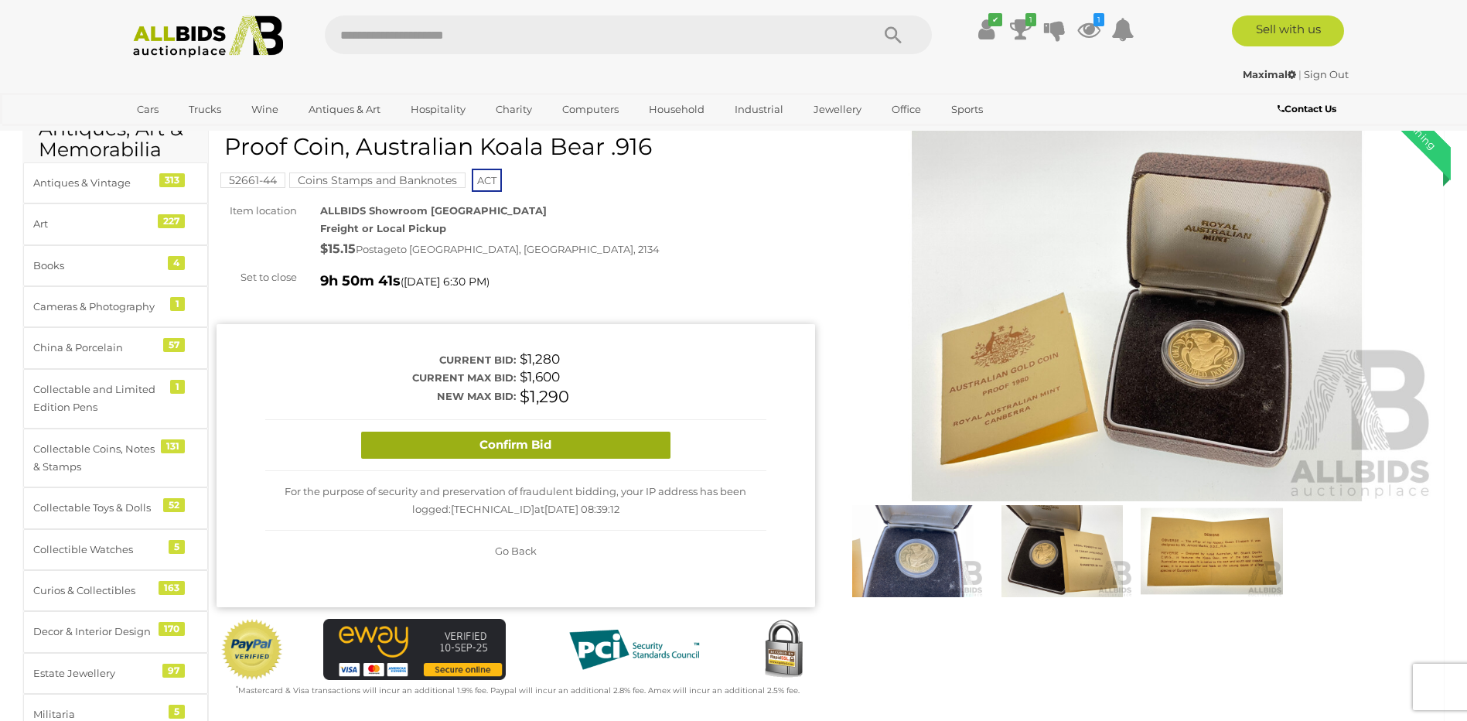
click at [503, 443] on button "Confirm Bid" at bounding box center [515, 445] width 309 height 27
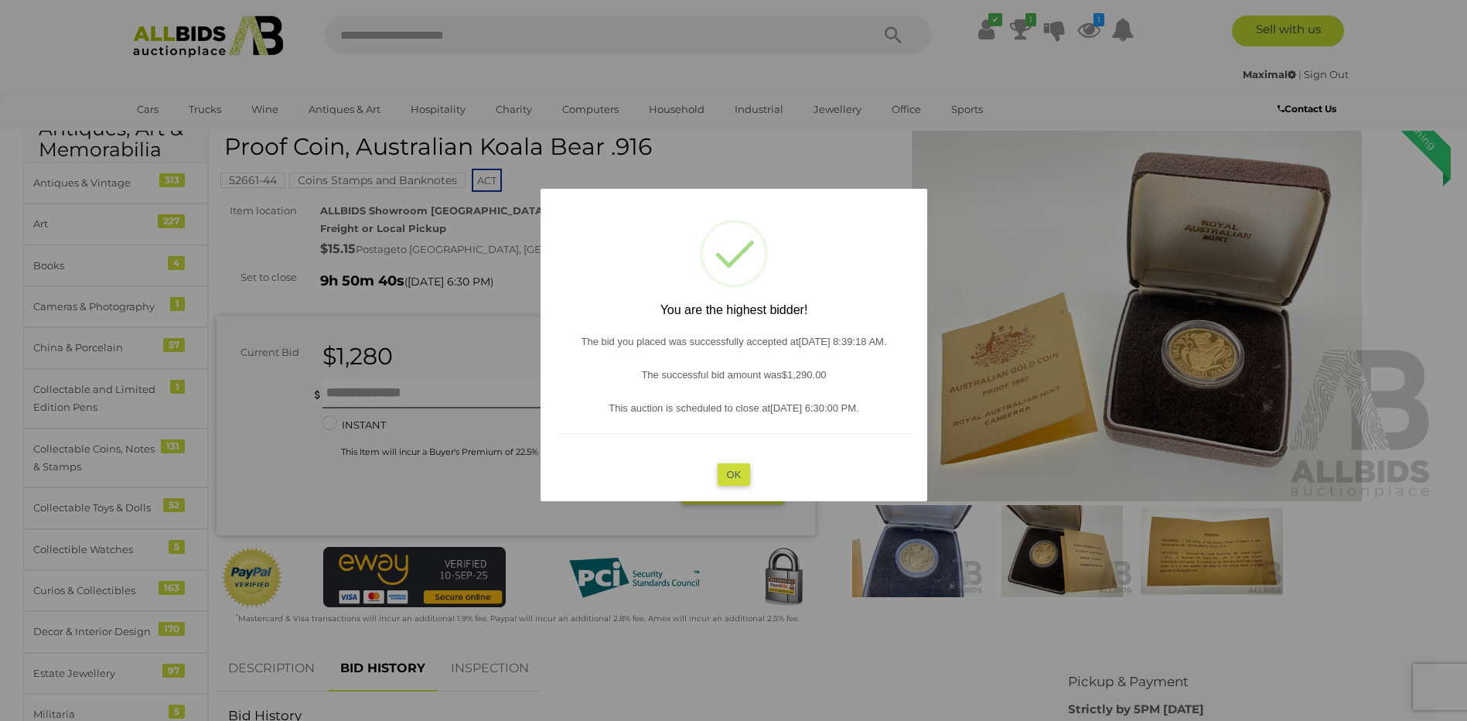
click at [736, 470] on button "OK" at bounding box center [733, 474] width 33 height 22
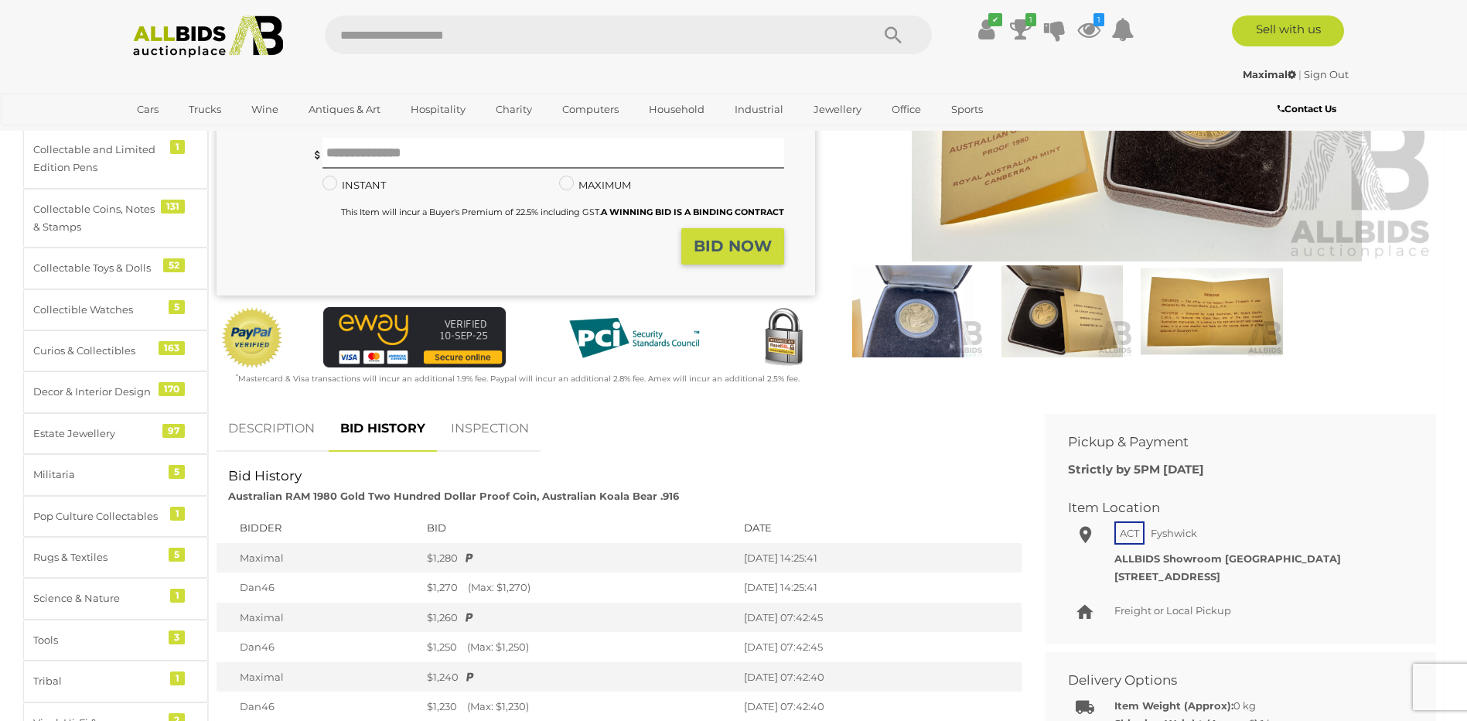
scroll to position [464, 0]
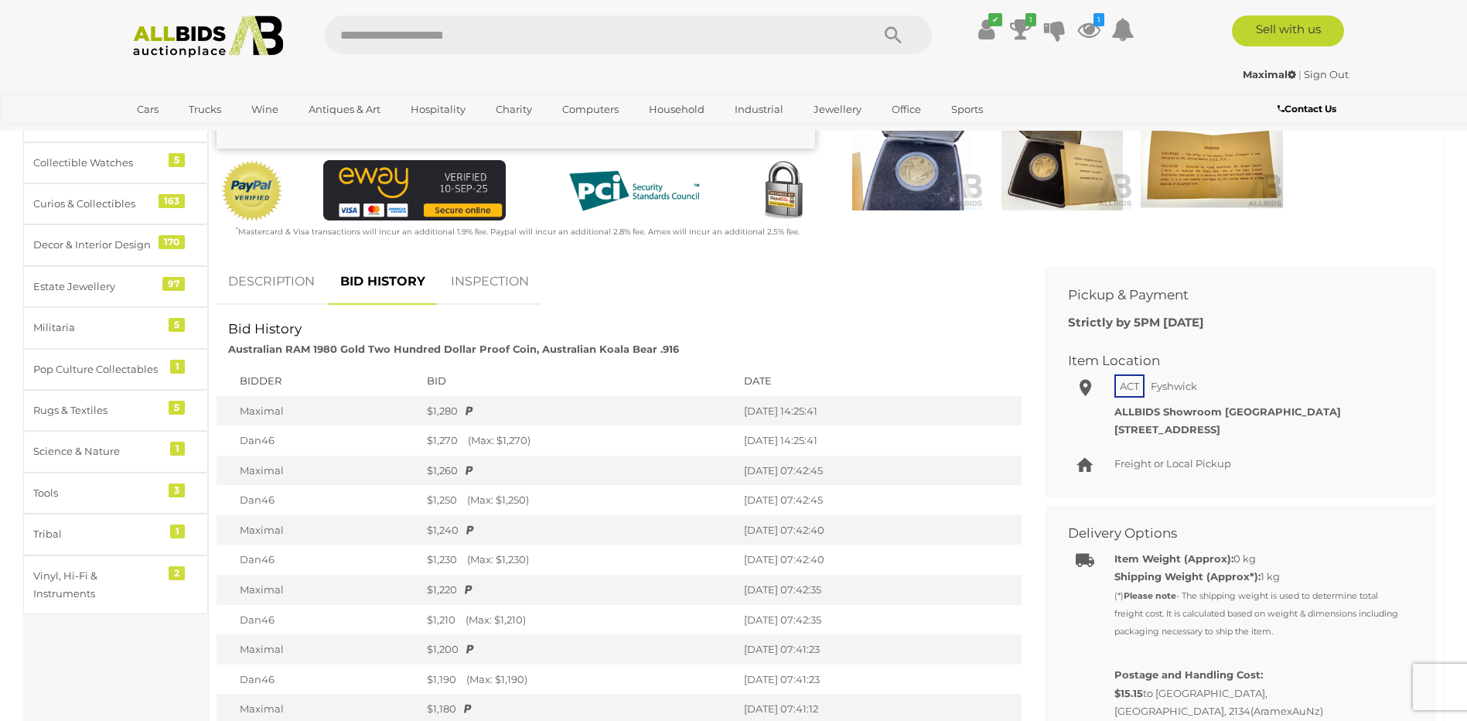
click at [280, 292] on link "DESCRIPTION" at bounding box center [272, 282] width 110 height 46
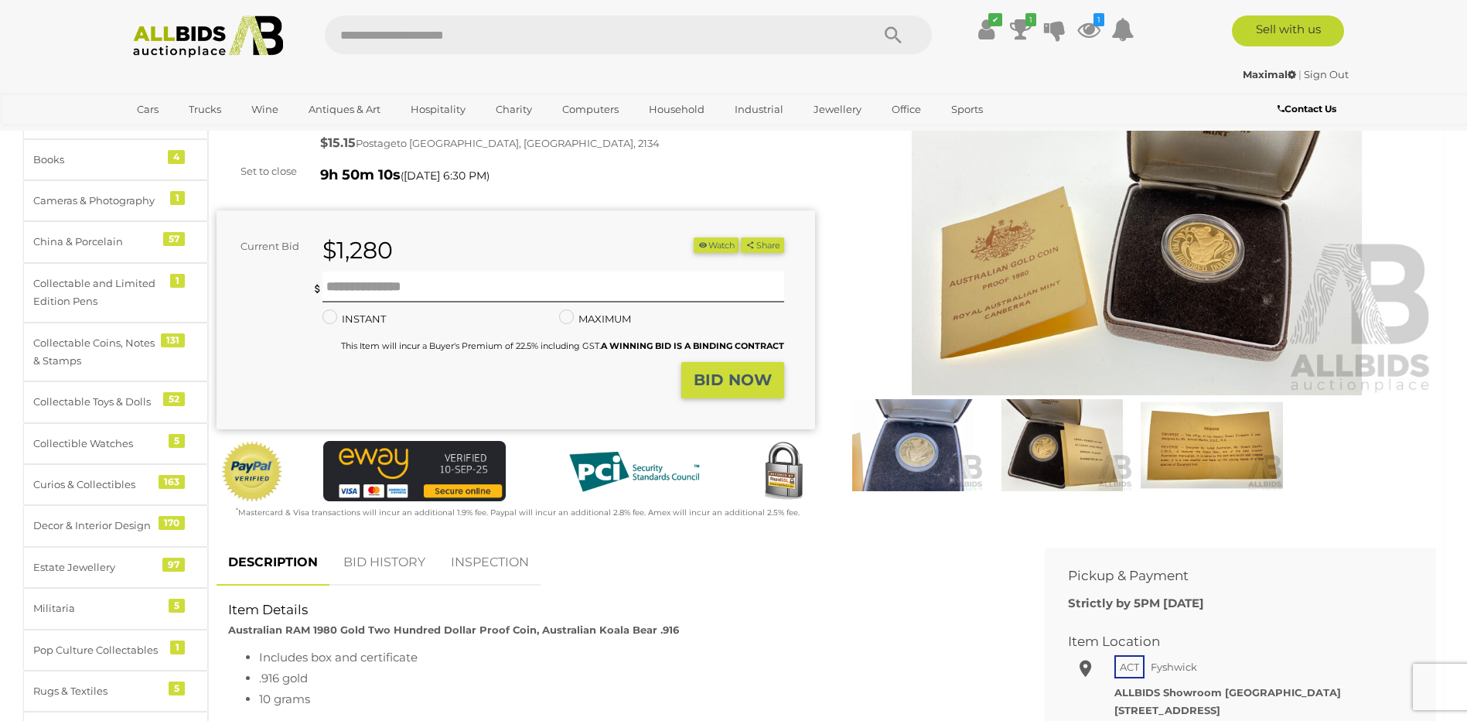
scroll to position [0, 0]
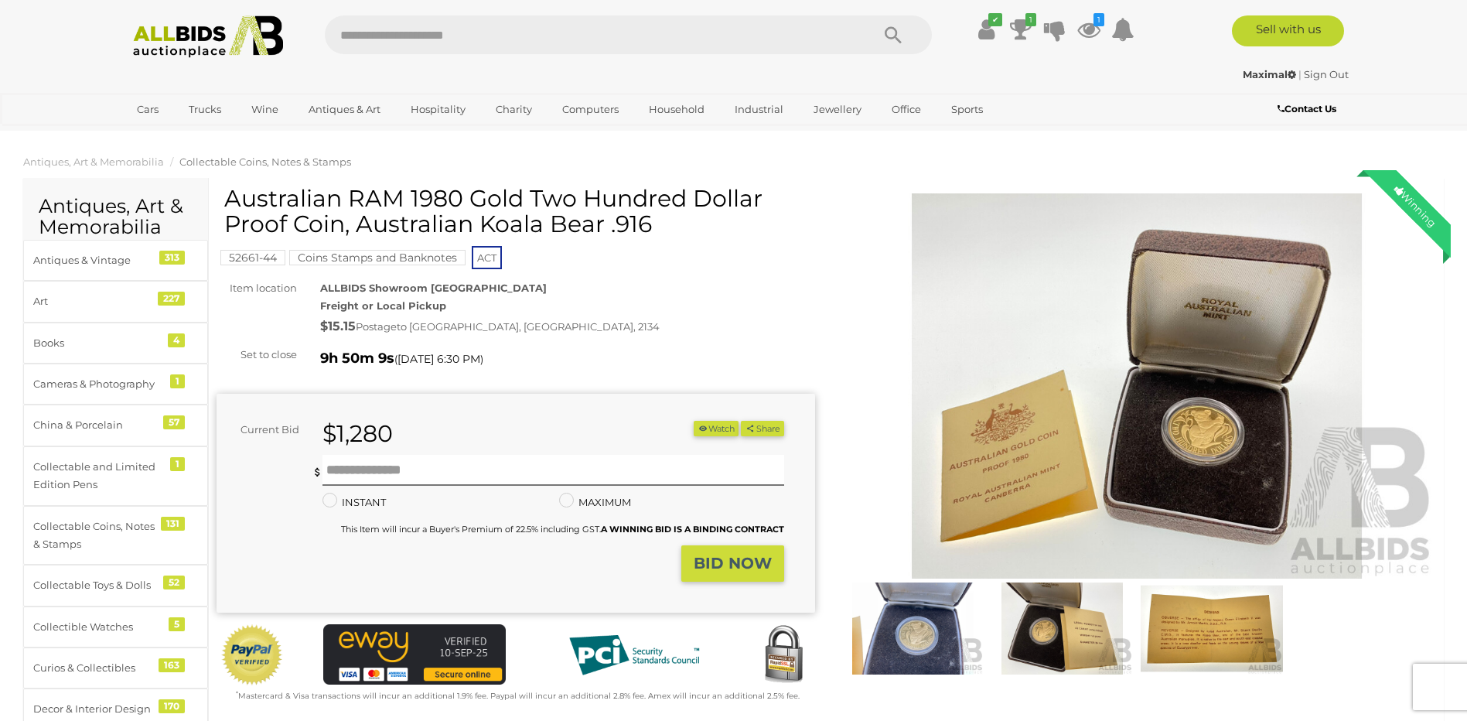
click at [582, 348] on div "9h 50m 9s ( [DATE] 6:30 PM )" at bounding box center [567, 358] width 495 height 25
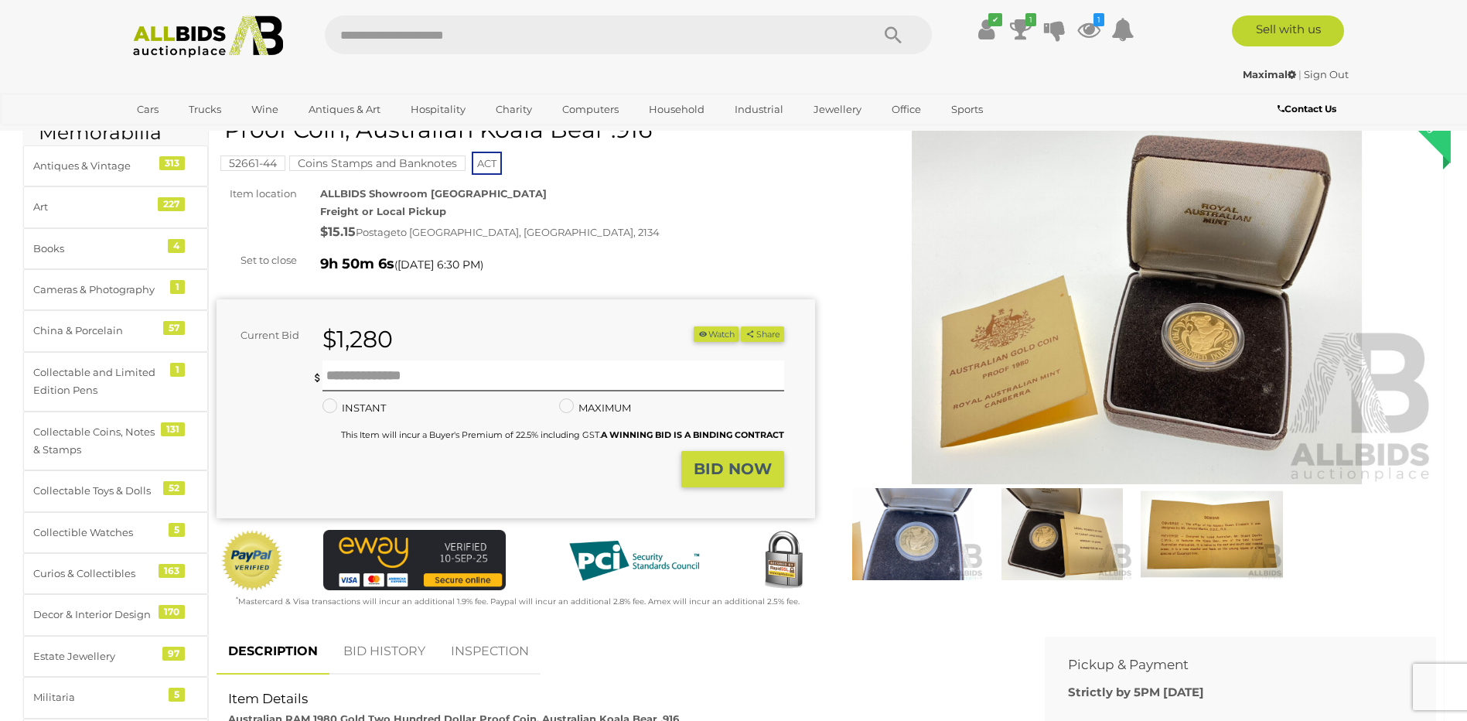
scroll to position [232, 0]
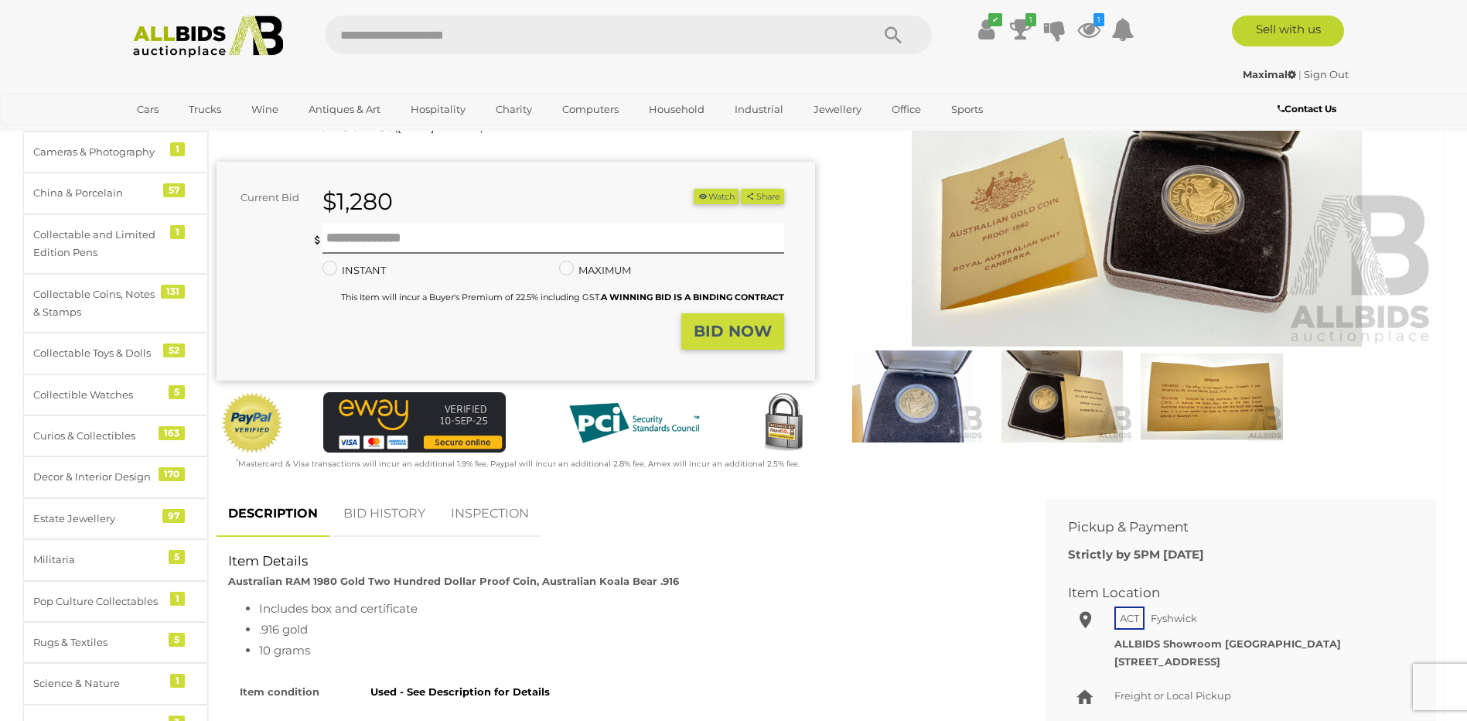
click at [1028, 244] on img at bounding box center [1138, 154] width 599 height 386
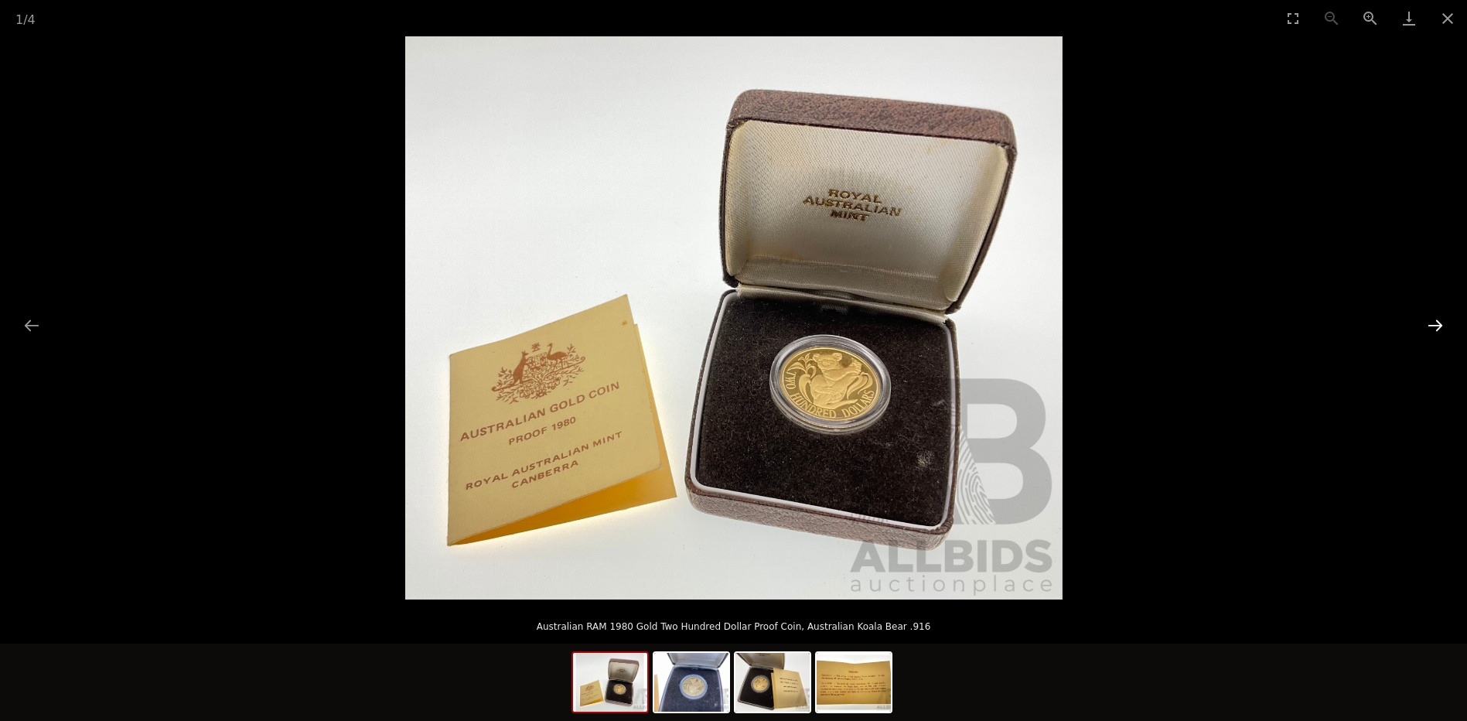
click at [1436, 317] on button "Next slide" at bounding box center [1435, 325] width 32 height 30
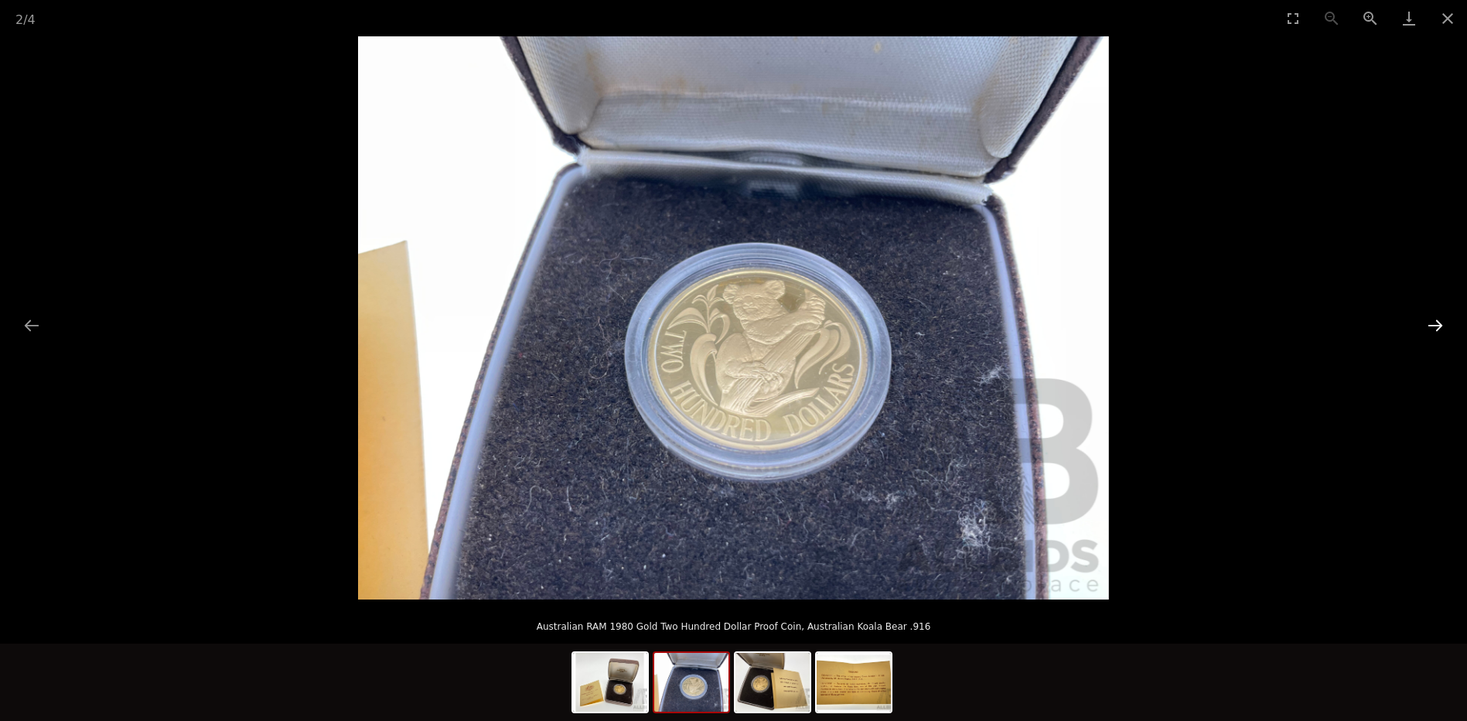
click at [1436, 318] on button "Next slide" at bounding box center [1435, 325] width 32 height 30
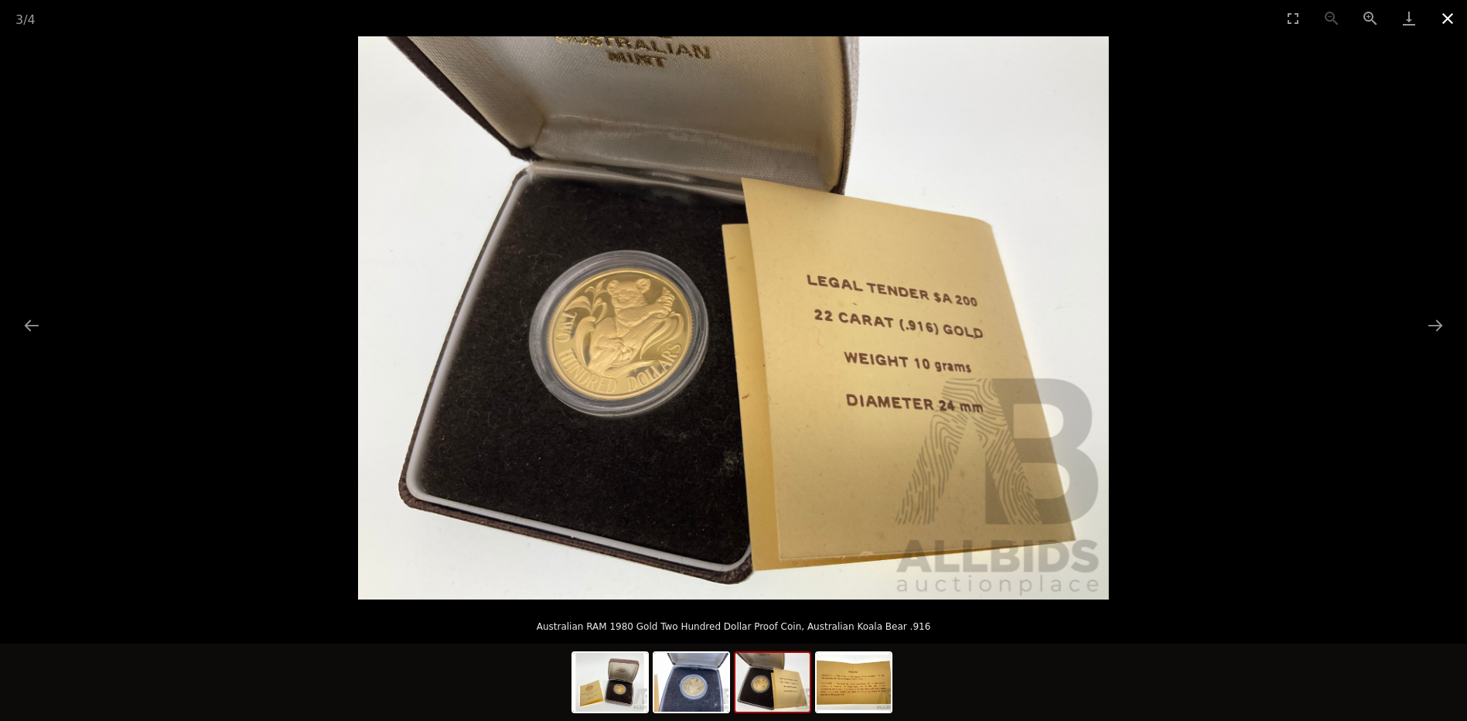
click at [1451, 16] on button "Close gallery" at bounding box center [1448, 18] width 39 height 36
